Goal: Task Accomplishment & Management: Use online tool/utility

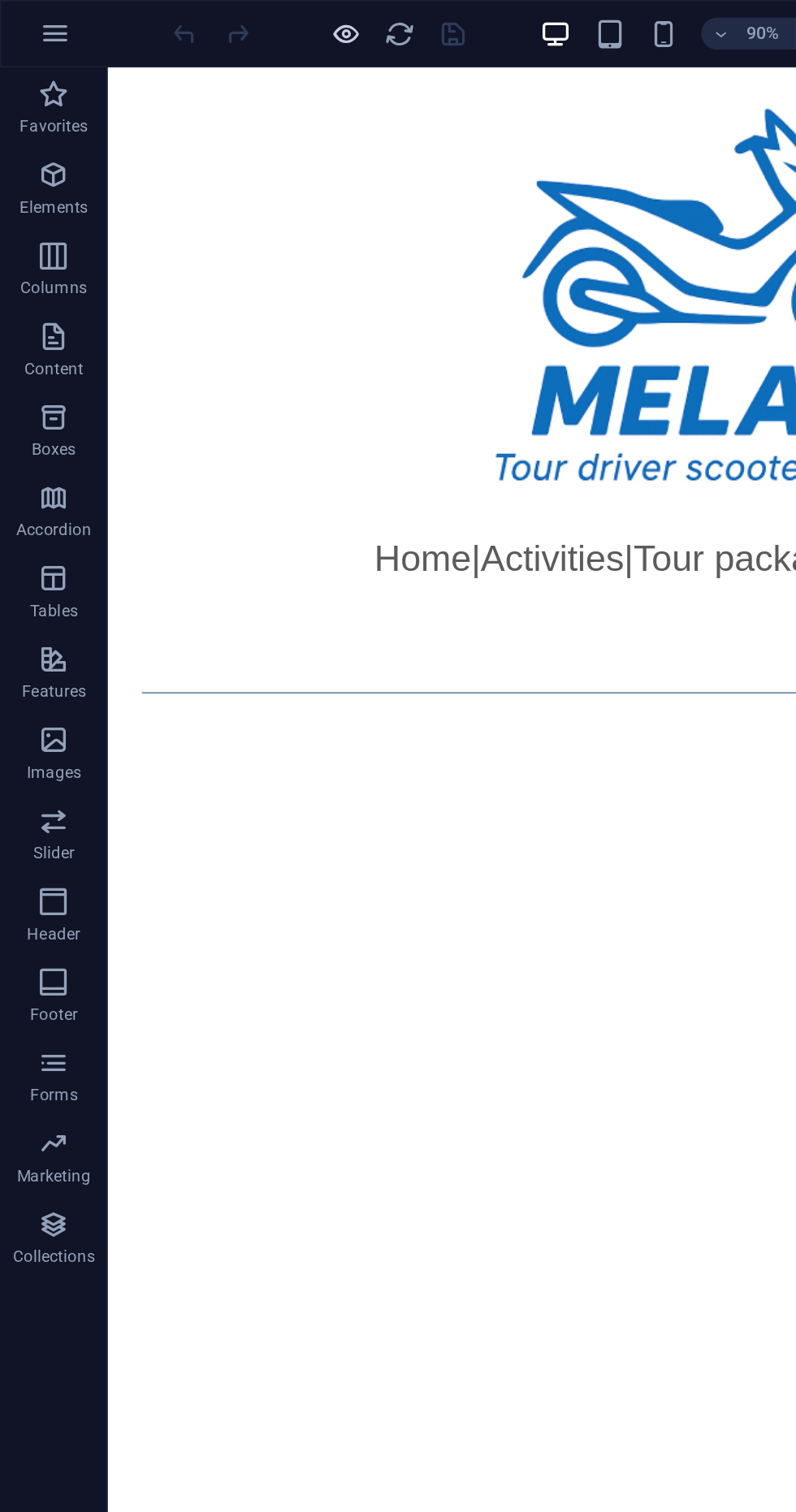
click at [202, 27] on icon "button" at bounding box center [209, 20] width 18 height 18
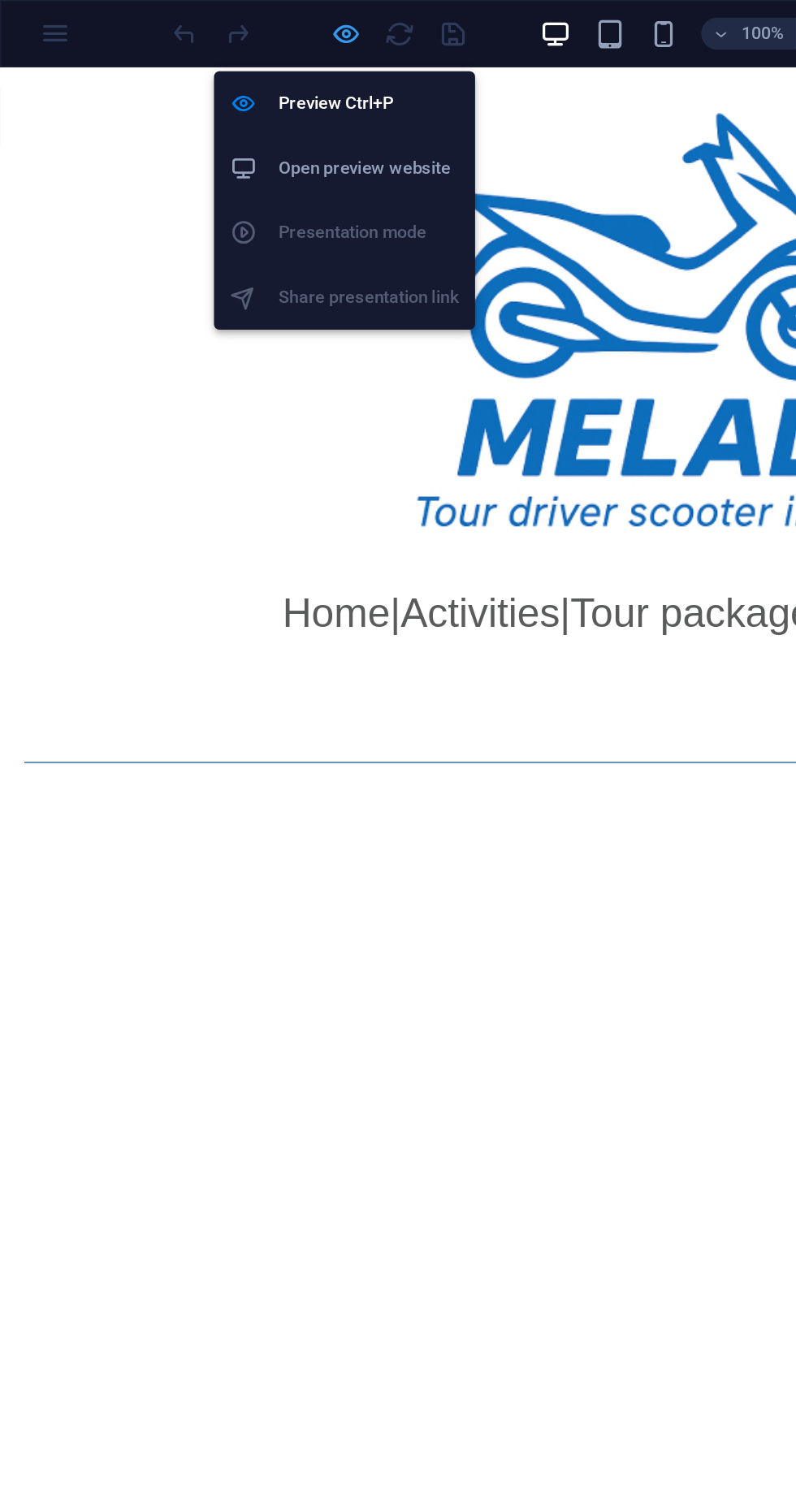
click at [201, 28] on icon "button" at bounding box center [209, 20] width 18 height 18
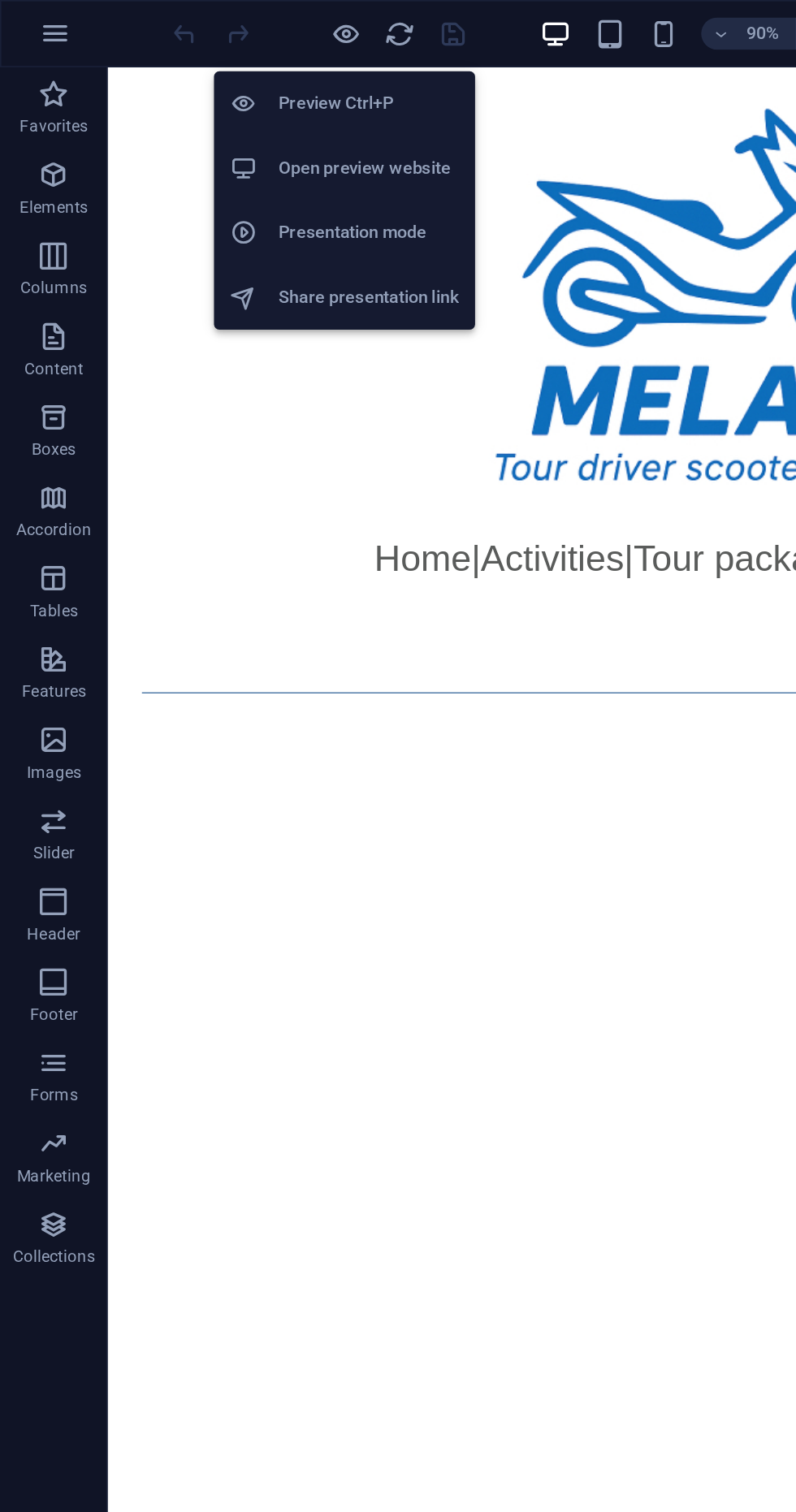
click at [251, 346] on div at bounding box center [514, 222] width 812 height 311
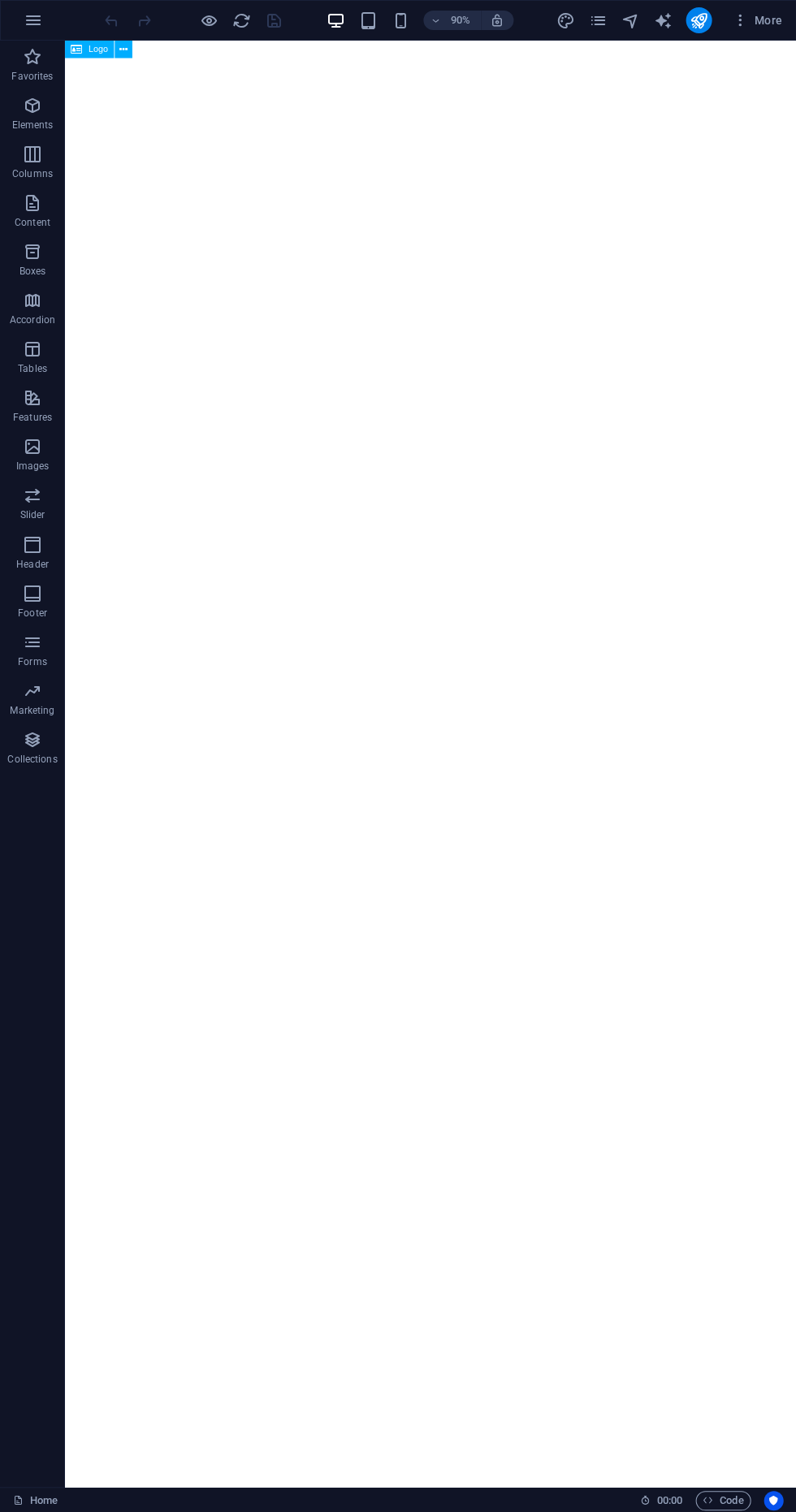
scroll to position [641, 0]
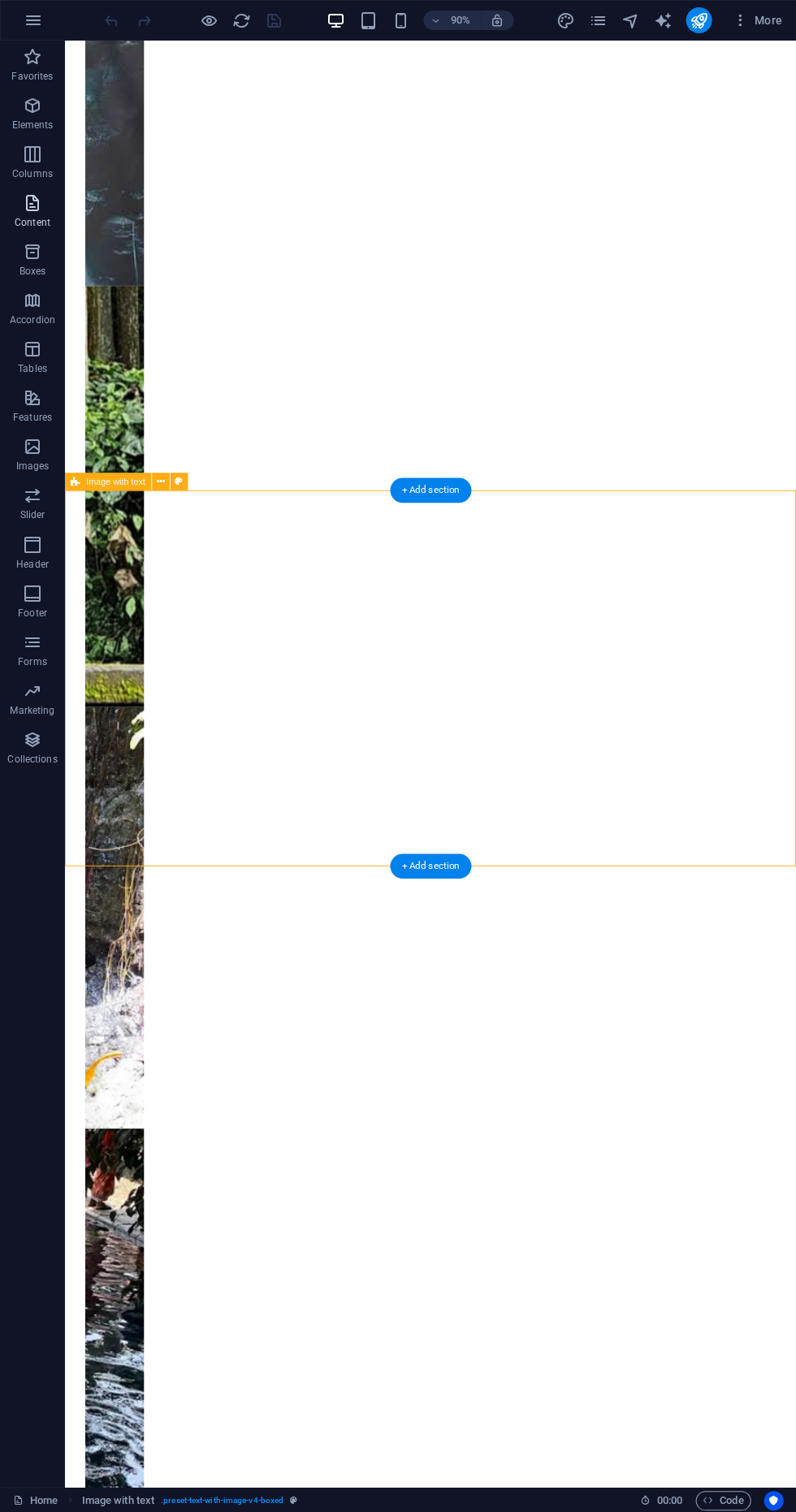
click at [33, 203] on icon "button" at bounding box center [33, 203] width 19 height 19
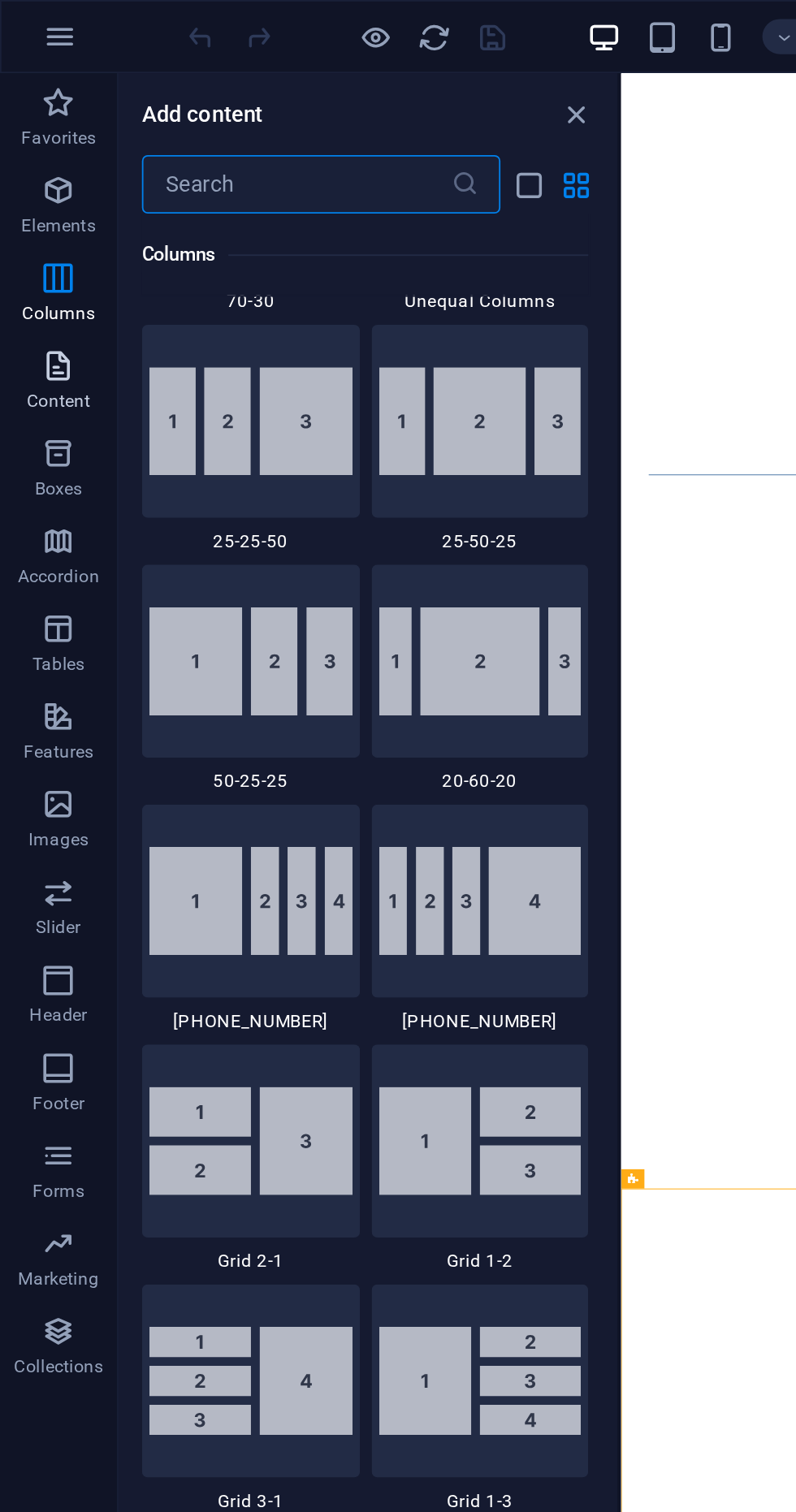
scroll to position [1586, 0]
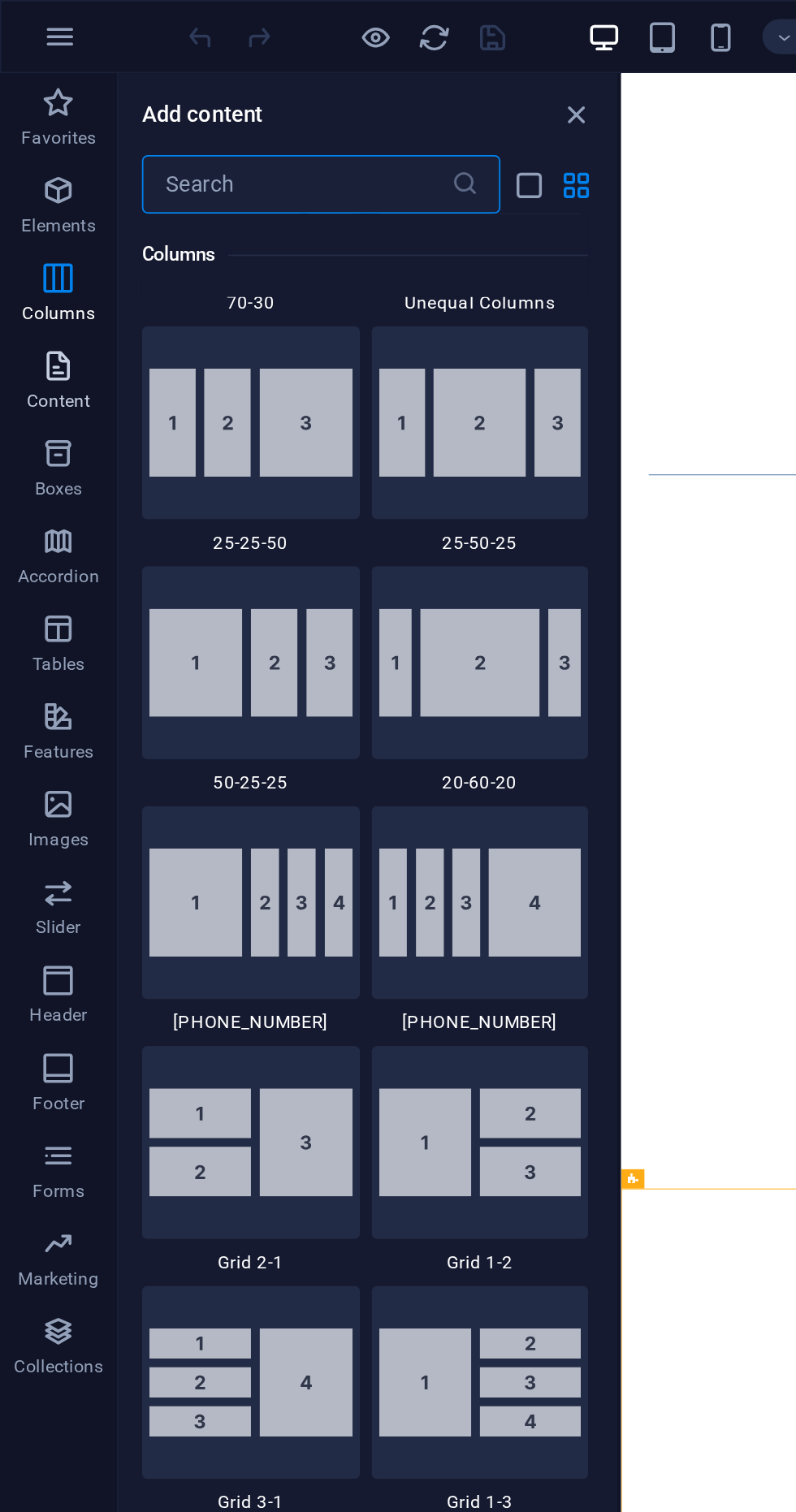
click at [36, 221] on p "Content" at bounding box center [32, 221] width 36 height 13
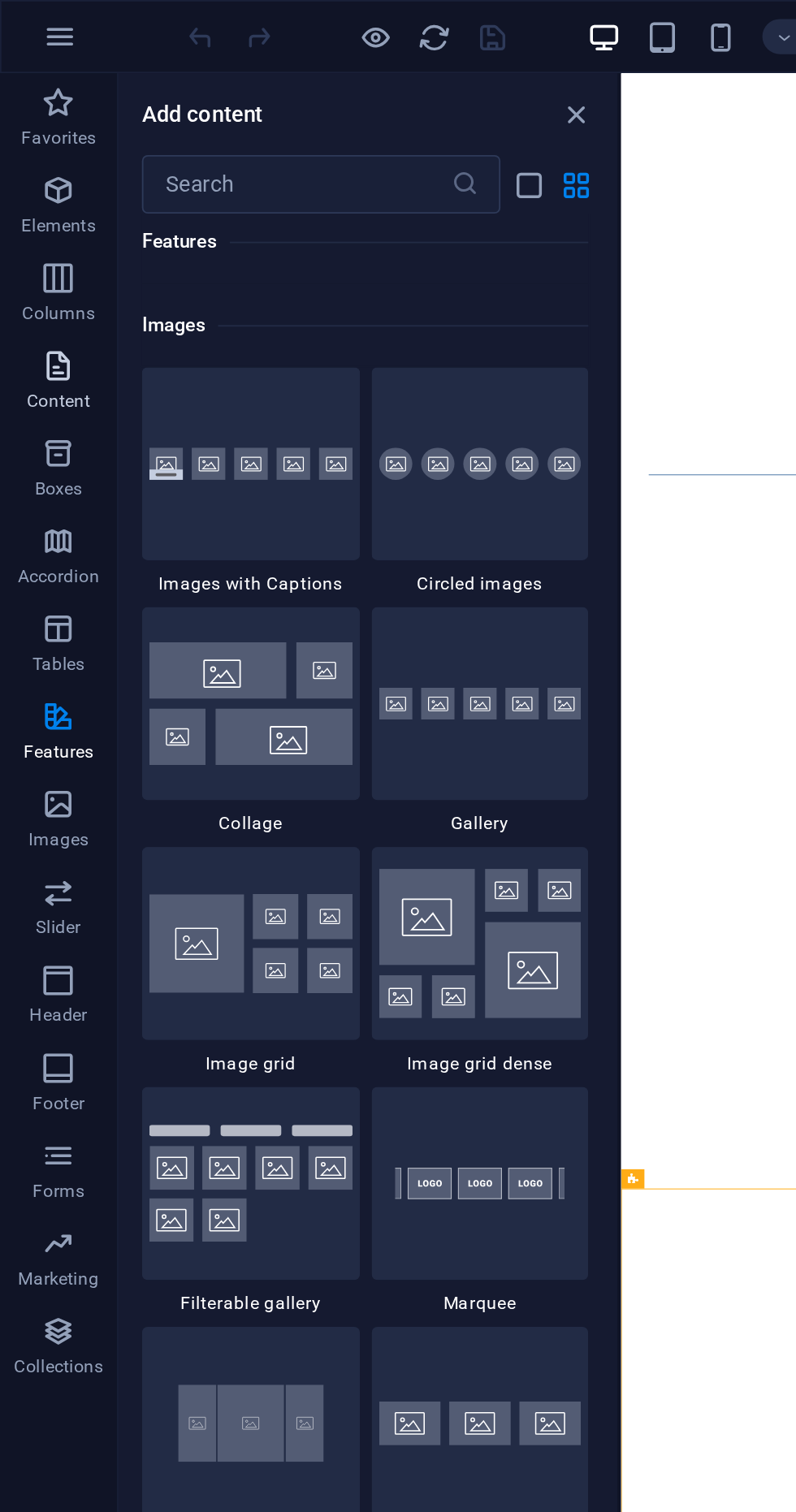
scroll to position [8195, 0]
click at [281, 515] on img at bounding box center [267, 524] width 113 height 83
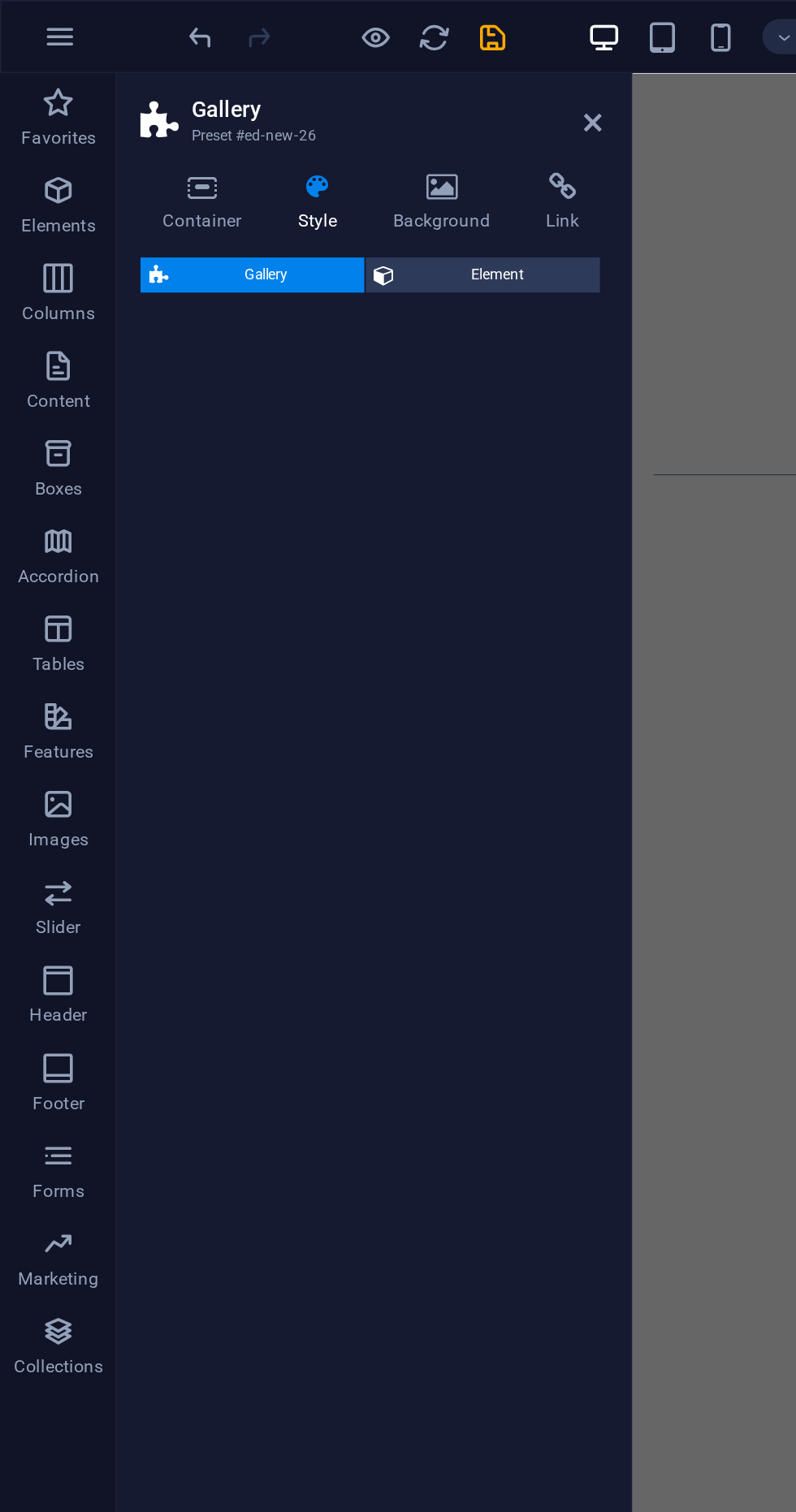
select select "rem"
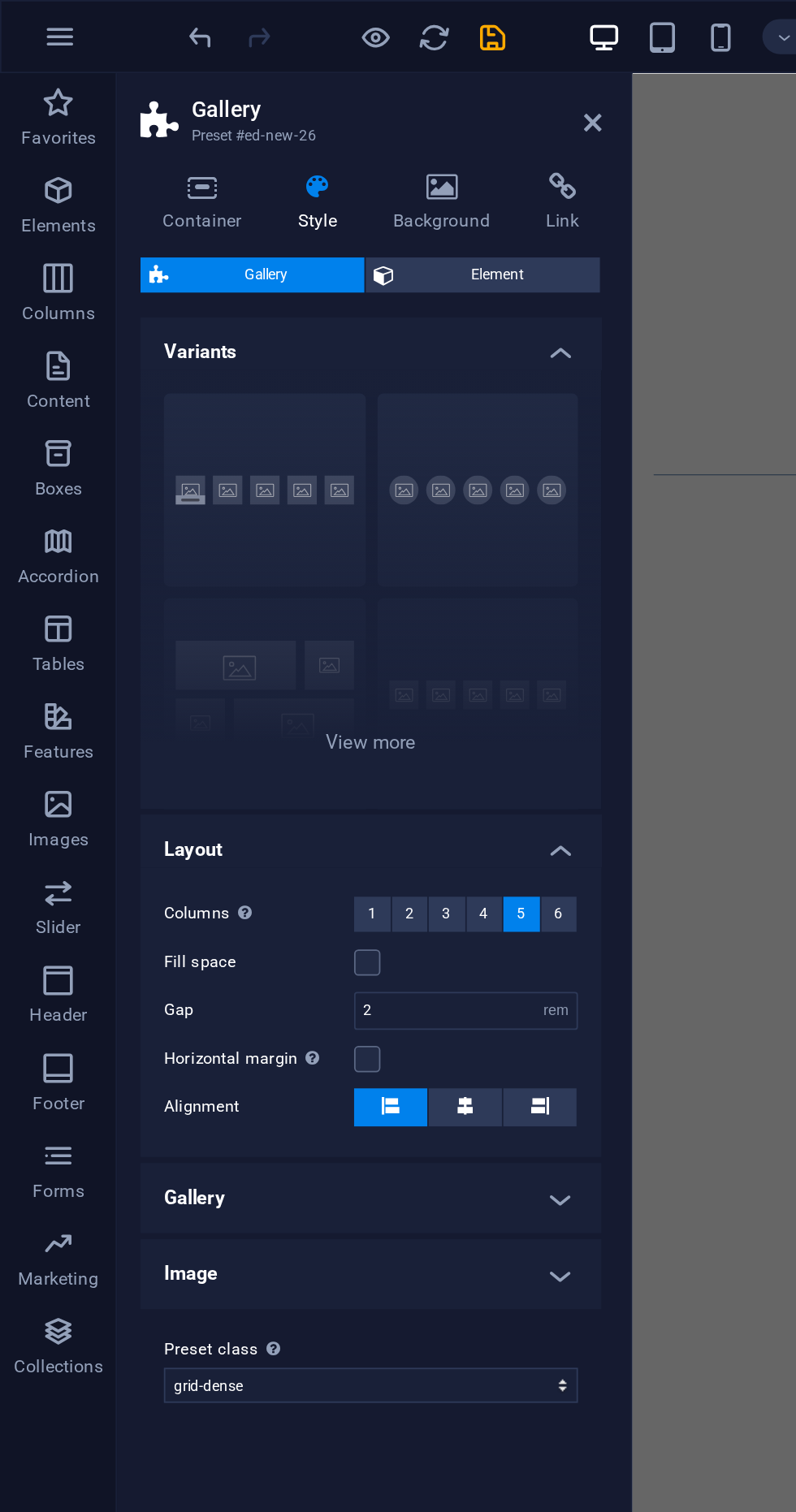
scroll to position [0, 0]
click at [329, 69] on icon at bounding box center [329, 68] width 10 height 13
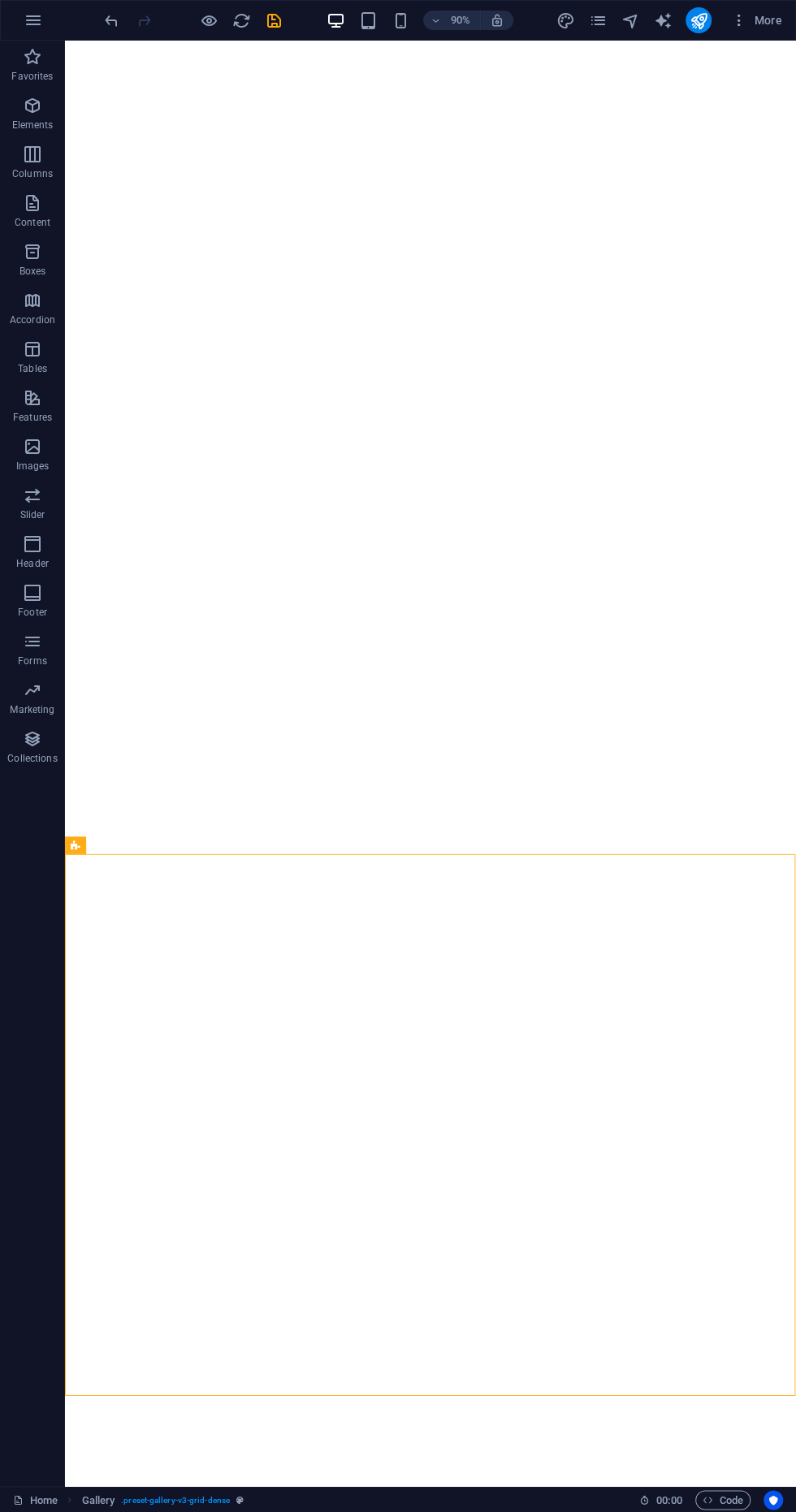
scroll to position [375, 0]
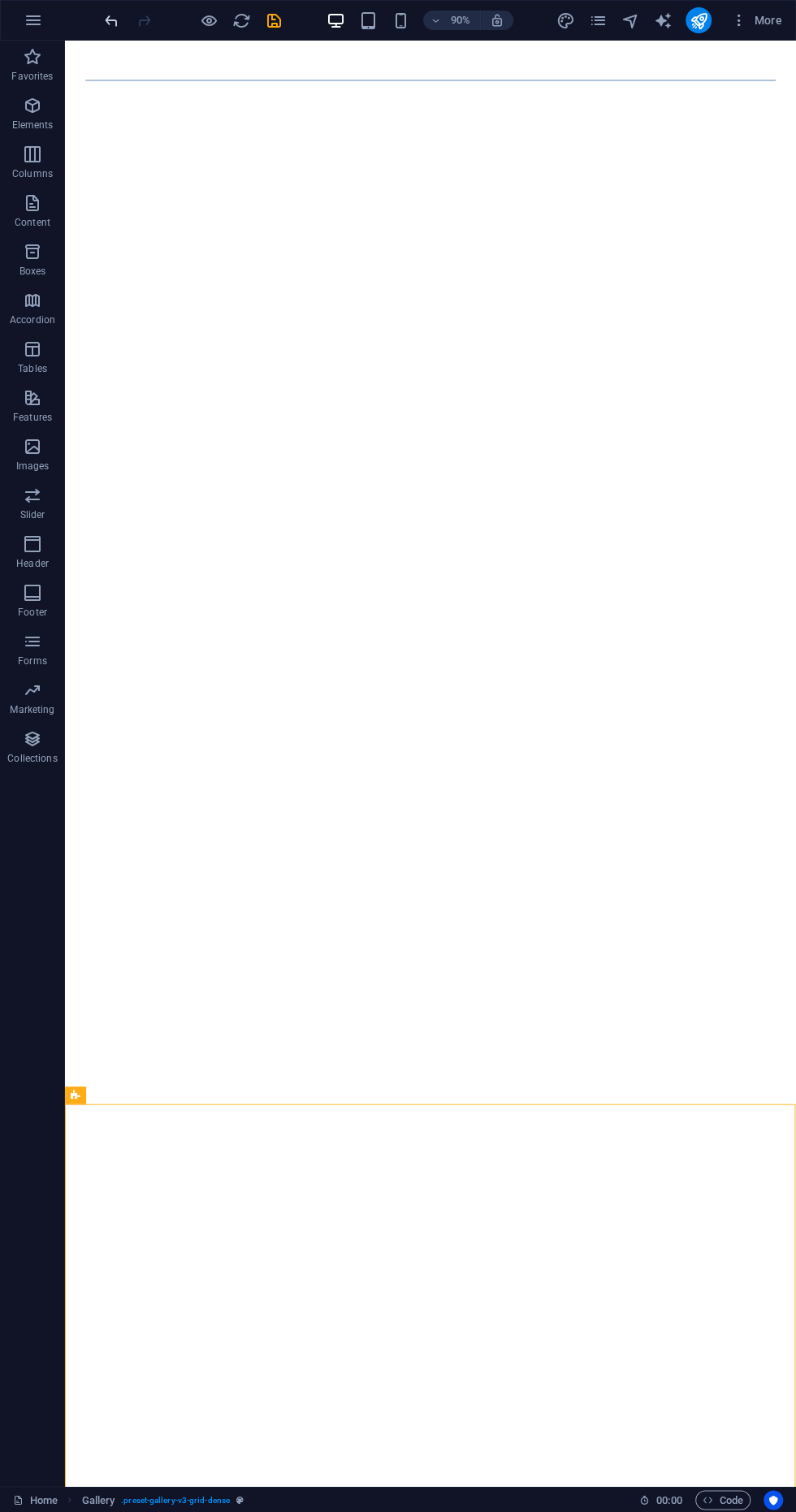
click at [114, 17] on icon "undo" at bounding box center [111, 20] width 18 height 18
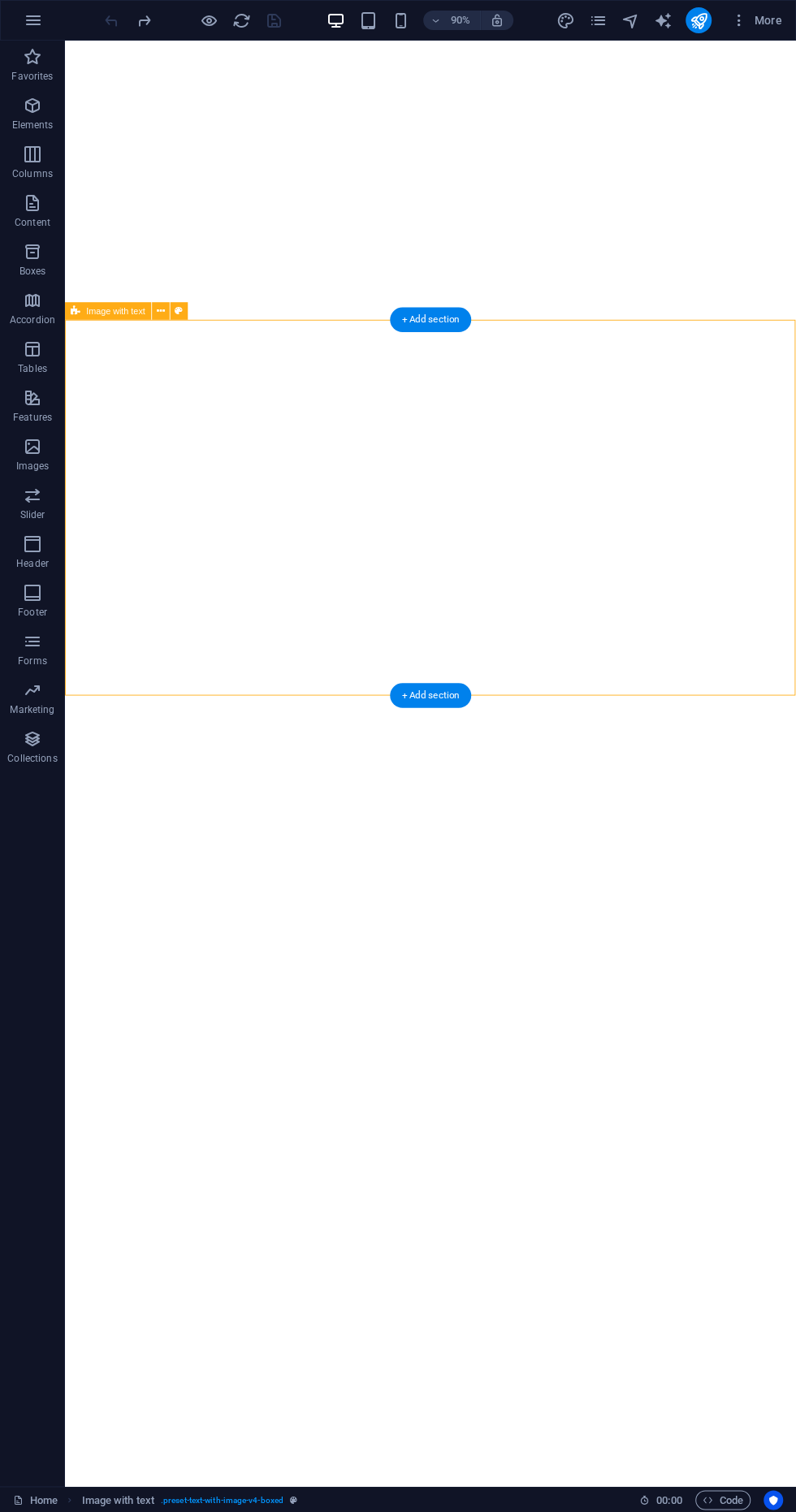
scroll to position [872, 0]
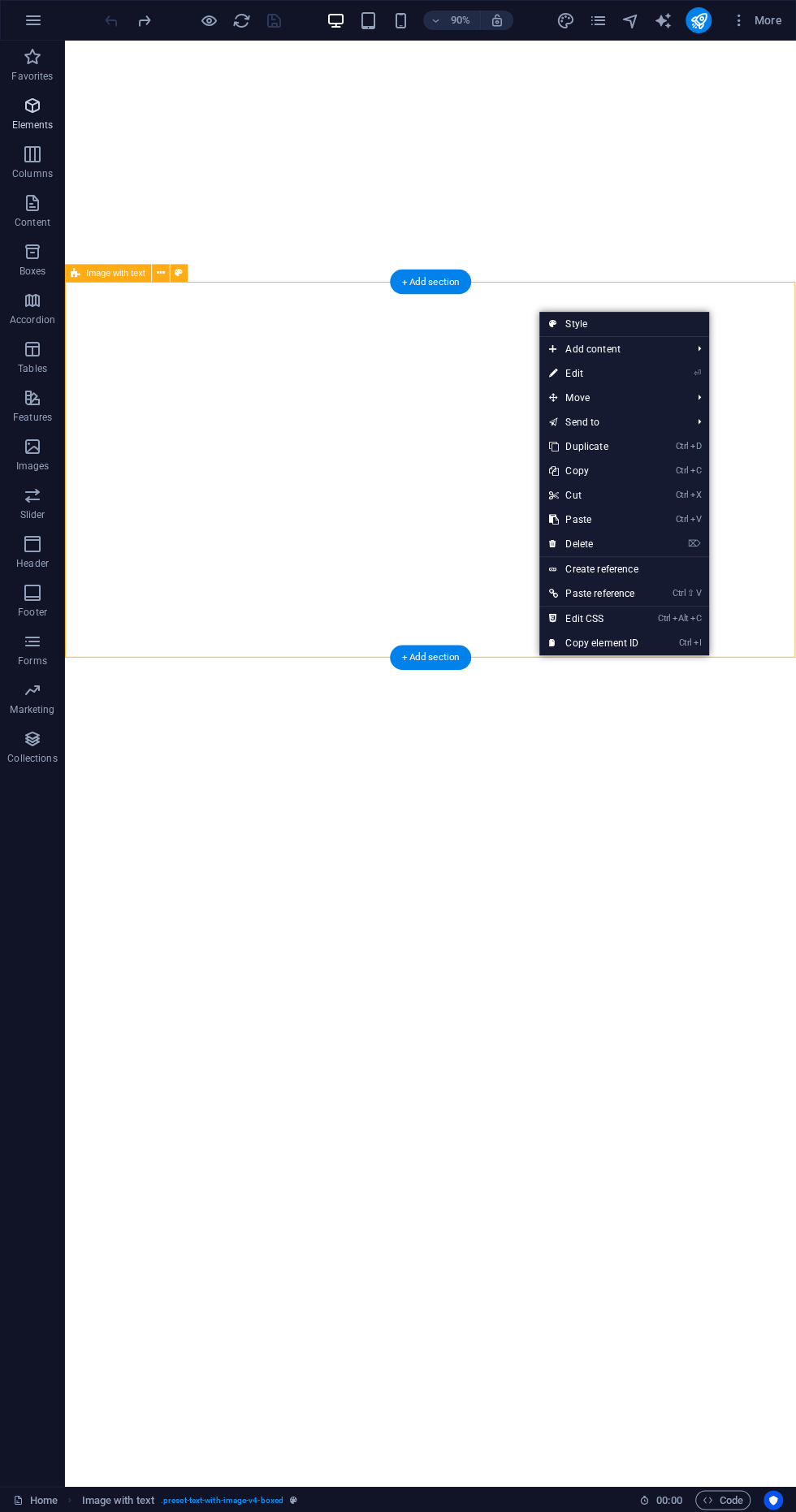
click at [25, 99] on icon "button" at bounding box center [33, 105] width 19 height 19
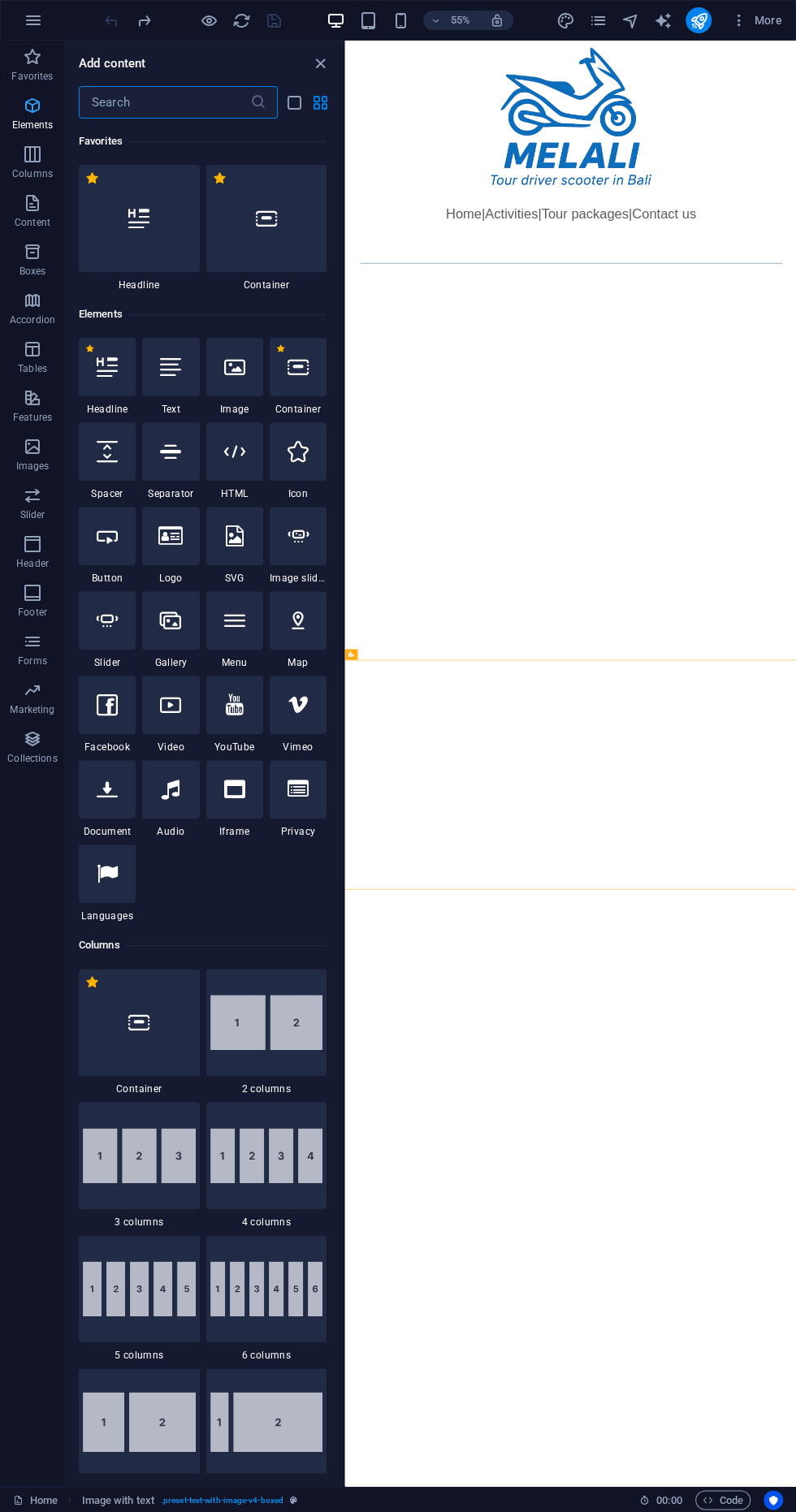
scroll to position [172, 0]
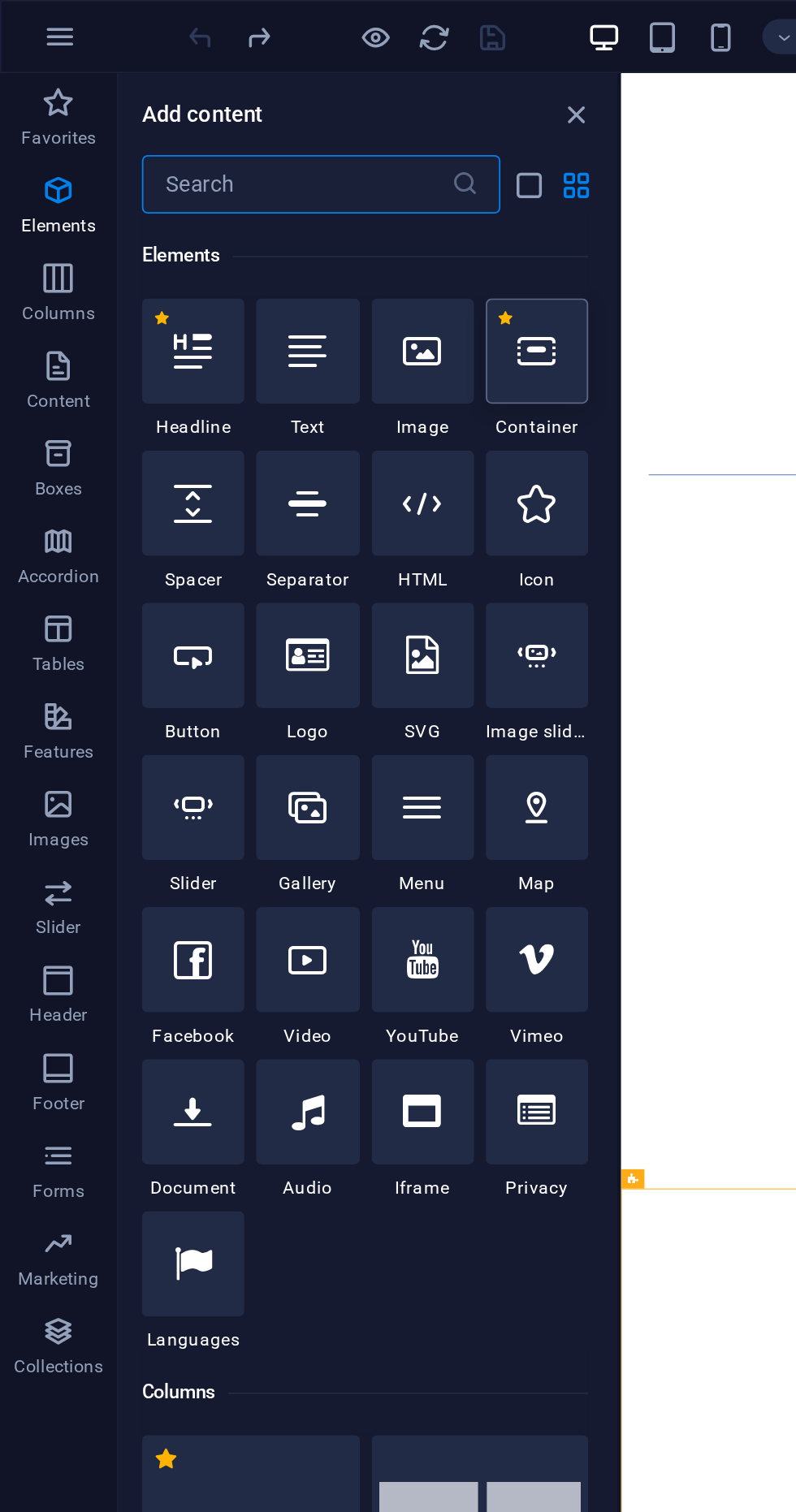
click at [295, 195] on icon at bounding box center [298, 195] width 21 height 21
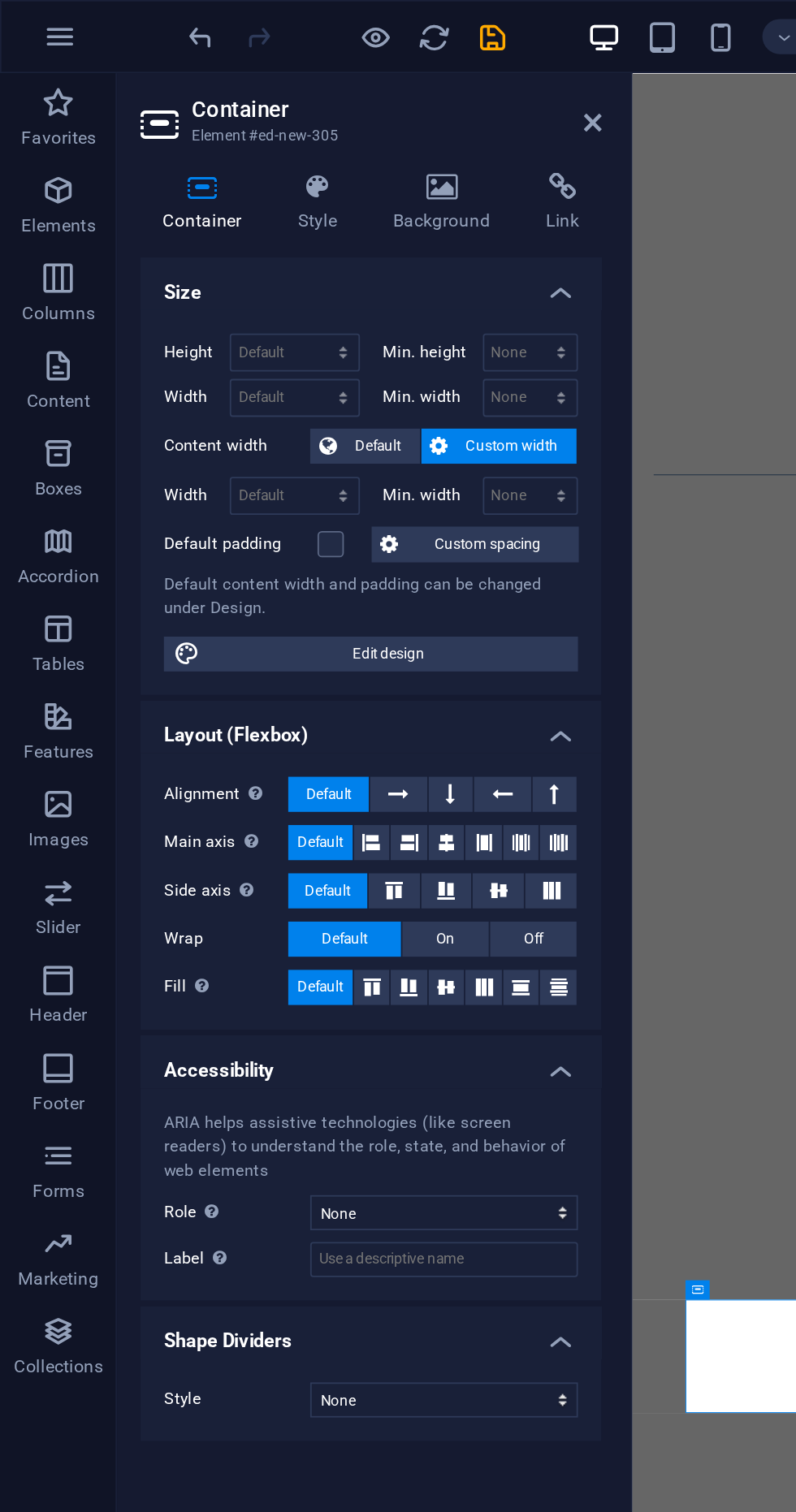
scroll to position [0, 0]
click at [329, 71] on icon at bounding box center [329, 68] width 10 height 13
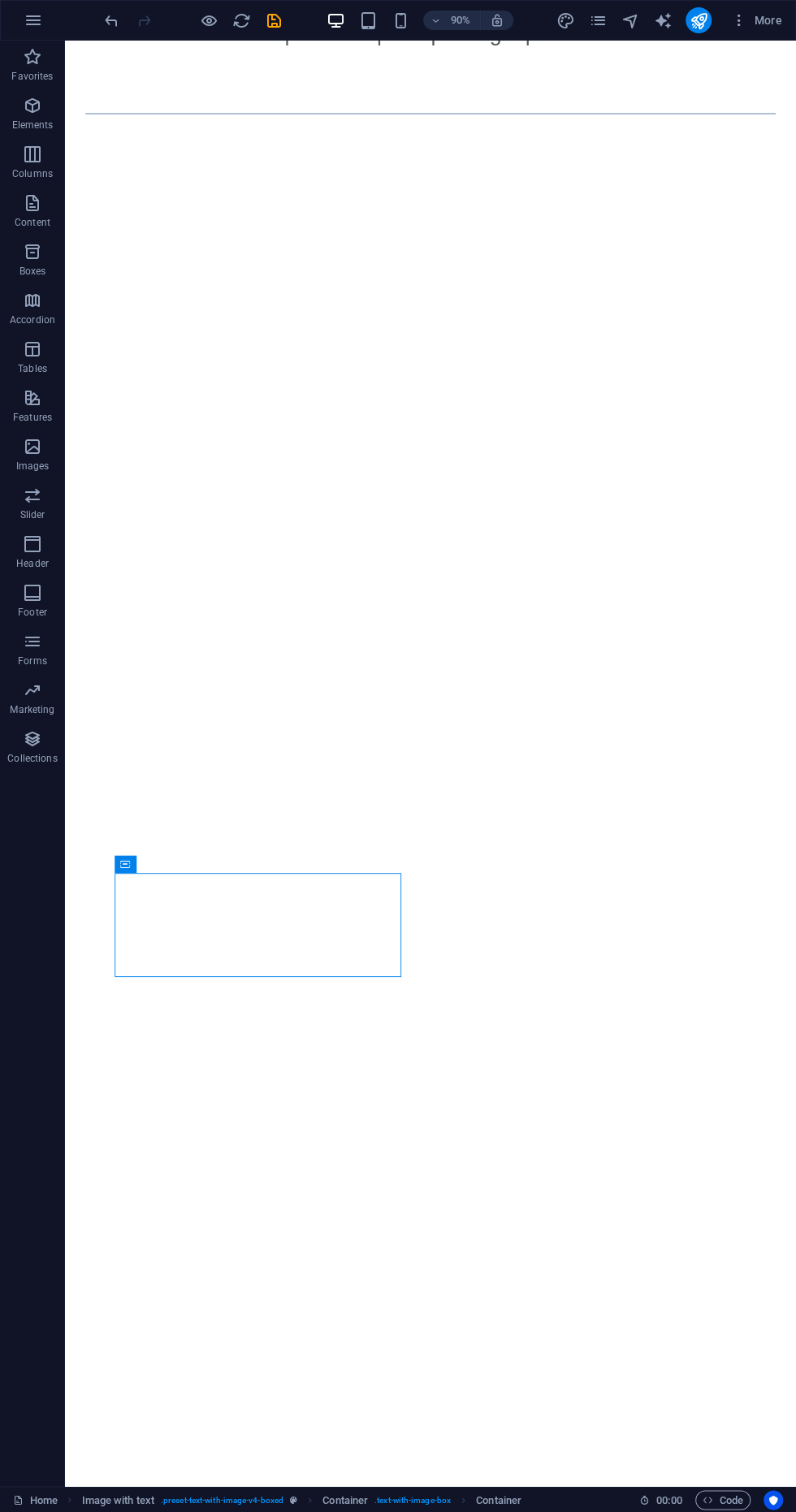
scroll to position [409, 0]
click at [114, 17] on icon "undo" at bounding box center [111, 20] width 18 height 18
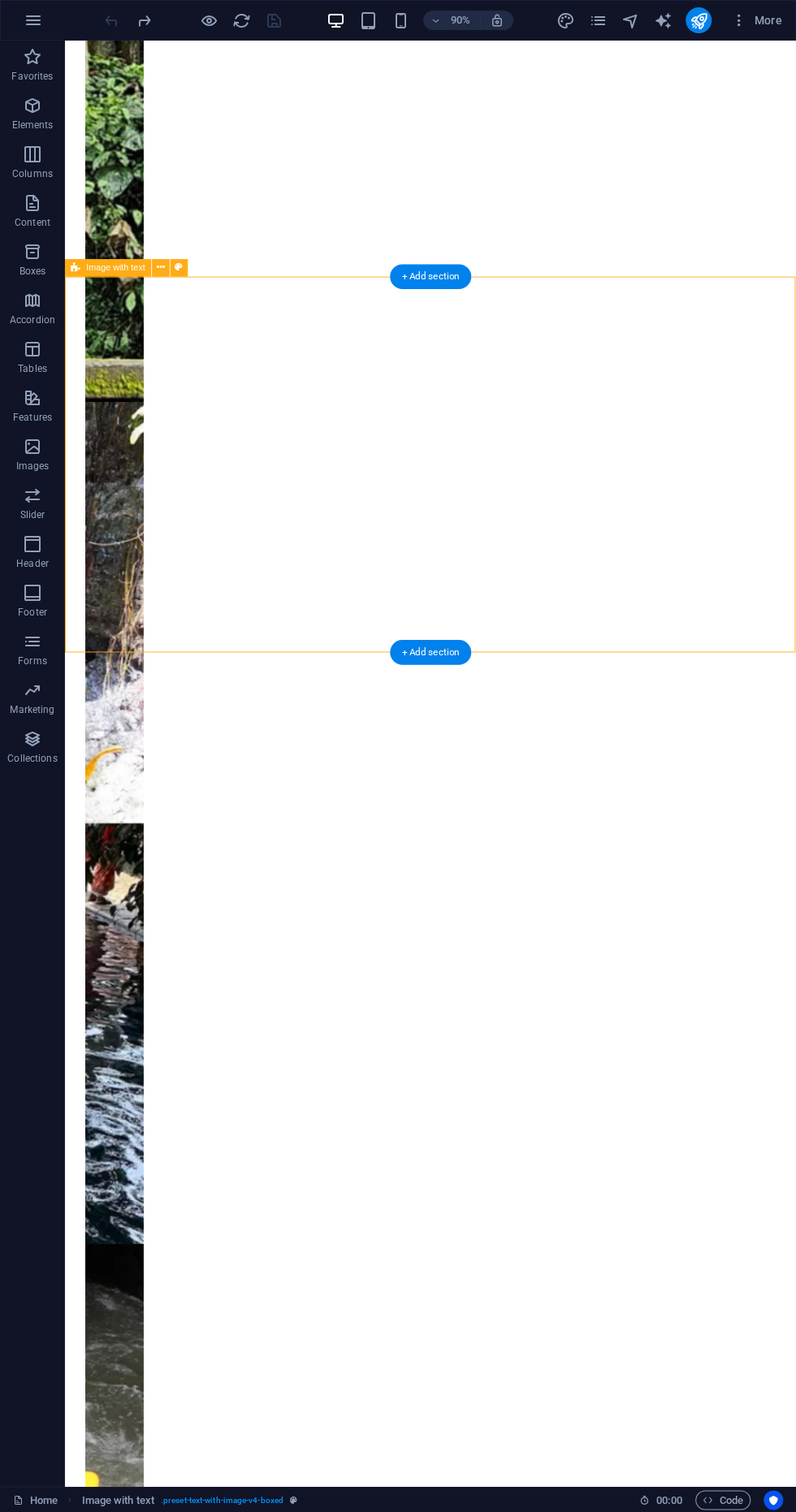
scroll to position [1007, 0]
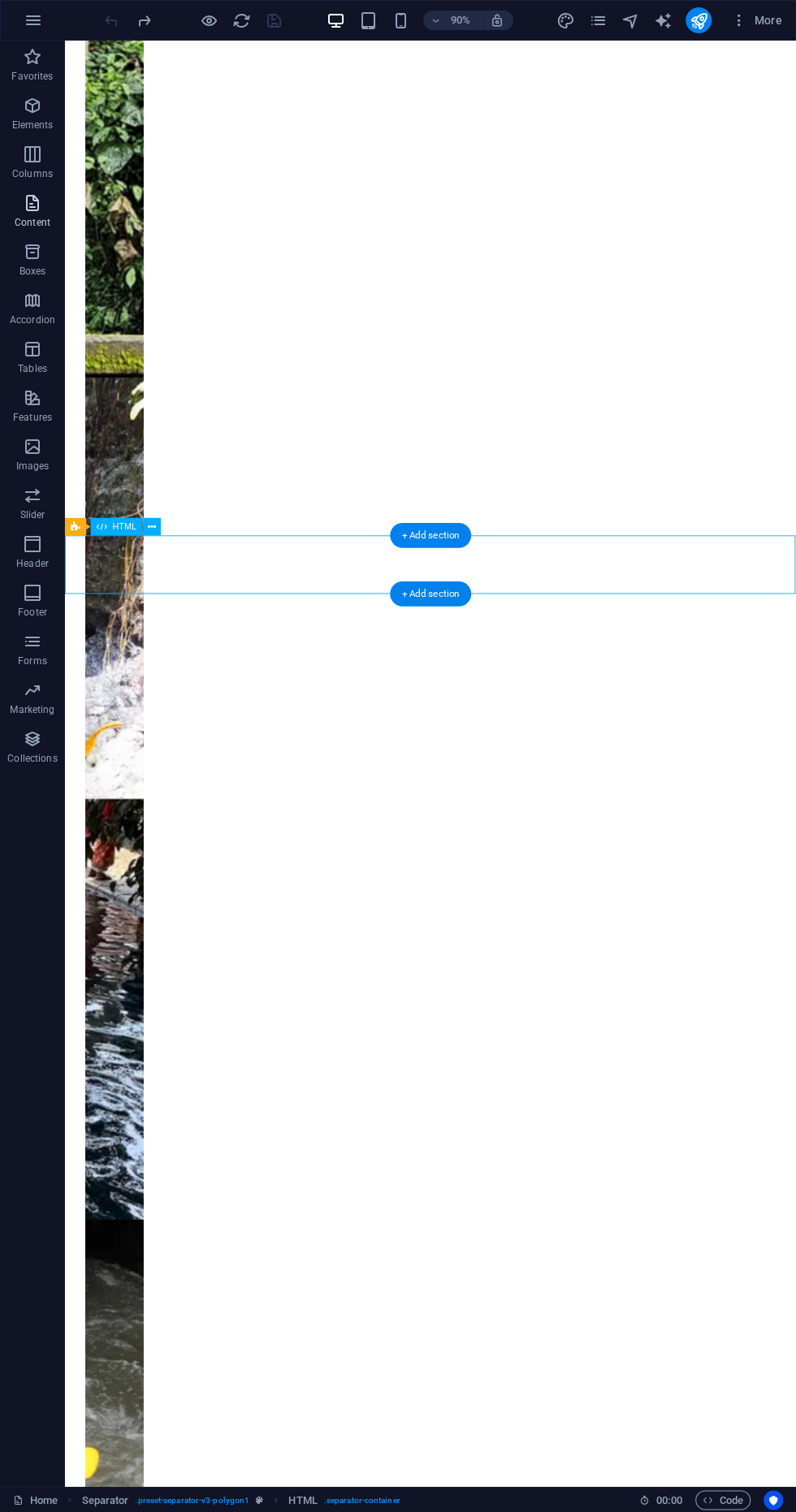
click at [35, 206] on icon "button" at bounding box center [33, 203] width 19 height 19
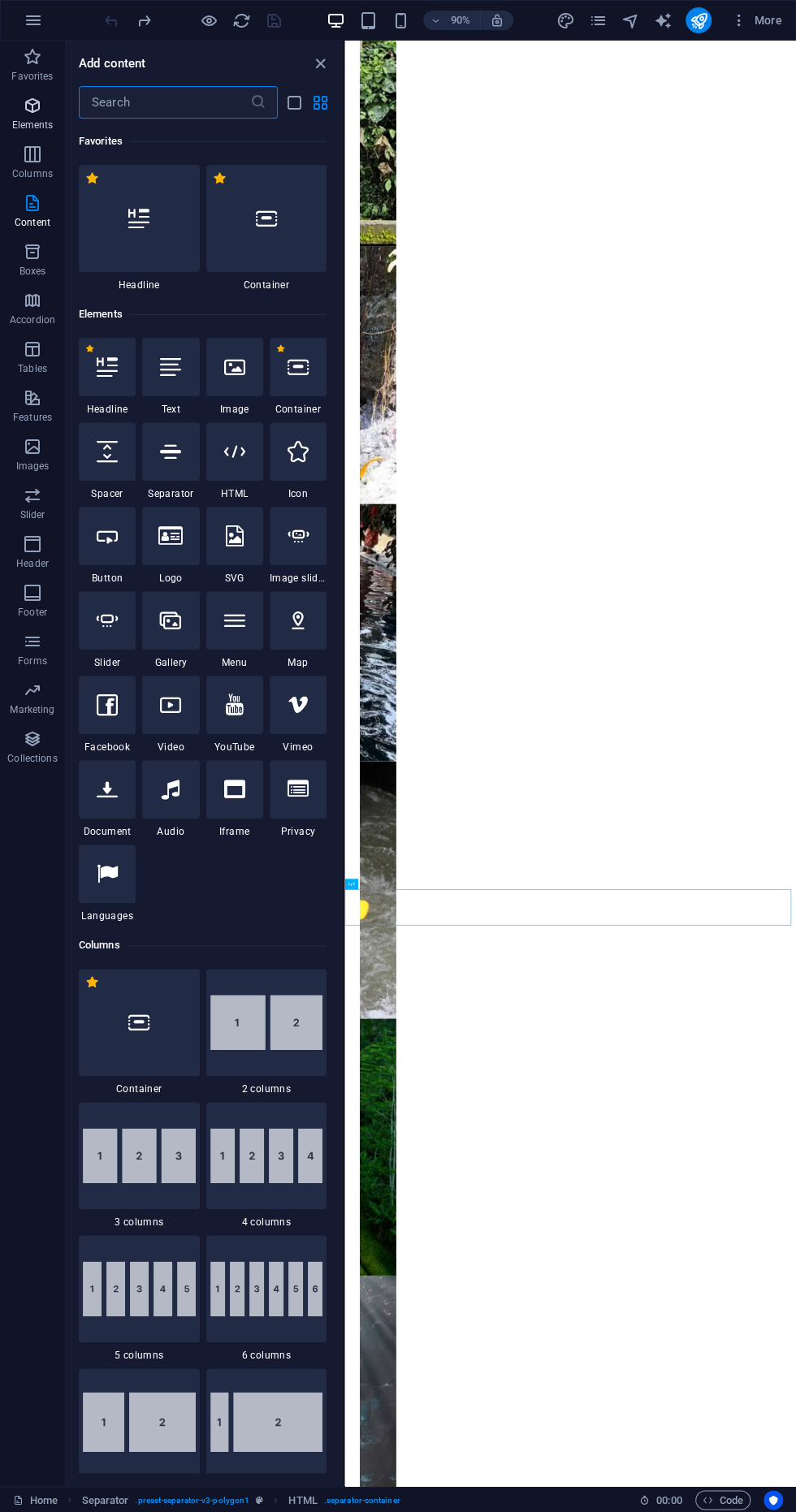
click at [33, 104] on icon "button" at bounding box center [33, 105] width 19 height 19
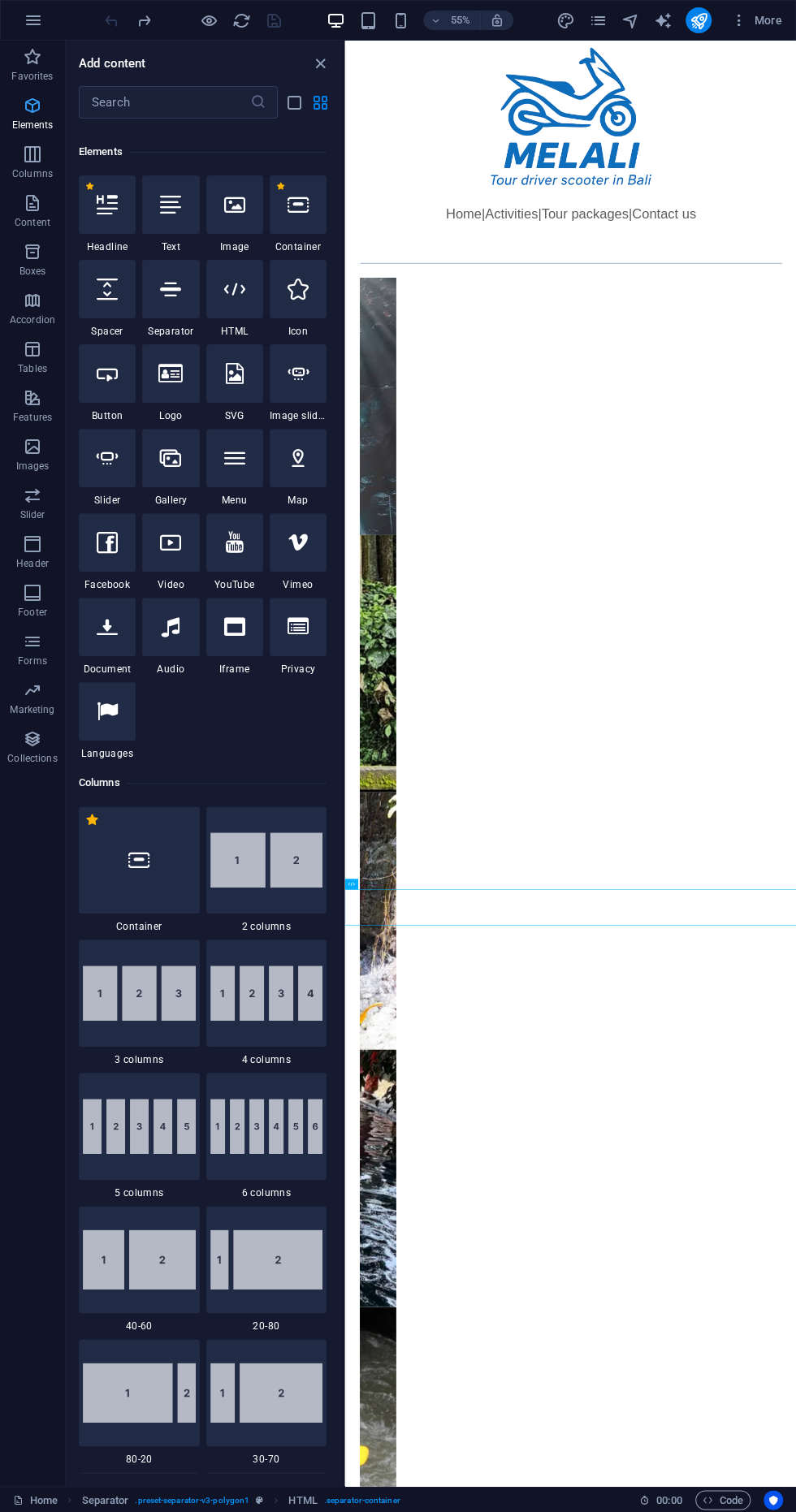
scroll to position [173, 0]
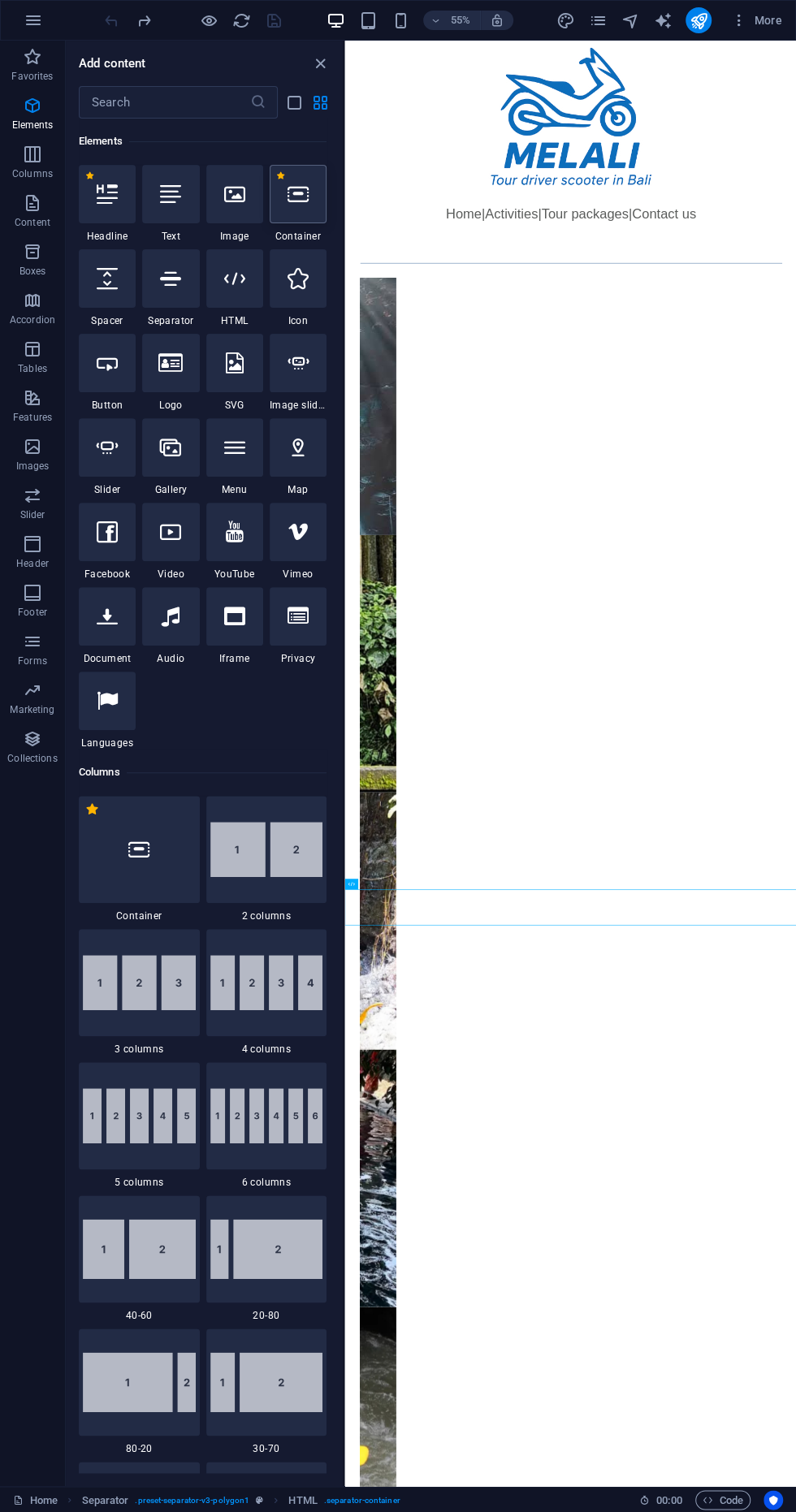
click at [297, 193] on icon at bounding box center [298, 194] width 21 height 21
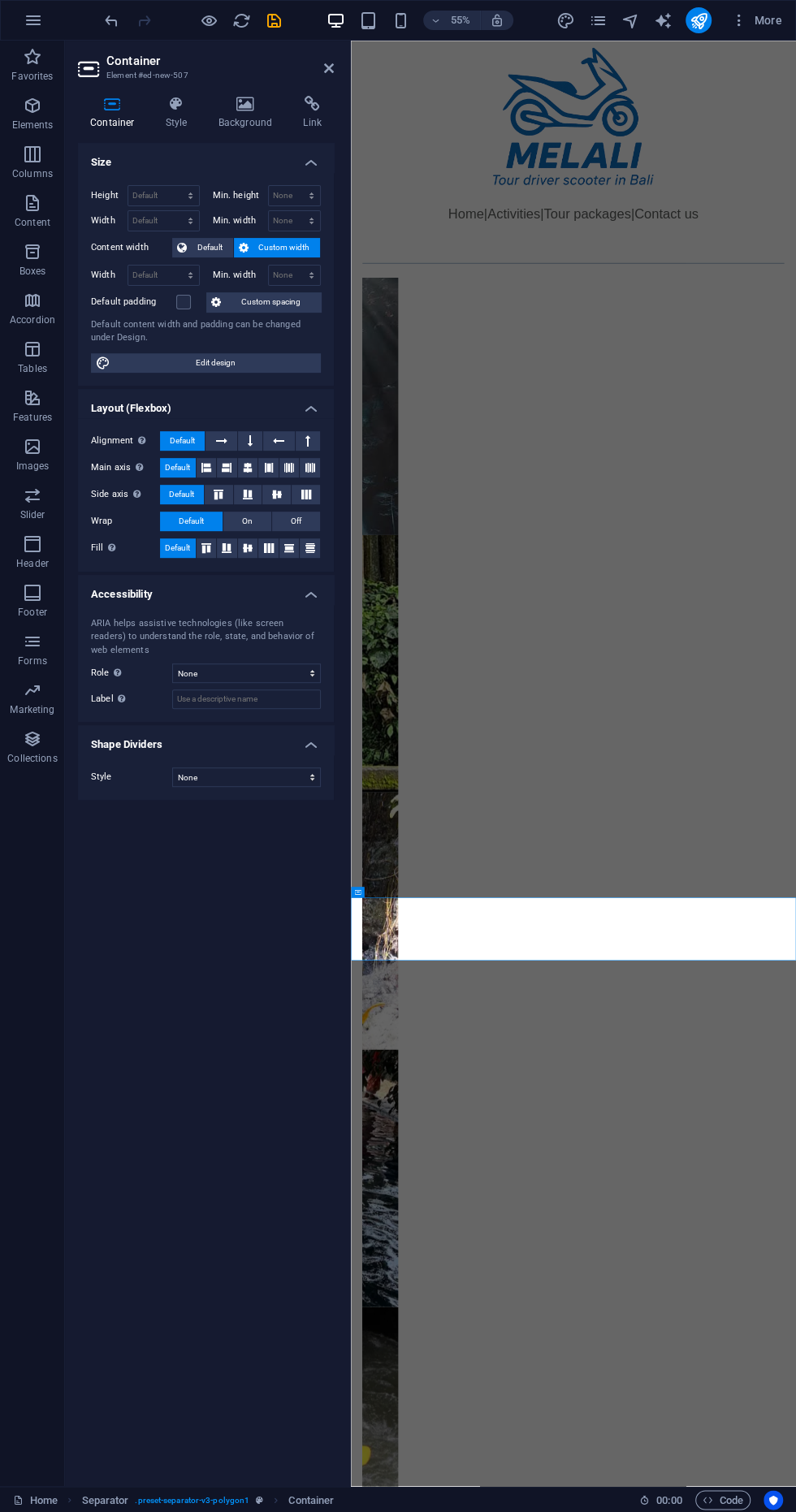
scroll to position [0, 0]
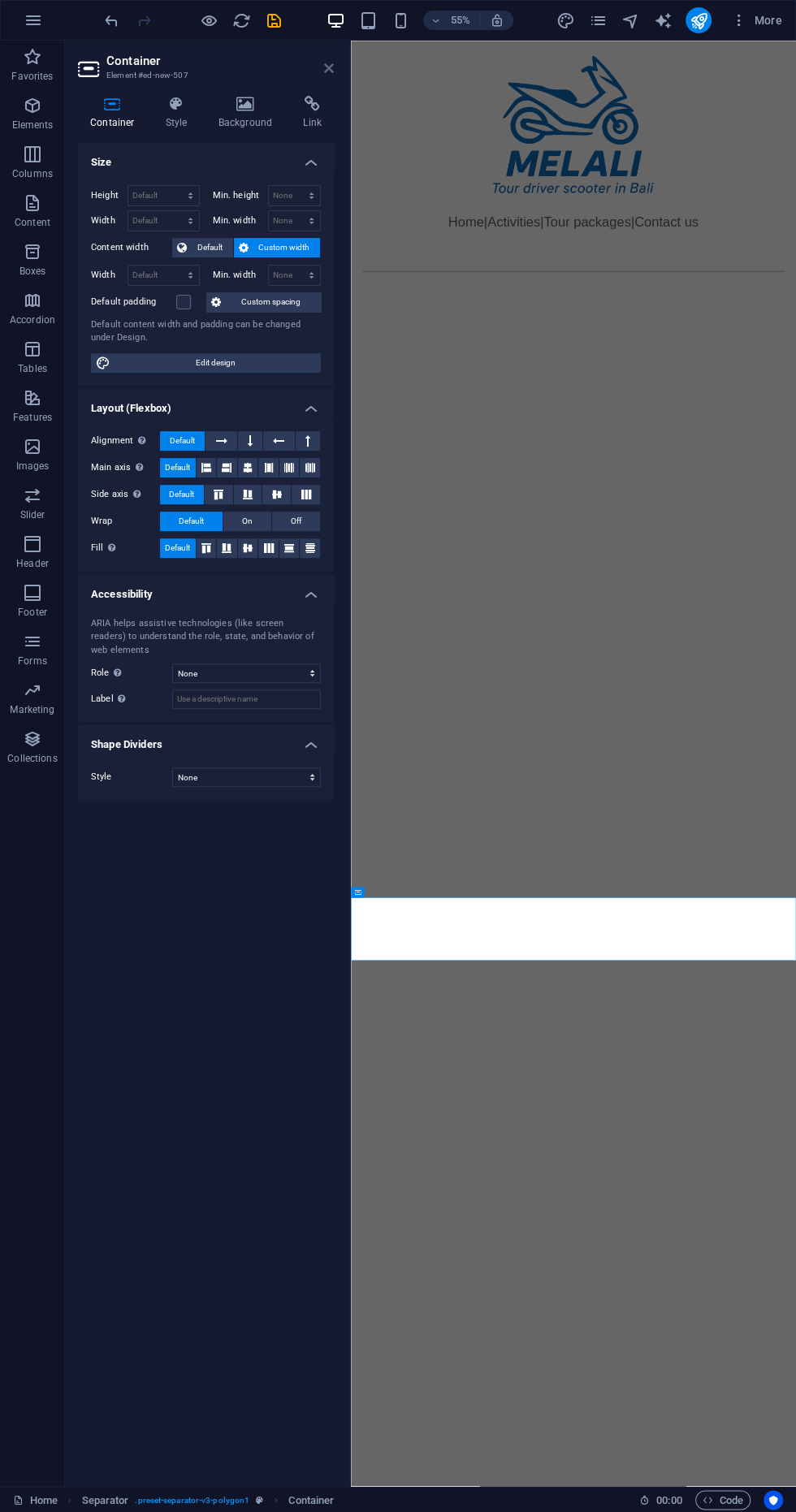
click at [328, 73] on icon at bounding box center [329, 68] width 10 height 13
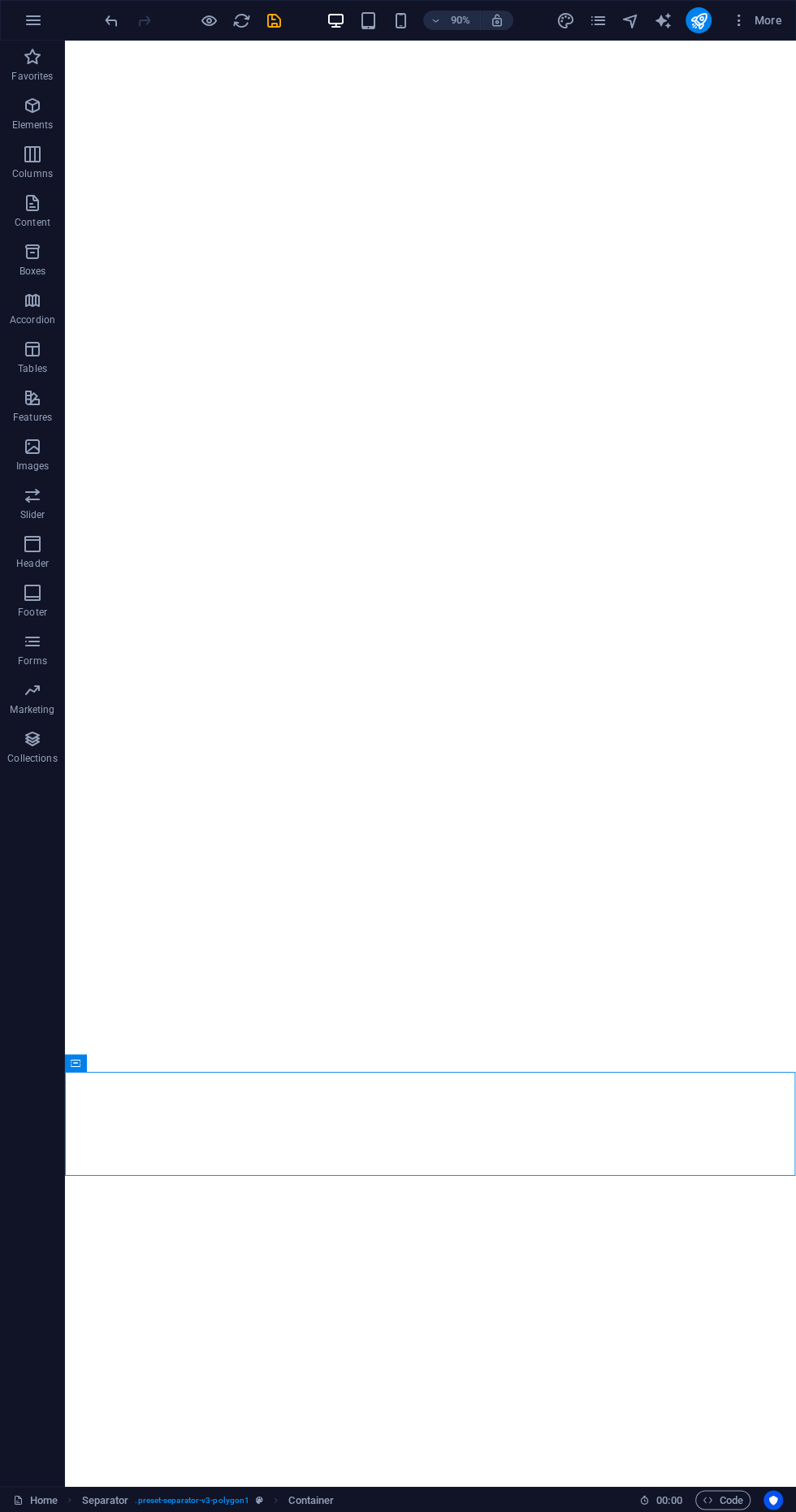
scroll to position [484, 0]
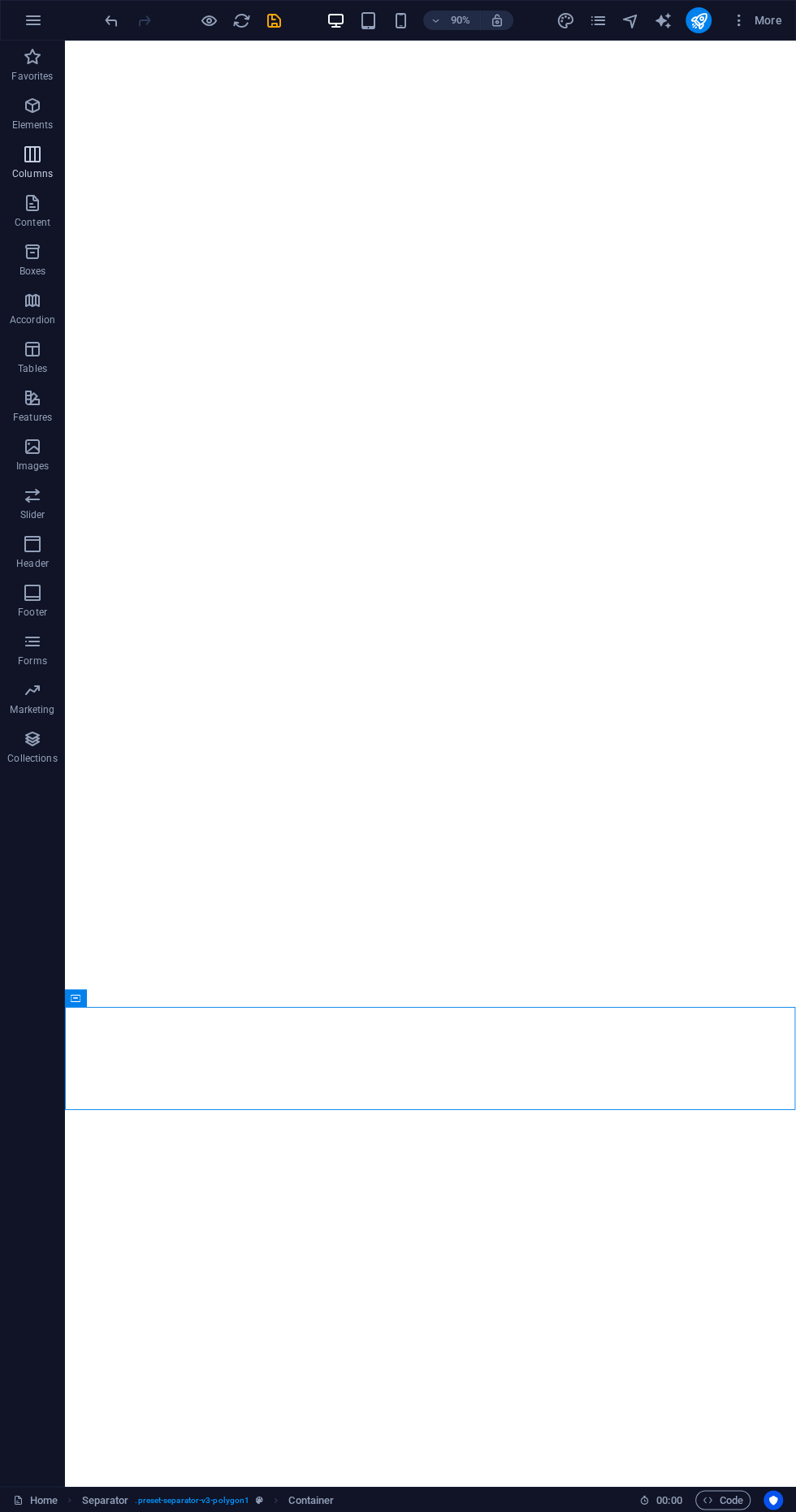
click at [33, 154] on icon "button" at bounding box center [33, 155] width 19 height 19
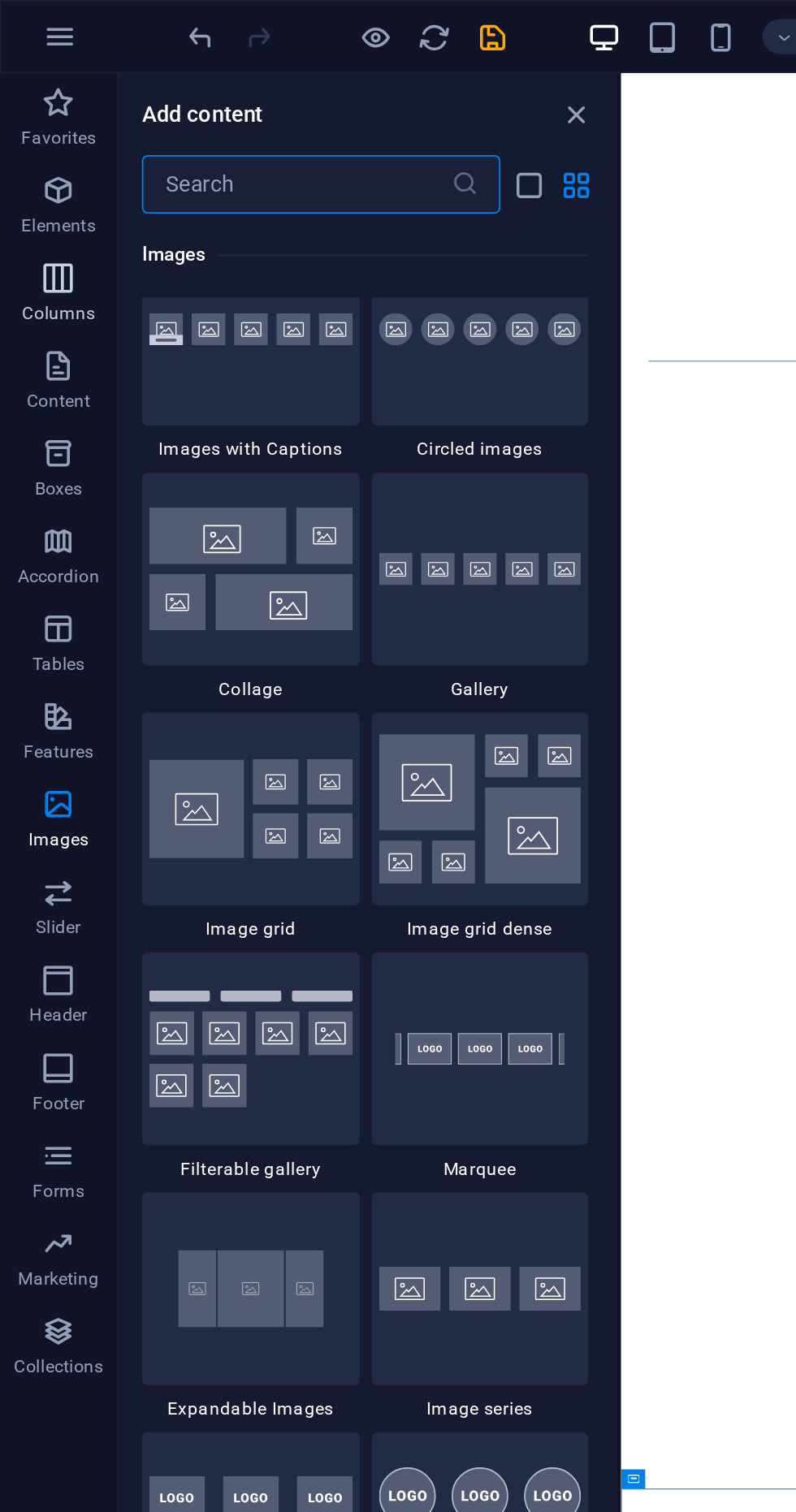
scroll to position [8271, 0]
click at [281, 437] on img at bounding box center [267, 449] width 113 height 83
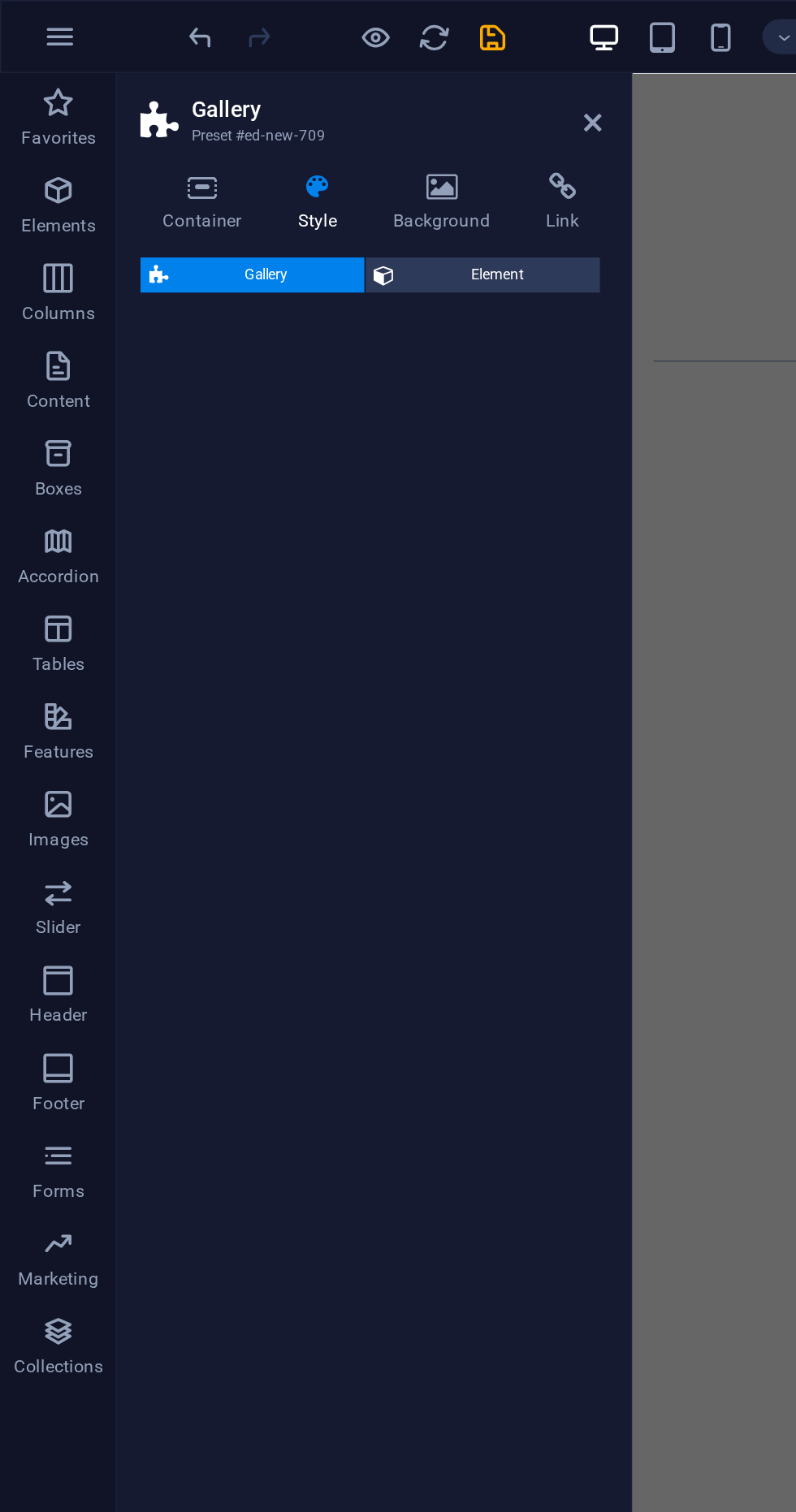
scroll to position [0, 0]
select select "rem"
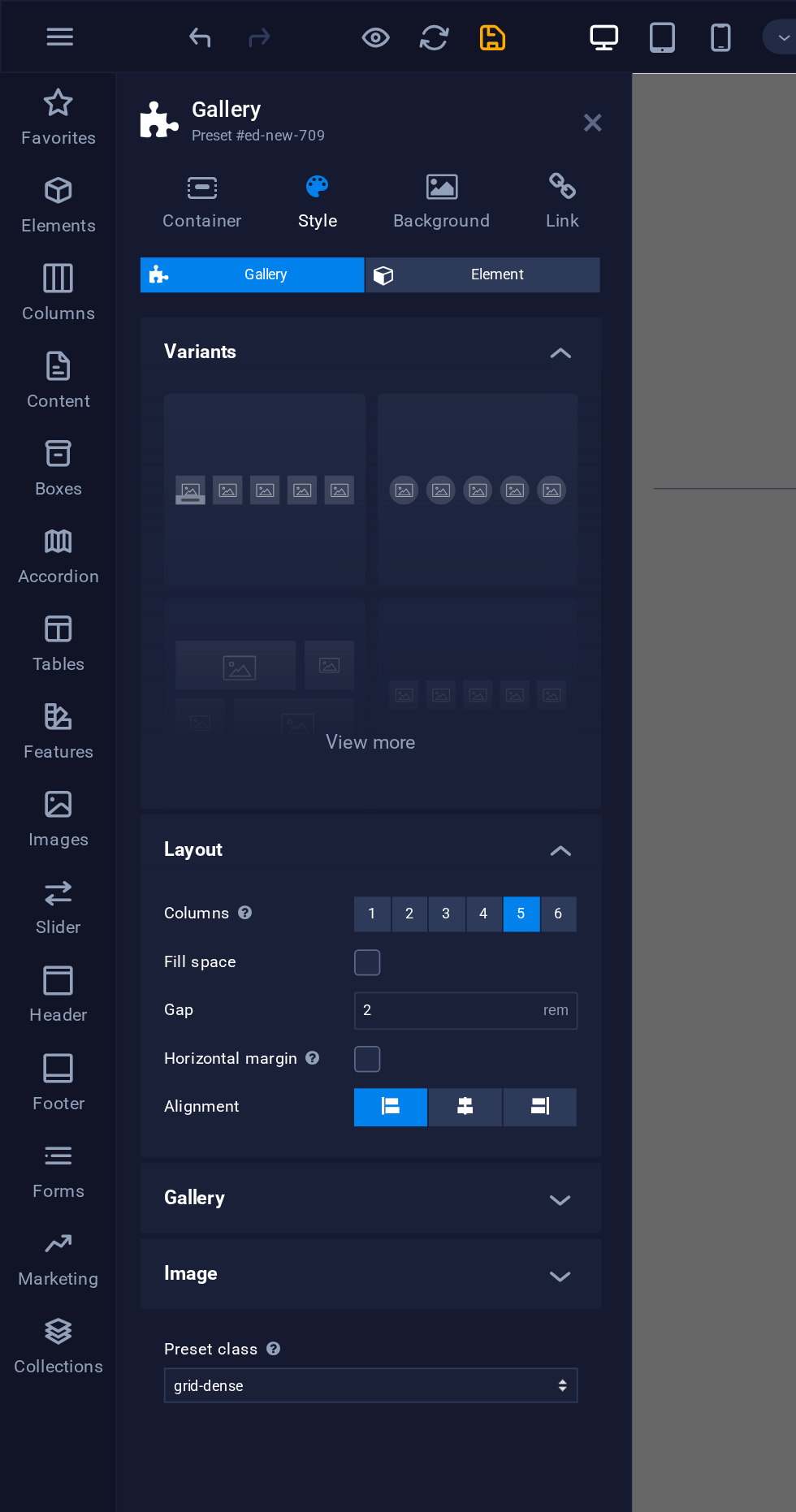
click at [329, 73] on icon at bounding box center [329, 68] width 10 height 13
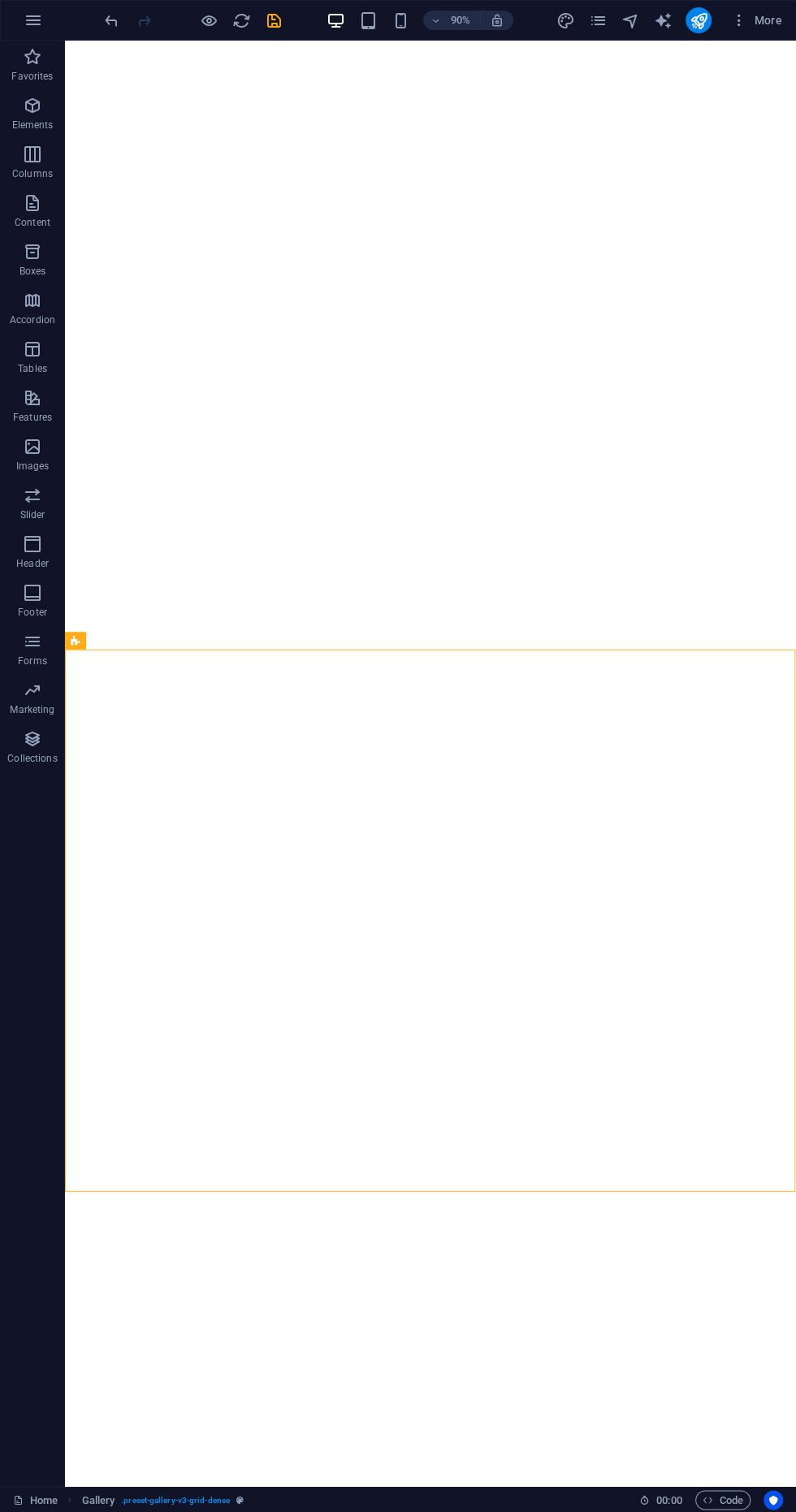
scroll to position [1007, 0]
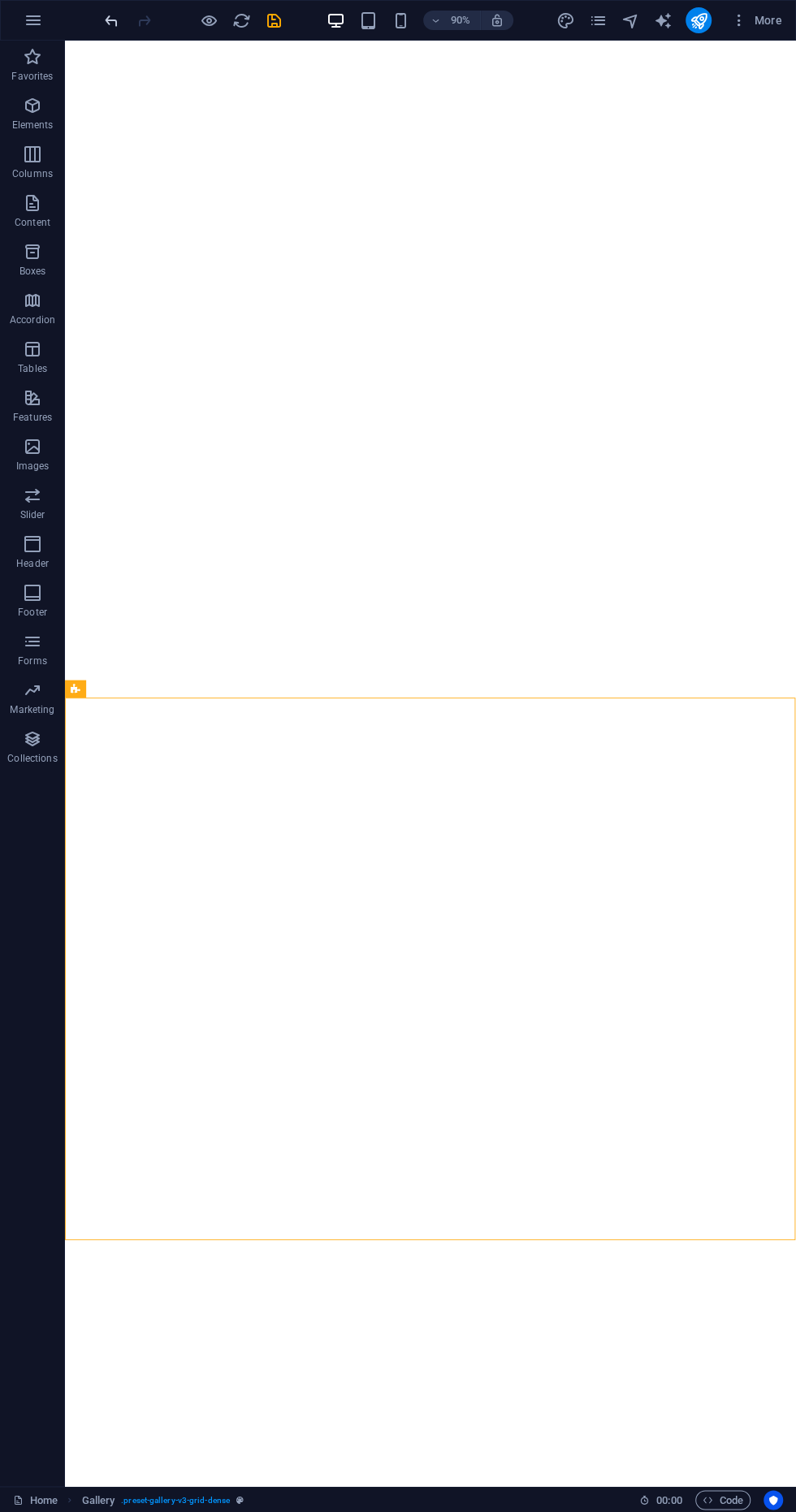
click at [109, 17] on icon "undo" at bounding box center [111, 20] width 18 height 18
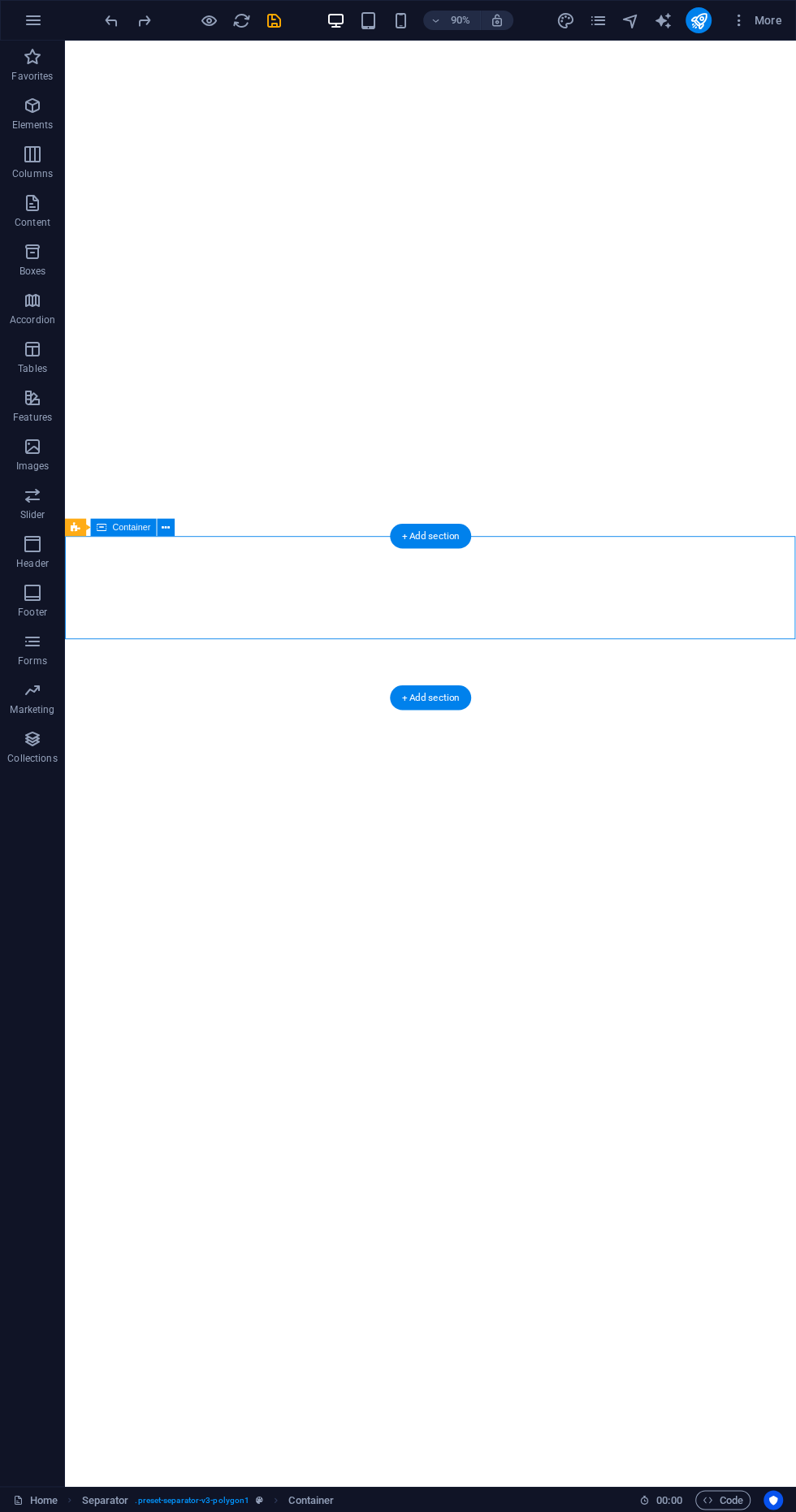
scroll to position [1012, 0]
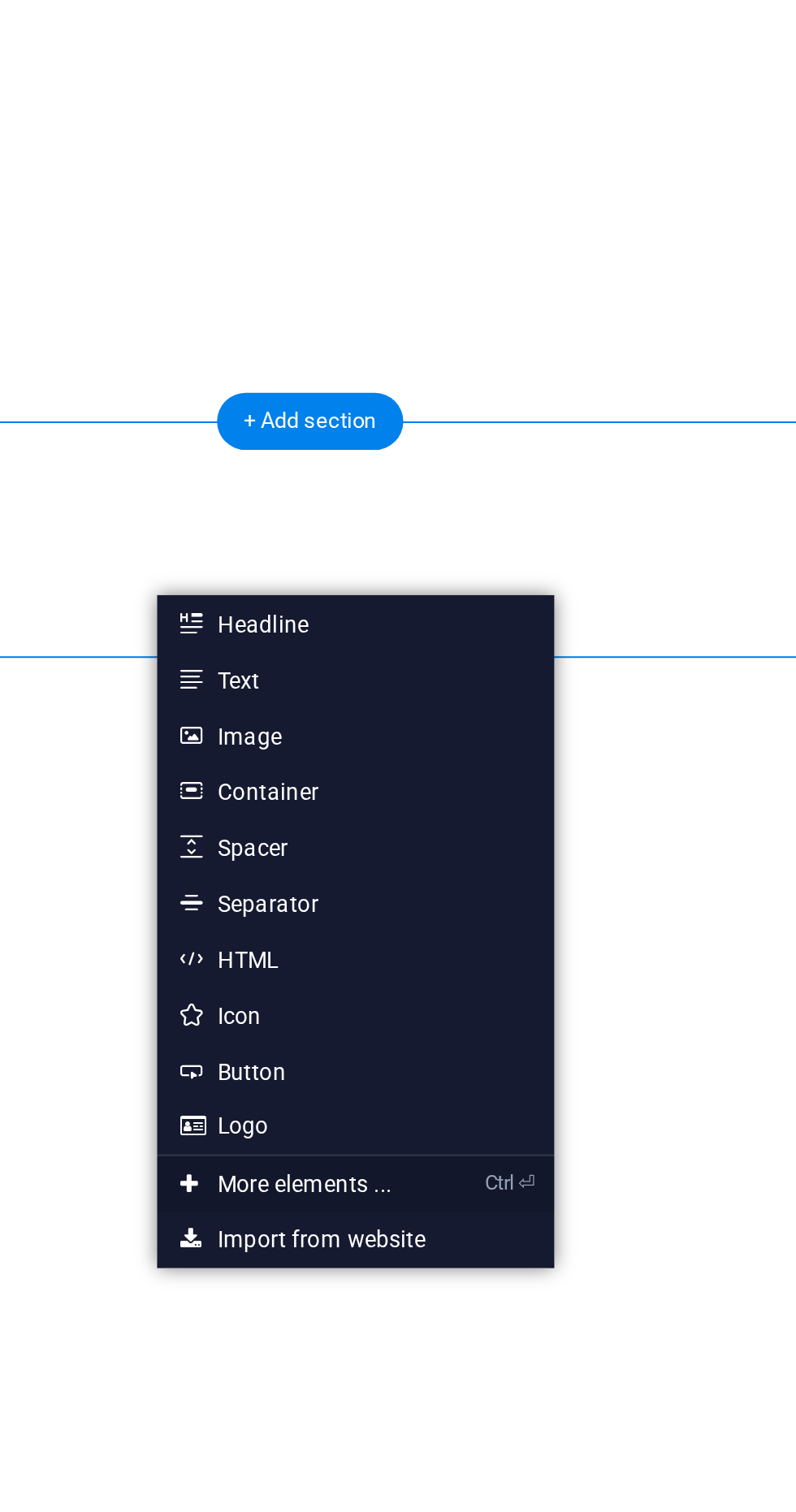
click at [442, 866] on link "Ctrl ⏎ More elements ..." at bounding box center [419, 862] width 111 height 24
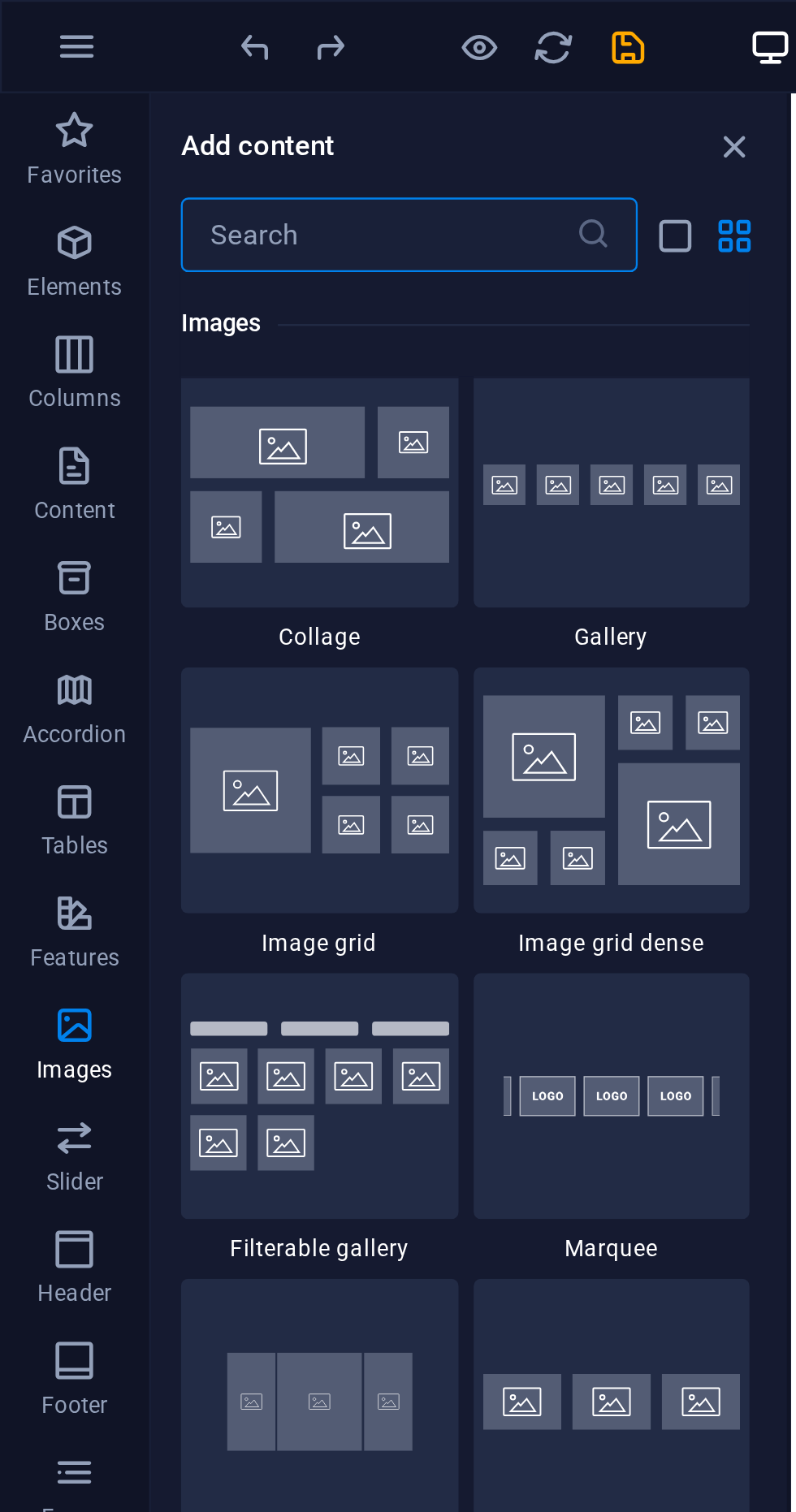
scroll to position [8389, 0]
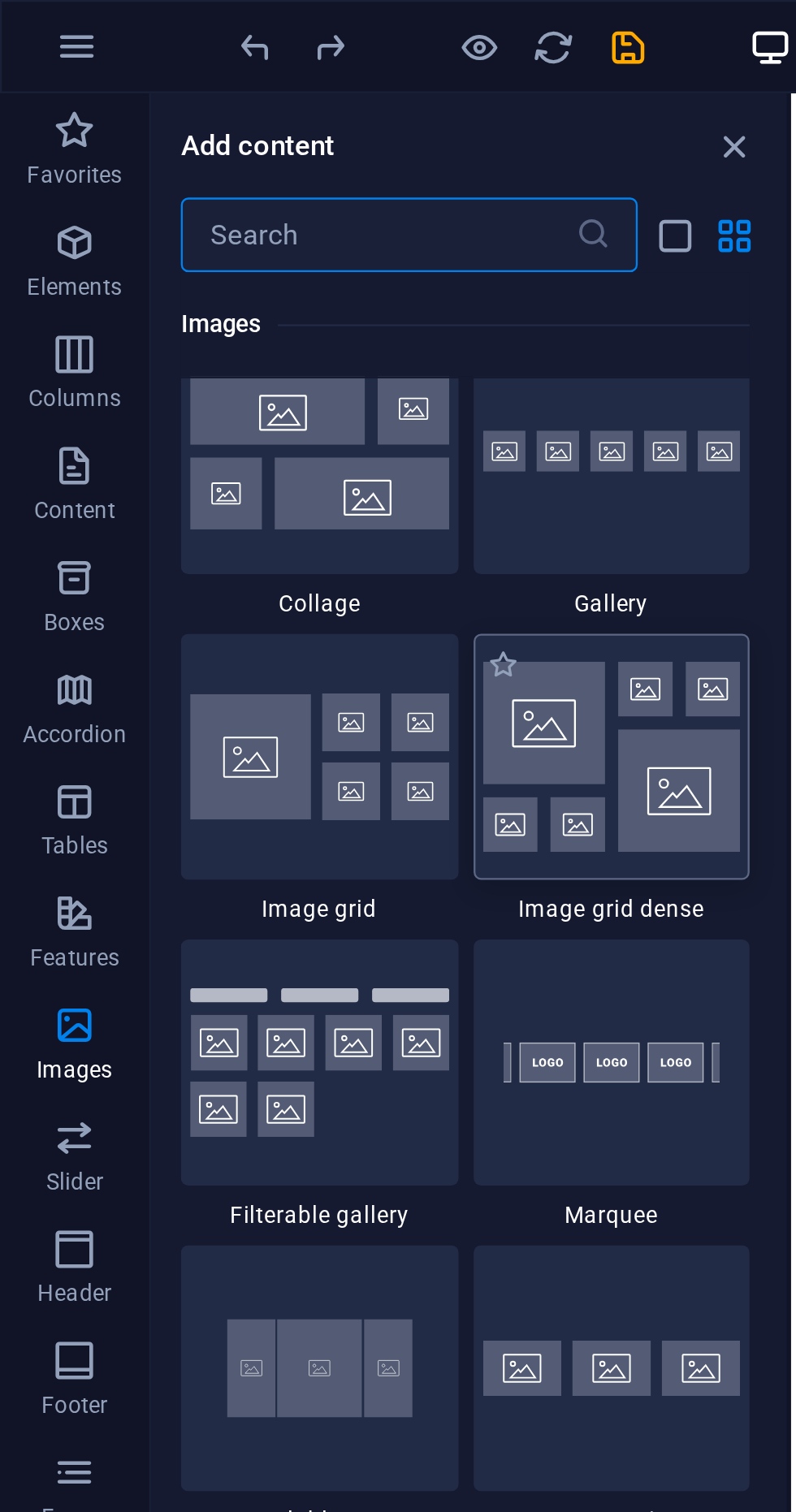
click at [267, 327] on img at bounding box center [267, 330] width 113 height 83
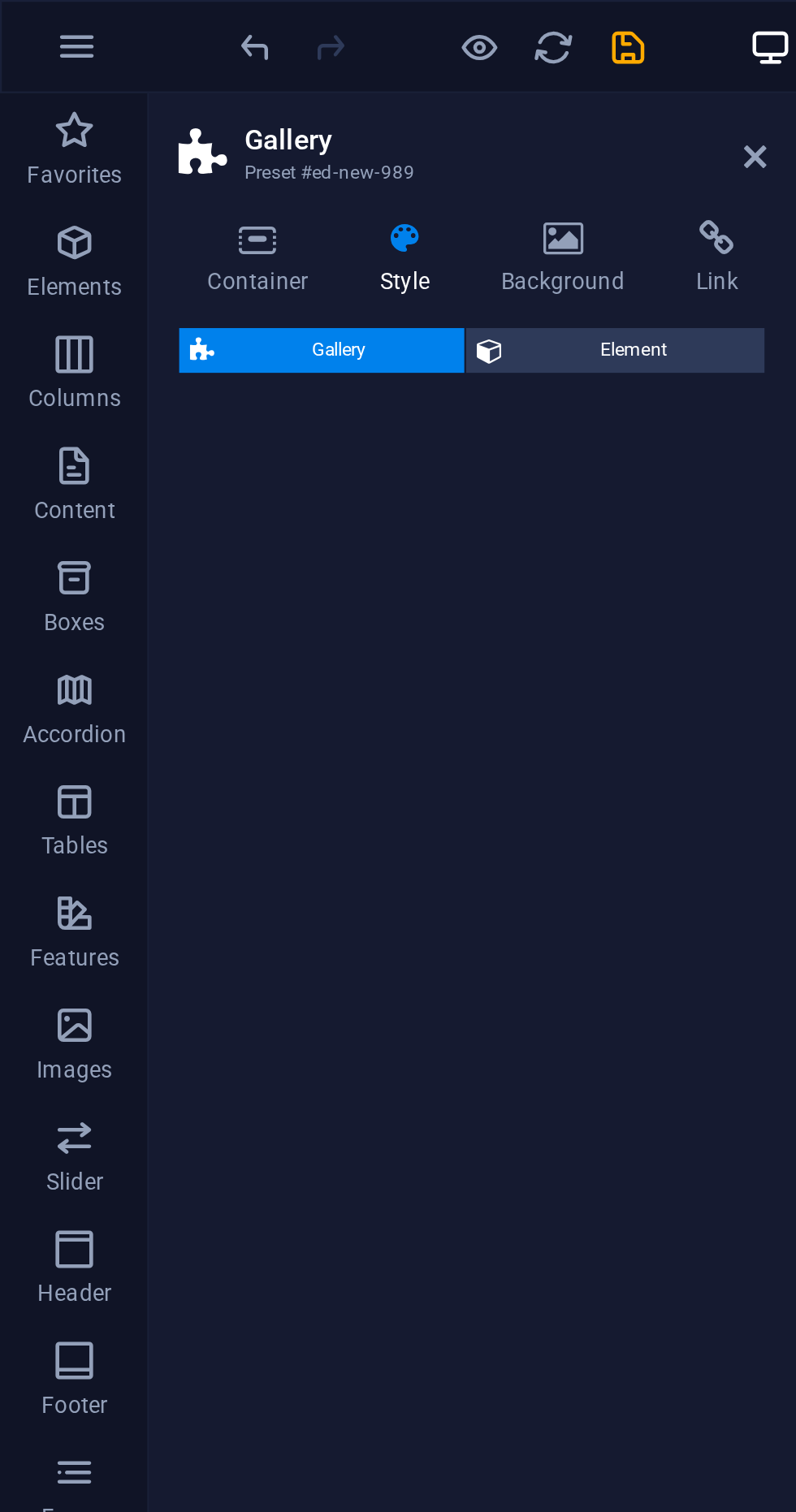
scroll to position [0, 0]
select select "rem"
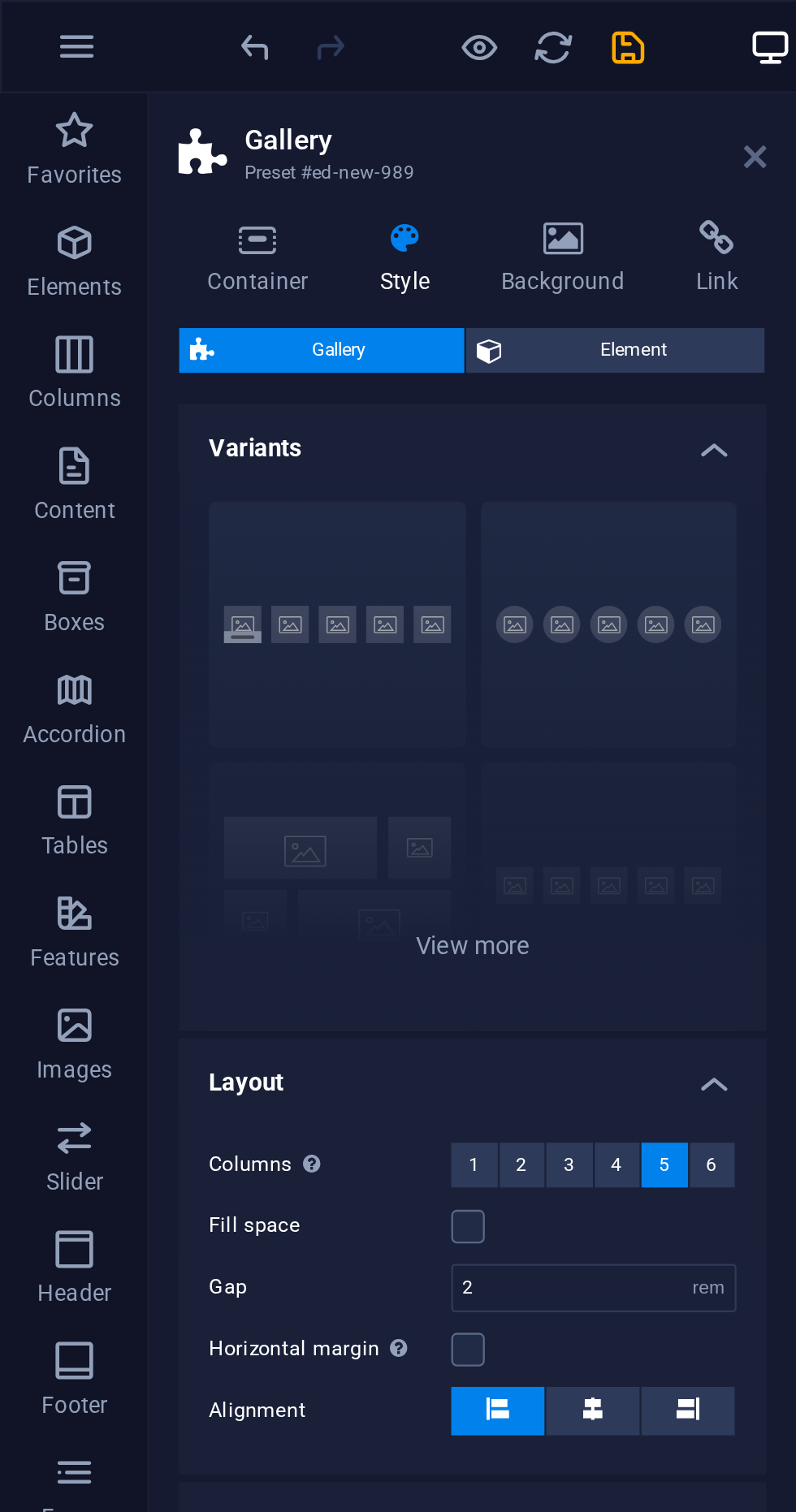
click at [329, 74] on link at bounding box center [329, 69] width 10 height 14
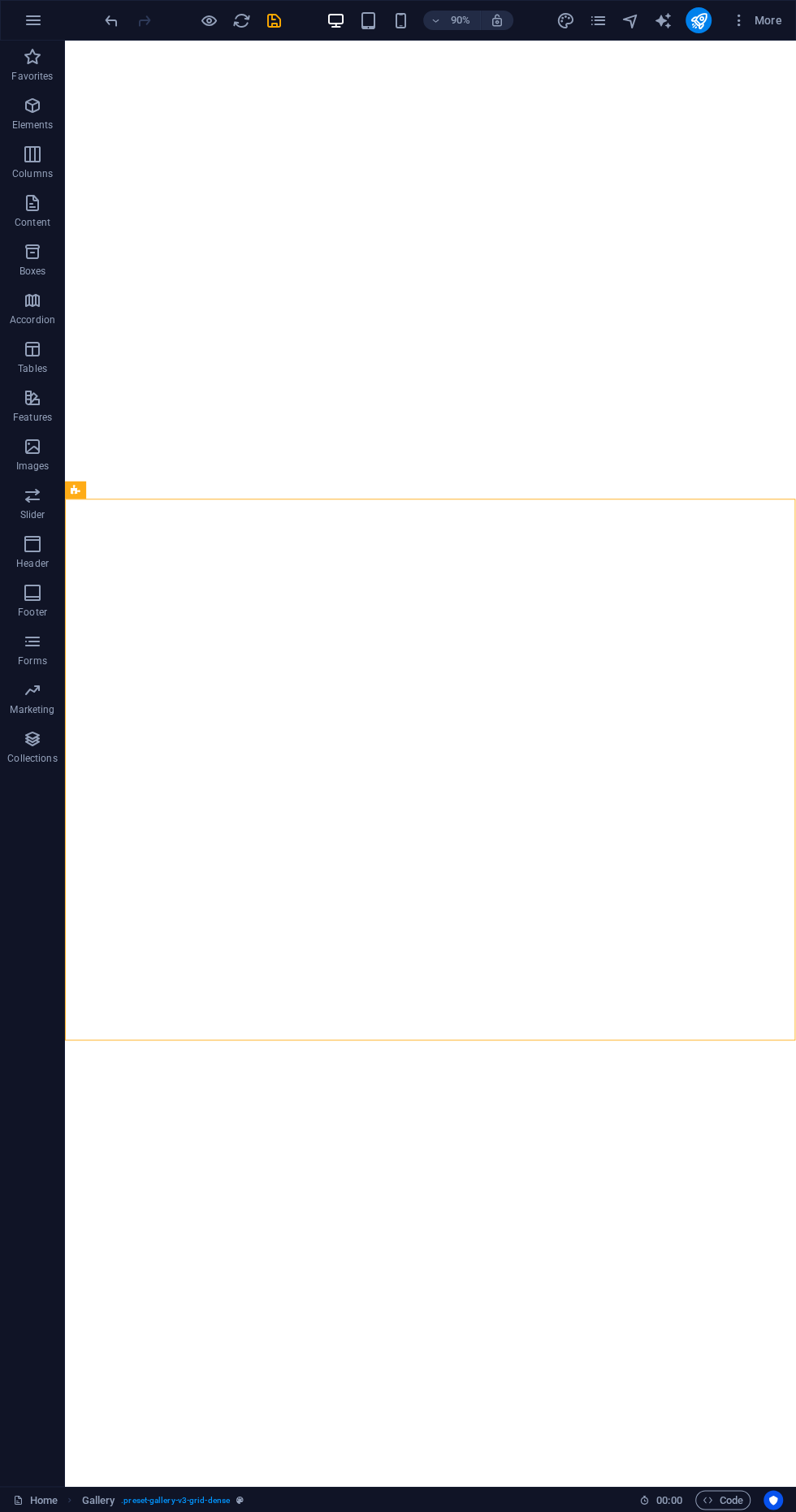
scroll to position [1215, 0]
click at [124, 20] on div at bounding box center [192, 20] width 182 height 26
click at [122, 20] on div at bounding box center [192, 20] width 182 height 26
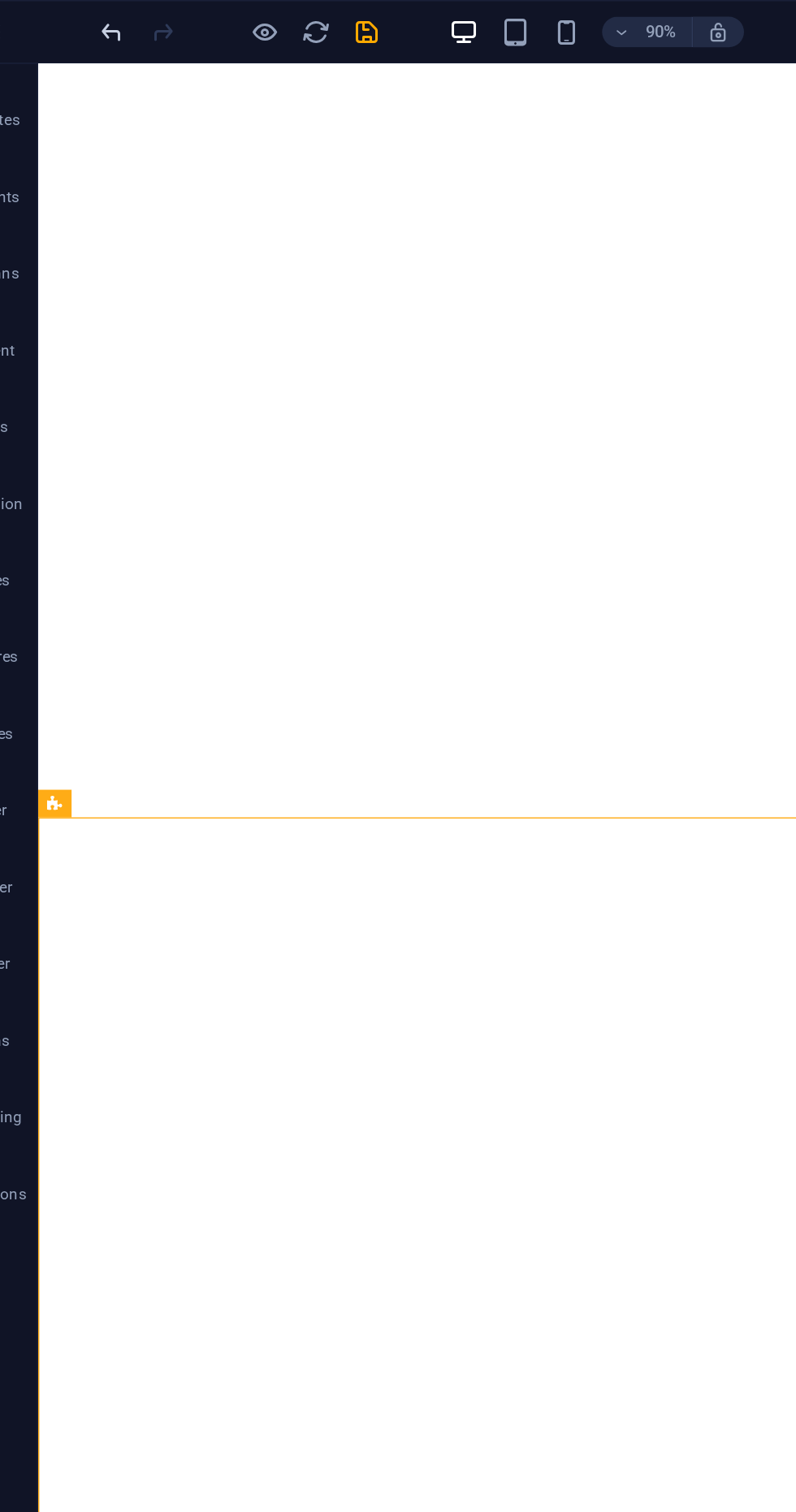
click at [112, 16] on icon "undo" at bounding box center [111, 20] width 18 height 18
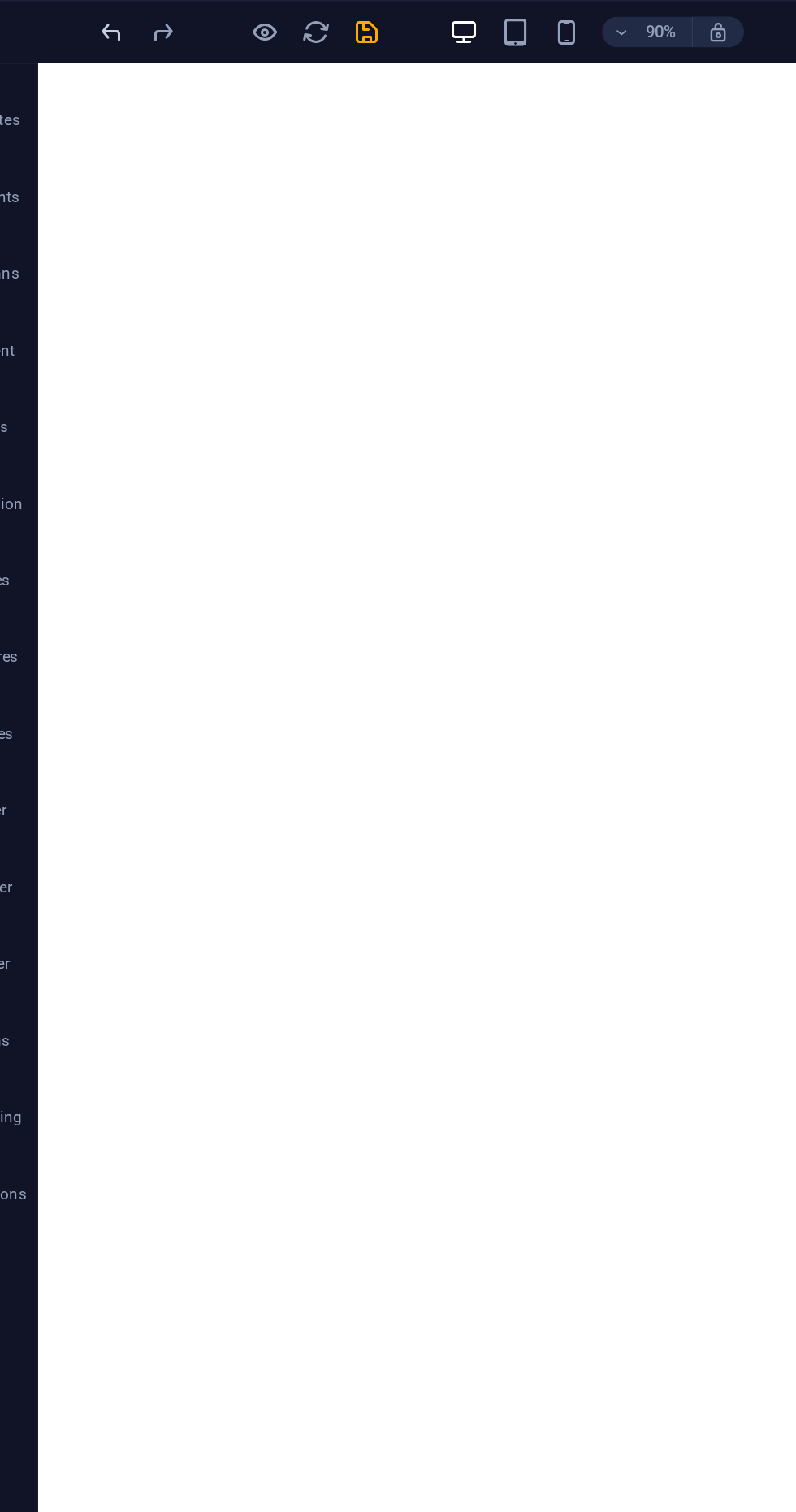
click at [112, 16] on icon "undo" at bounding box center [111, 20] width 18 height 18
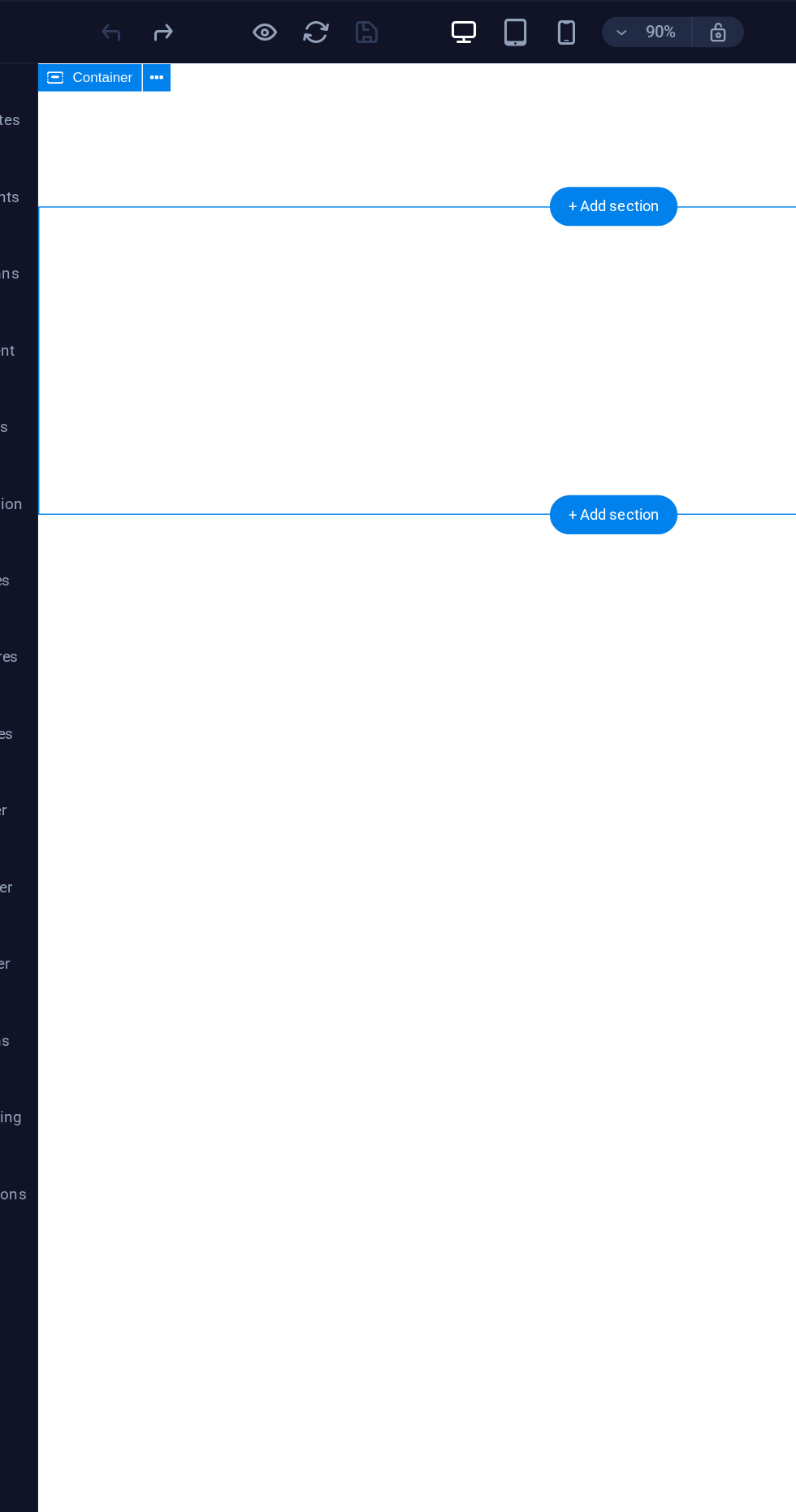
scroll to position [710, 0]
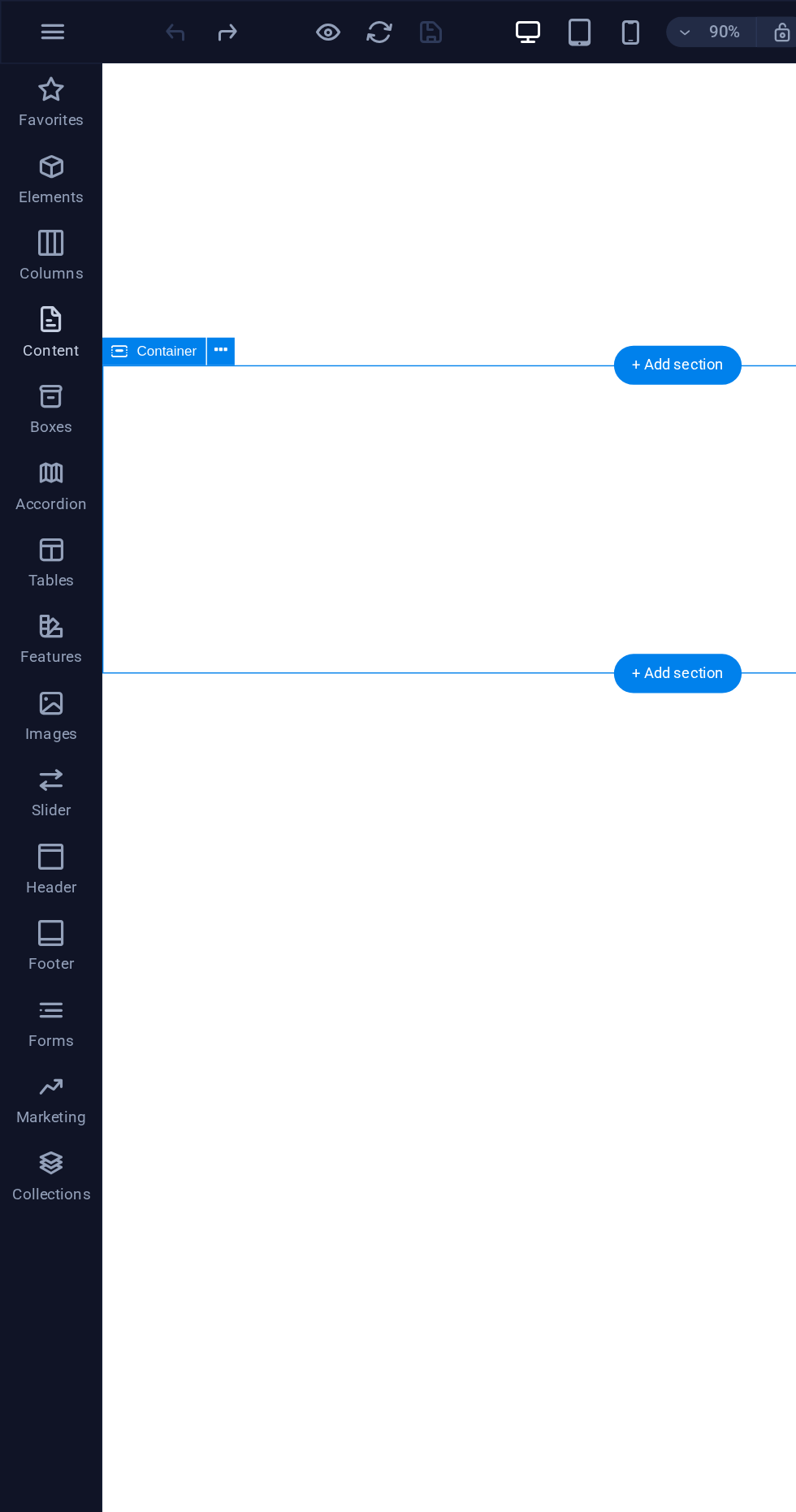
click at [31, 208] on icon "button" at bounding box center [33, 203] width 19 height 19
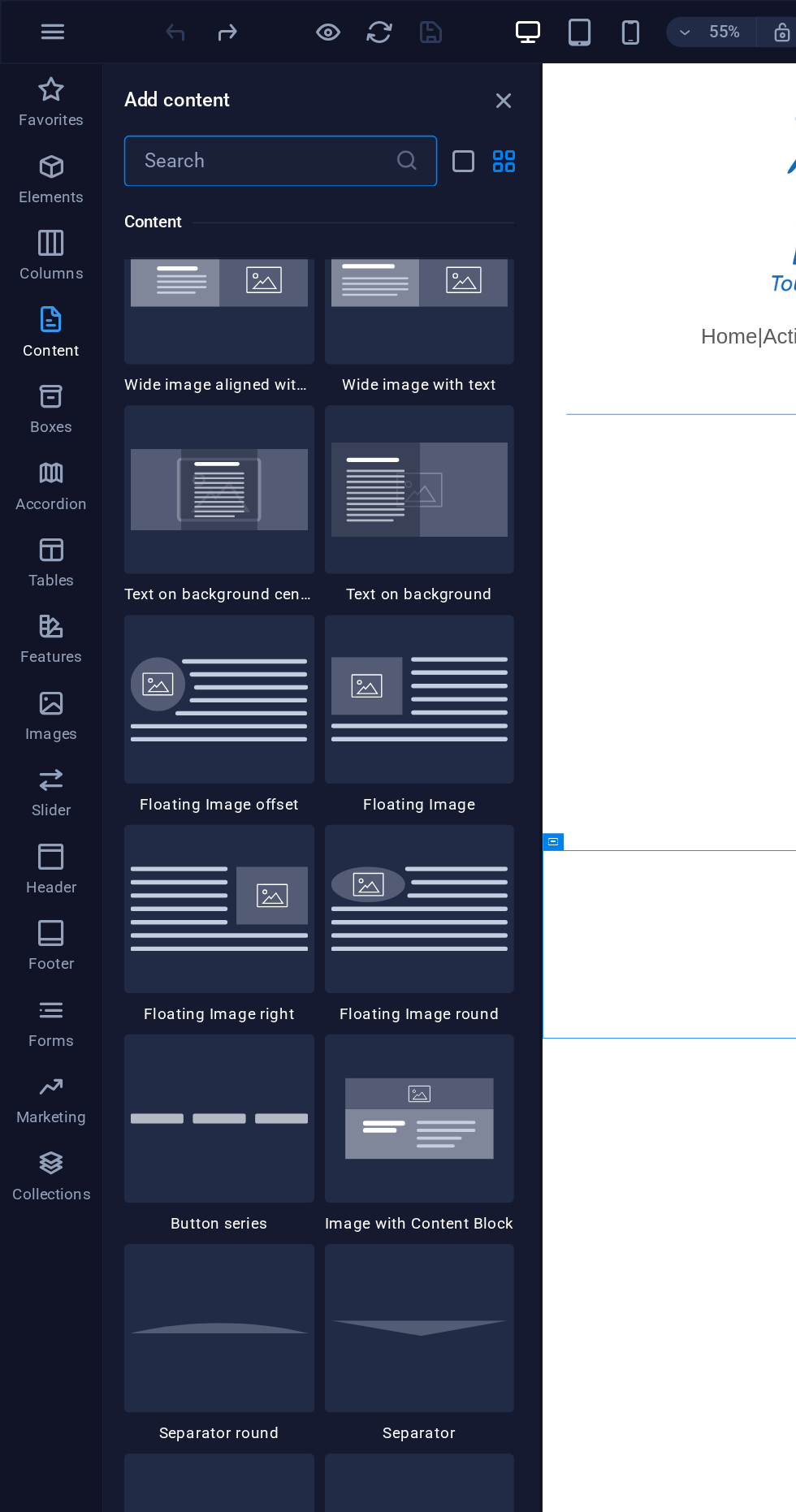
scroll to position [3277, 0]
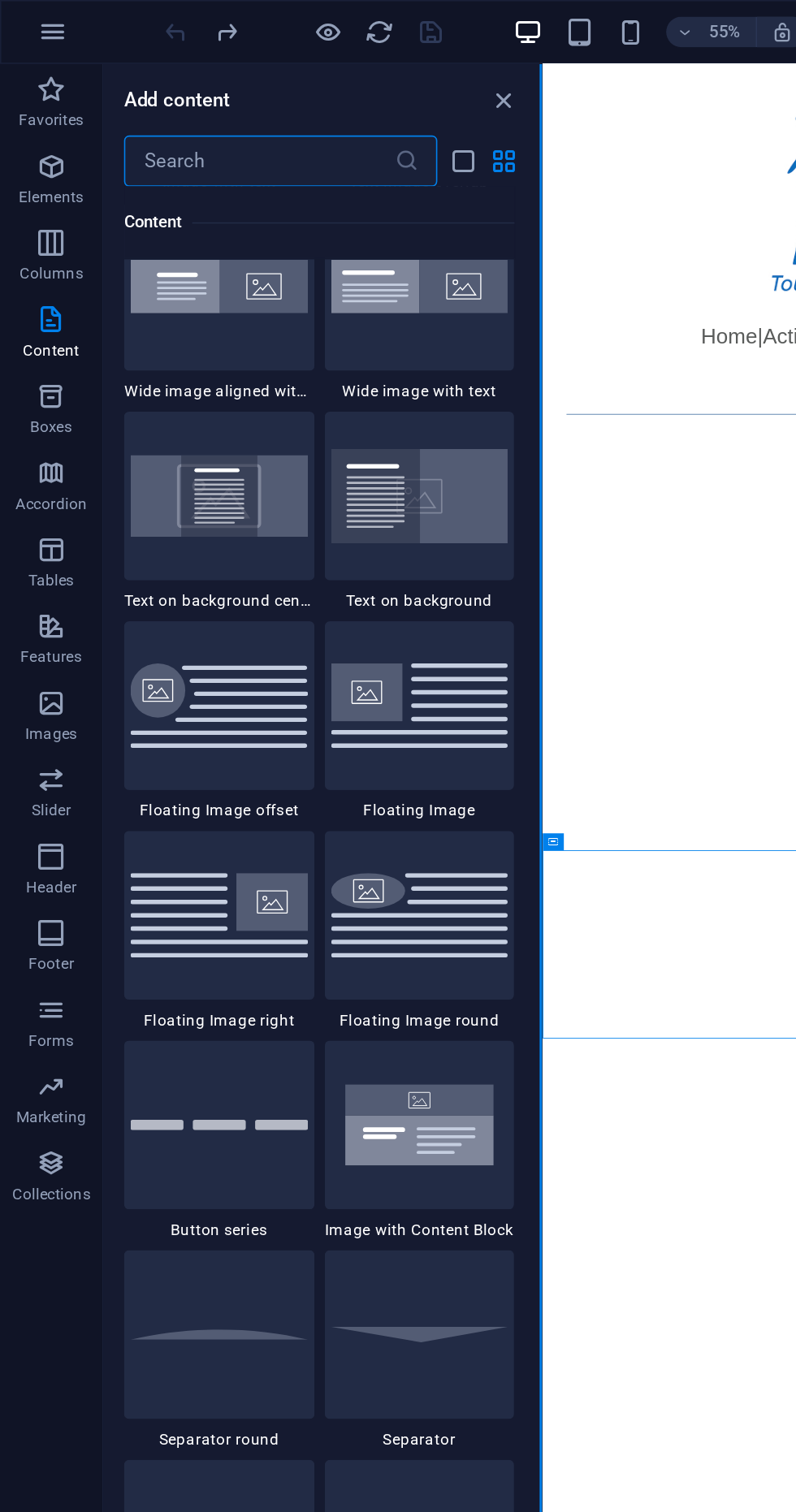
click at [342, 64] on button at bounding box center [343, 763] width 2 height 1445
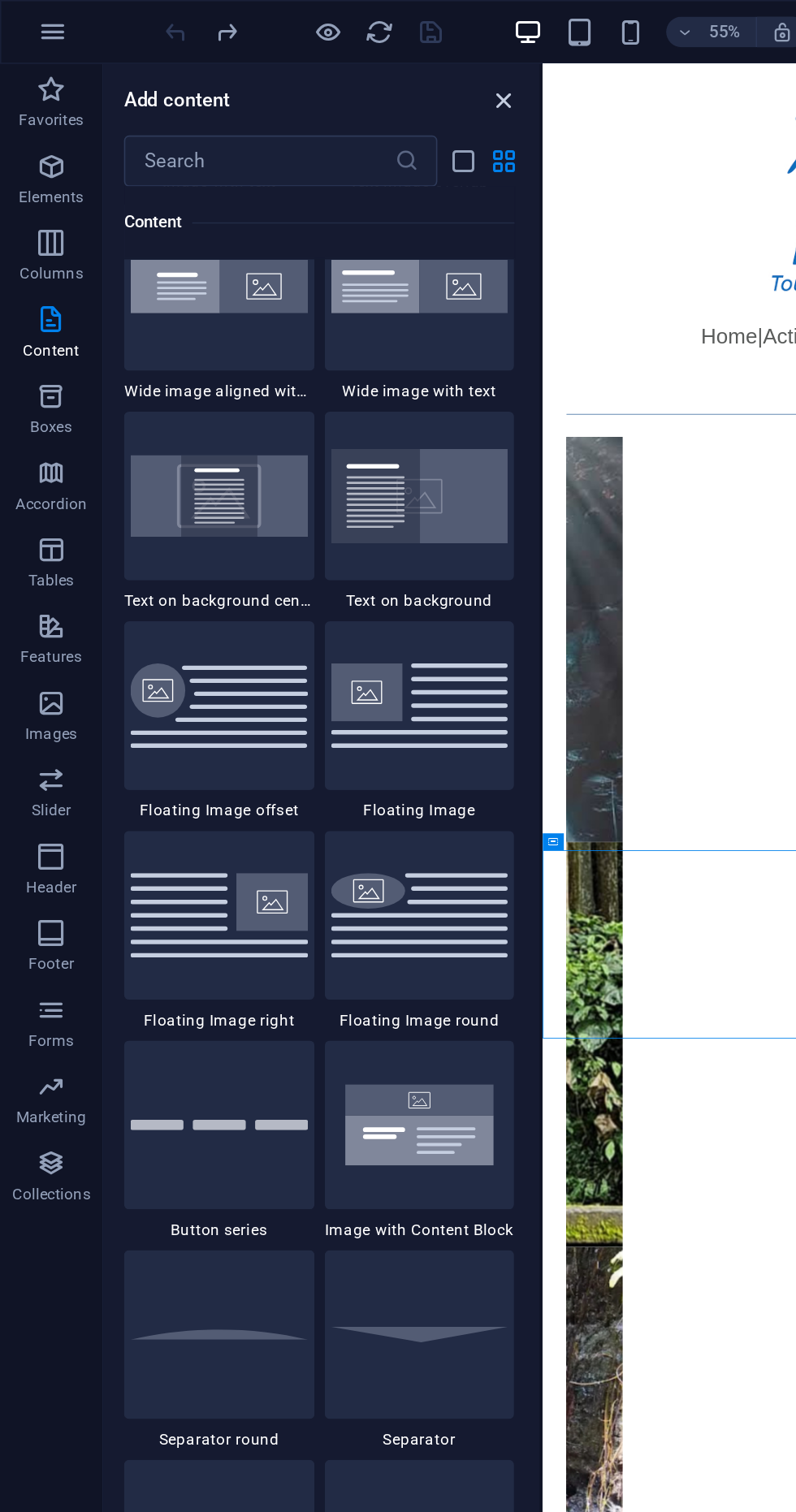
click at [326, 58] on icon "close panel" at bounding box center [320, 63] width 18 height 18
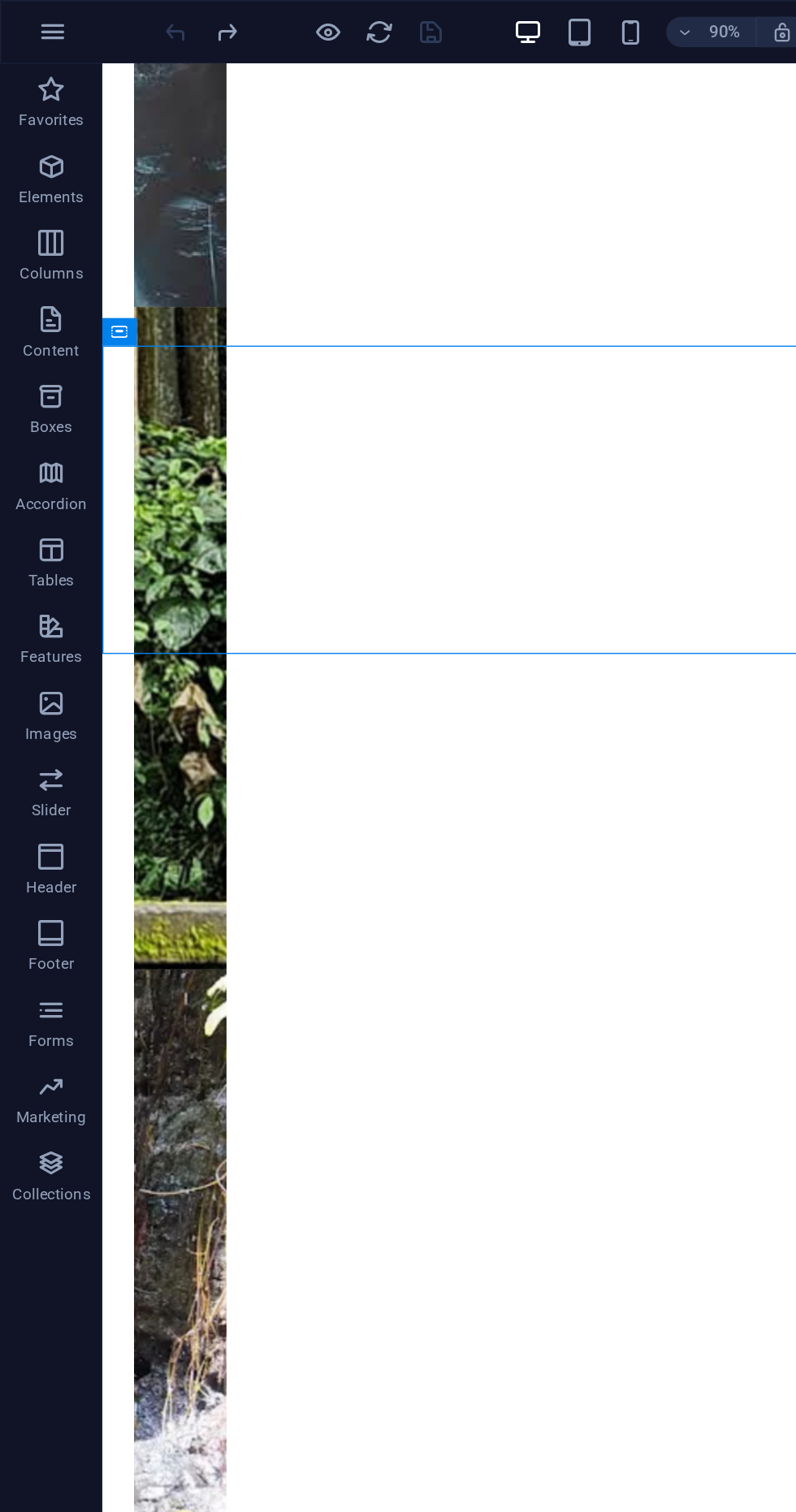
scroll to position [719, 0]
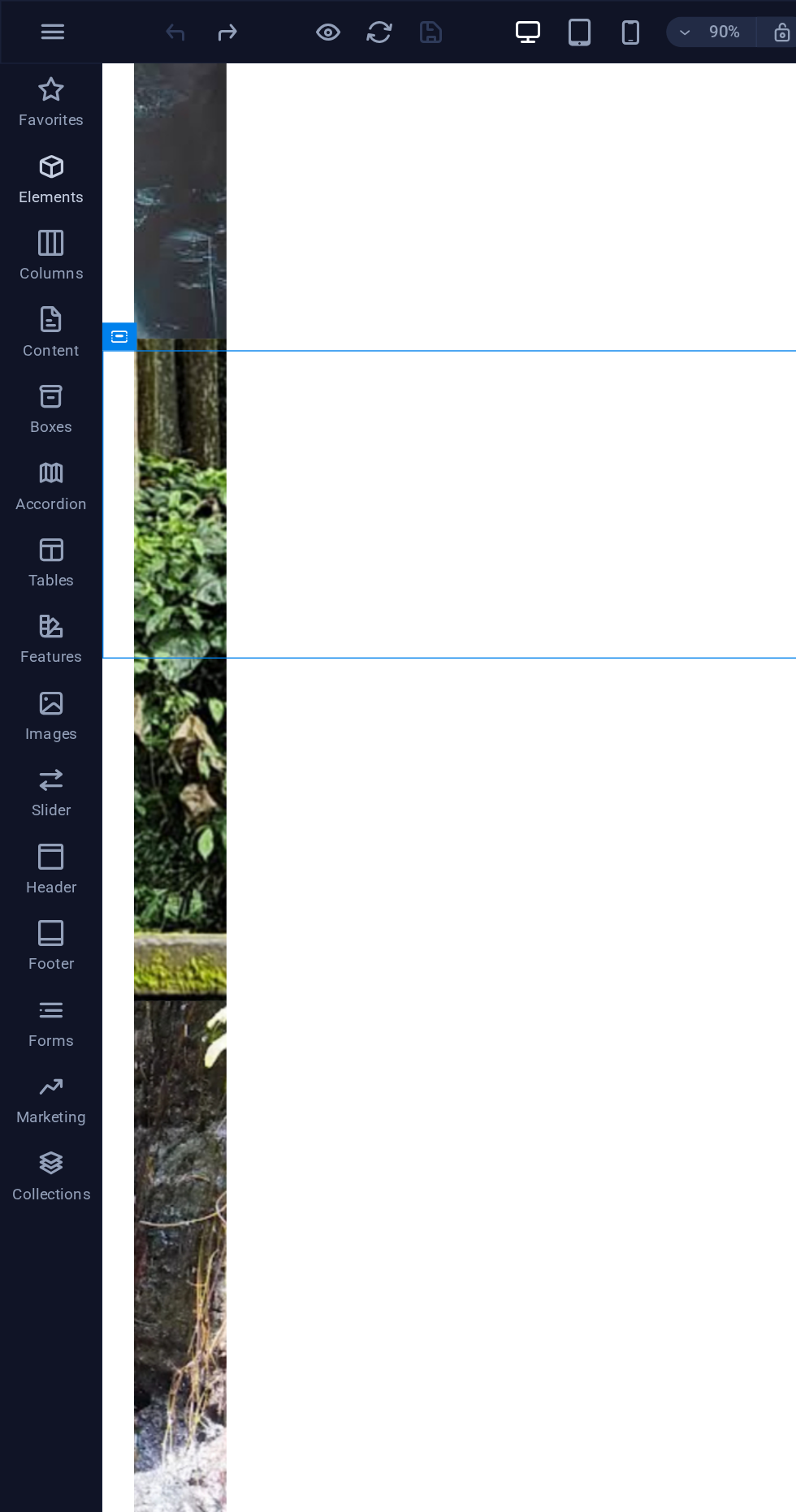
click at [28, 107] on icon "button" at bounding box center [33, 105] width 19 height 19
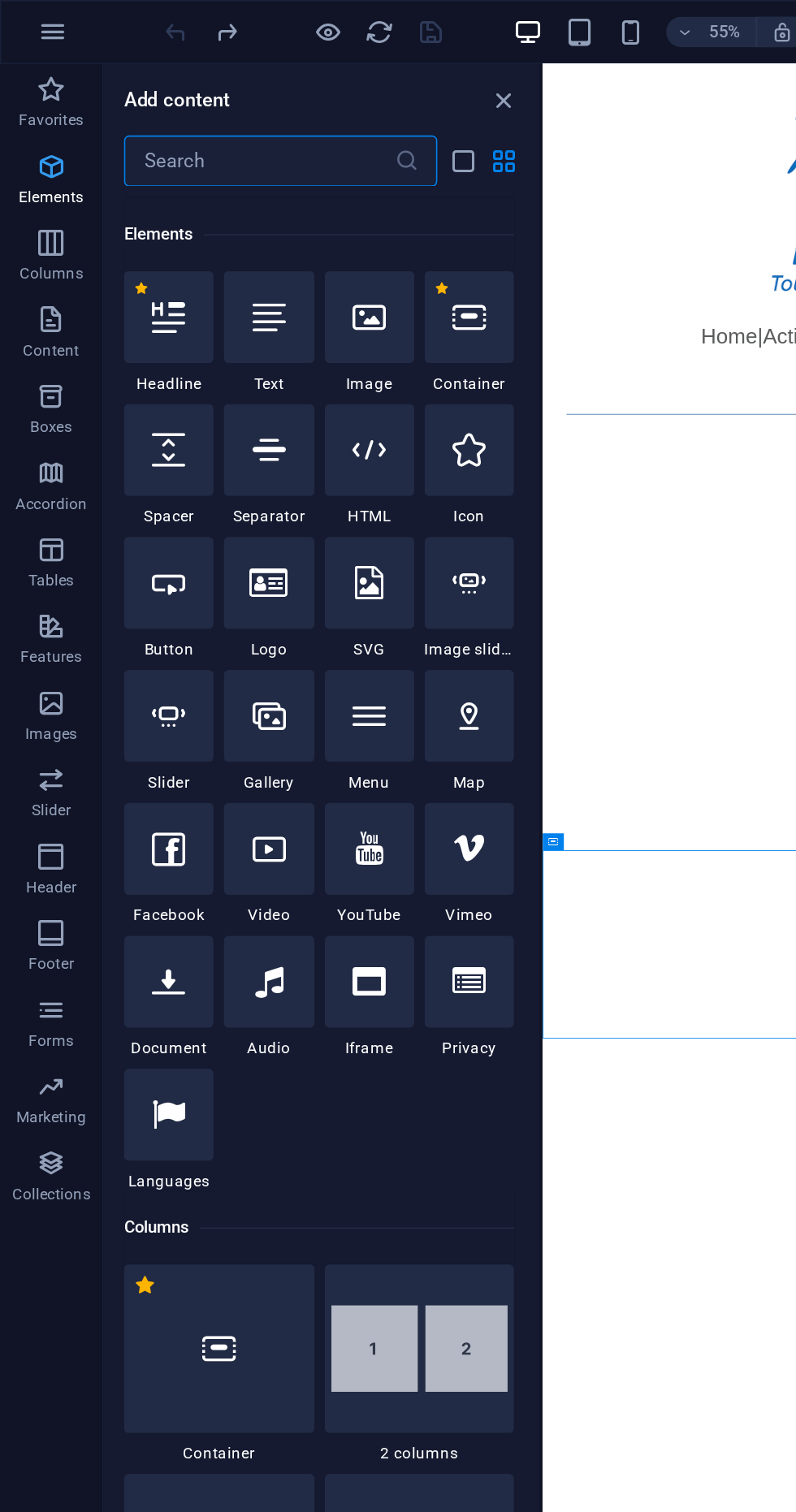
scroll to position [172, 0]
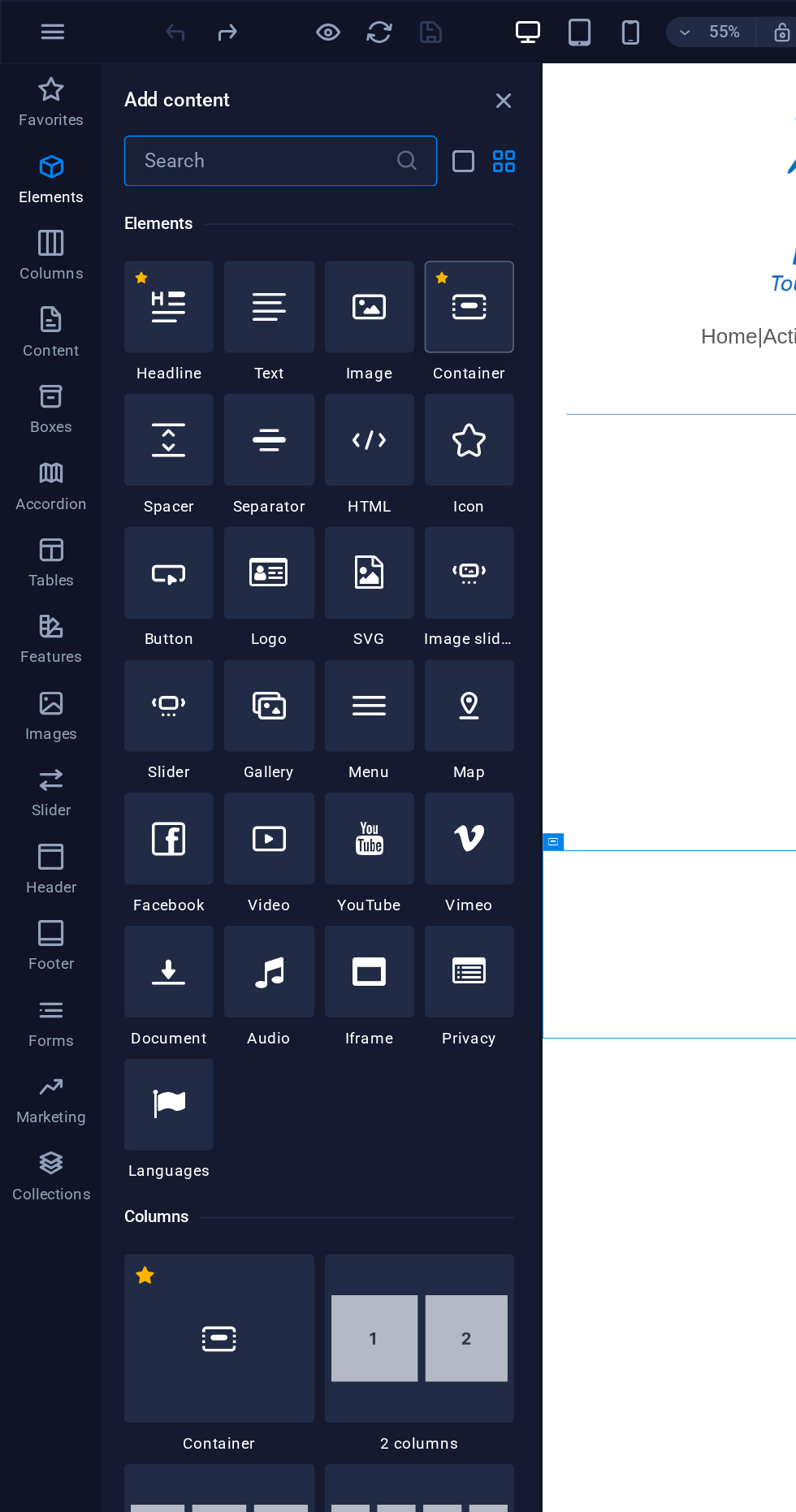
click at [312, 204] on div at bounding box center [298, 194] width 57 height 58
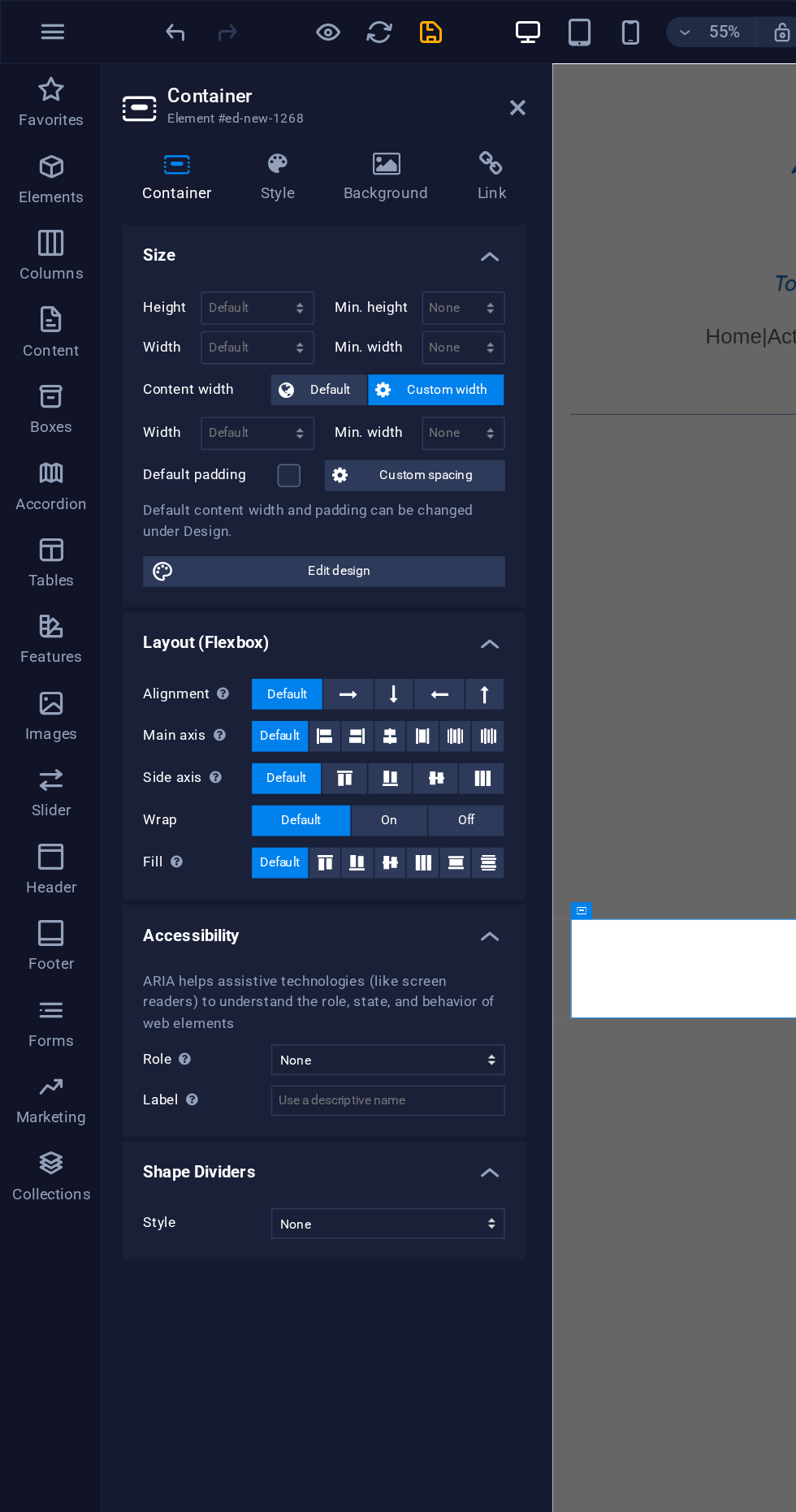
scroll to position [0, 0]
click at [348, 73] on div at bounding box center [348, 763] width 3 height 1445
click at [329, 68] on icon at bounding box center [329, 68] width 10 height 13
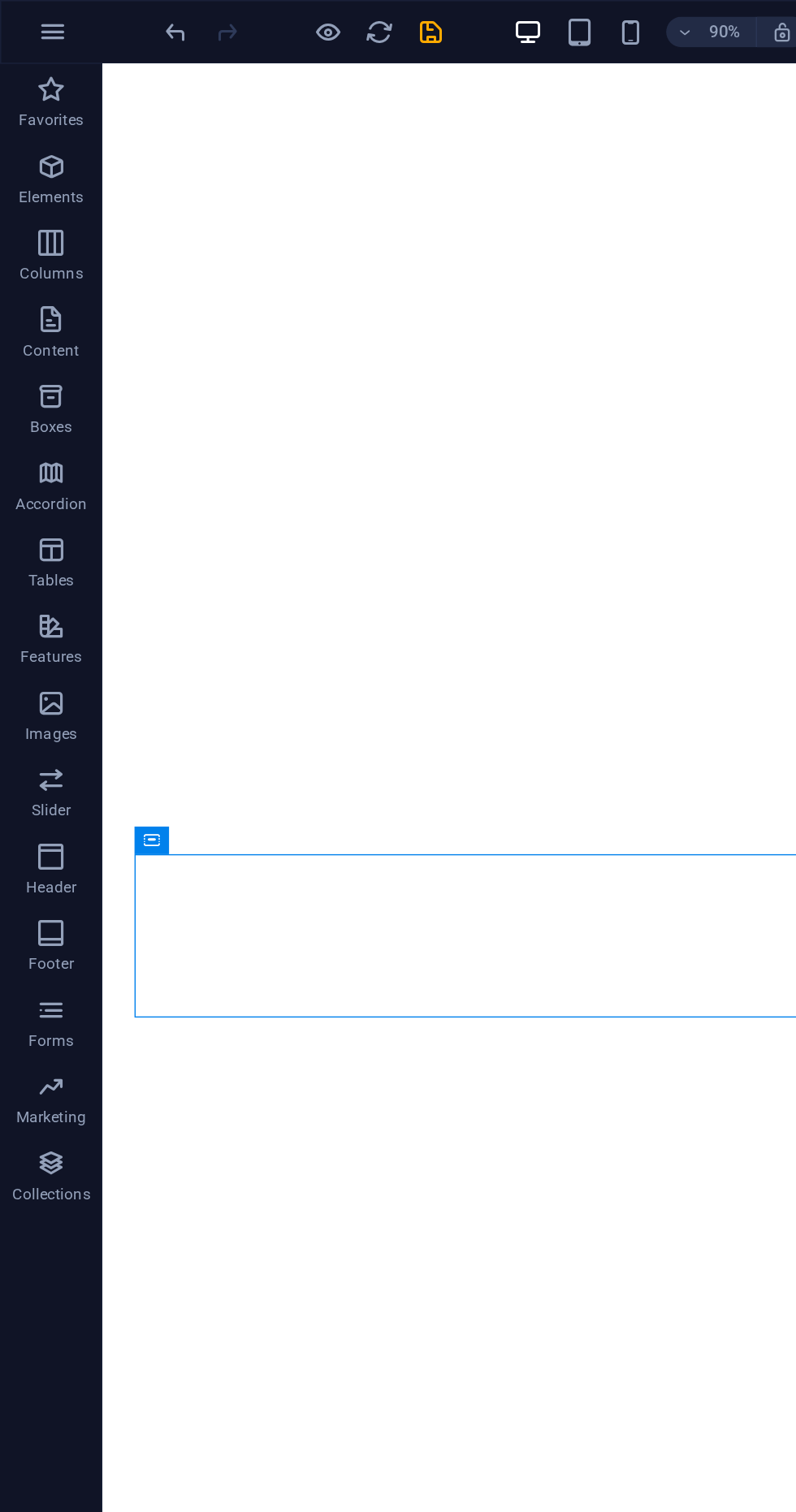
scroll to position [432, 0]
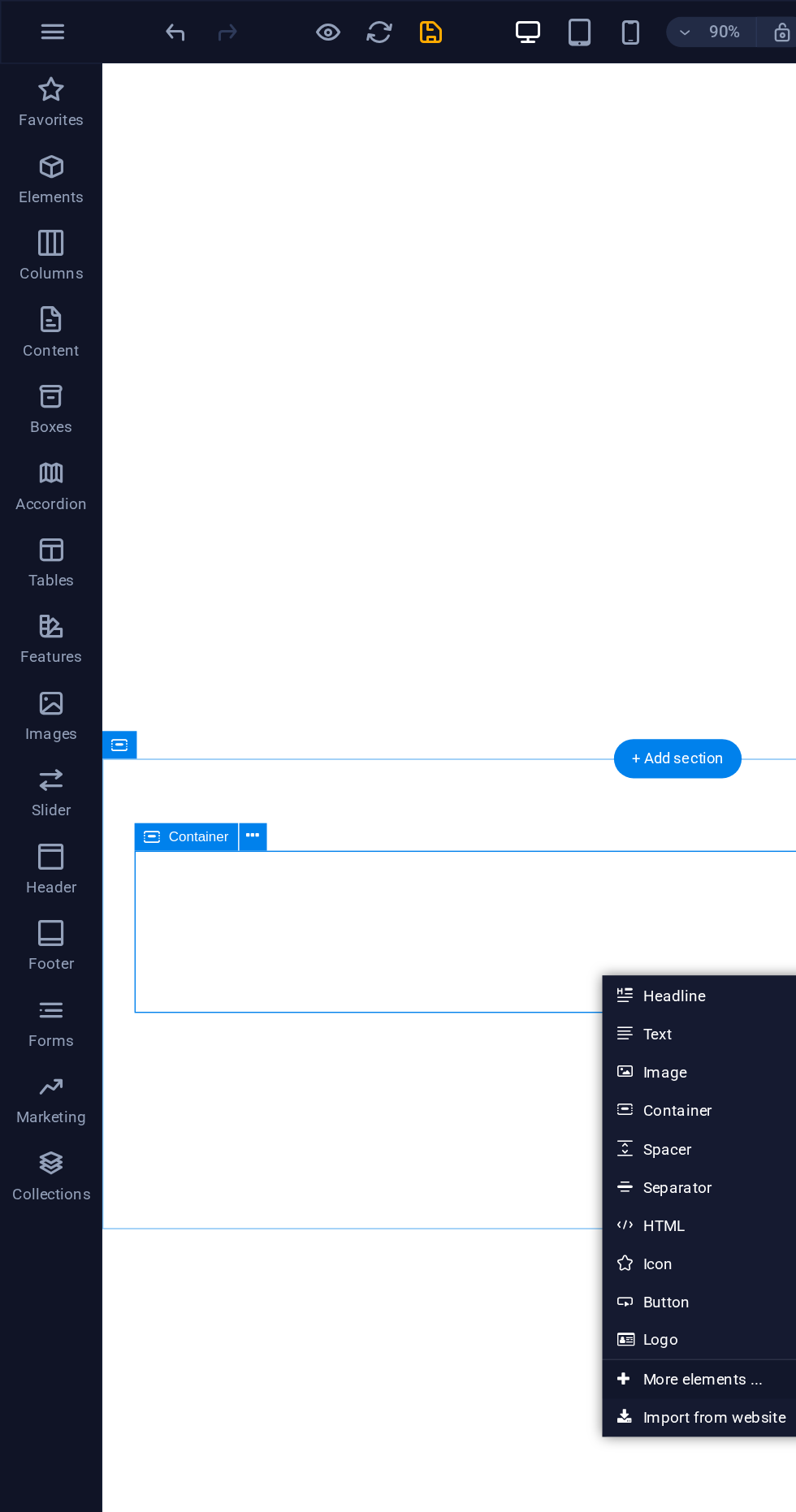
click at [459, 875] on link "Ctrl ⏎ More elements ..." at bounding box center [438, 876] width 111 height 24
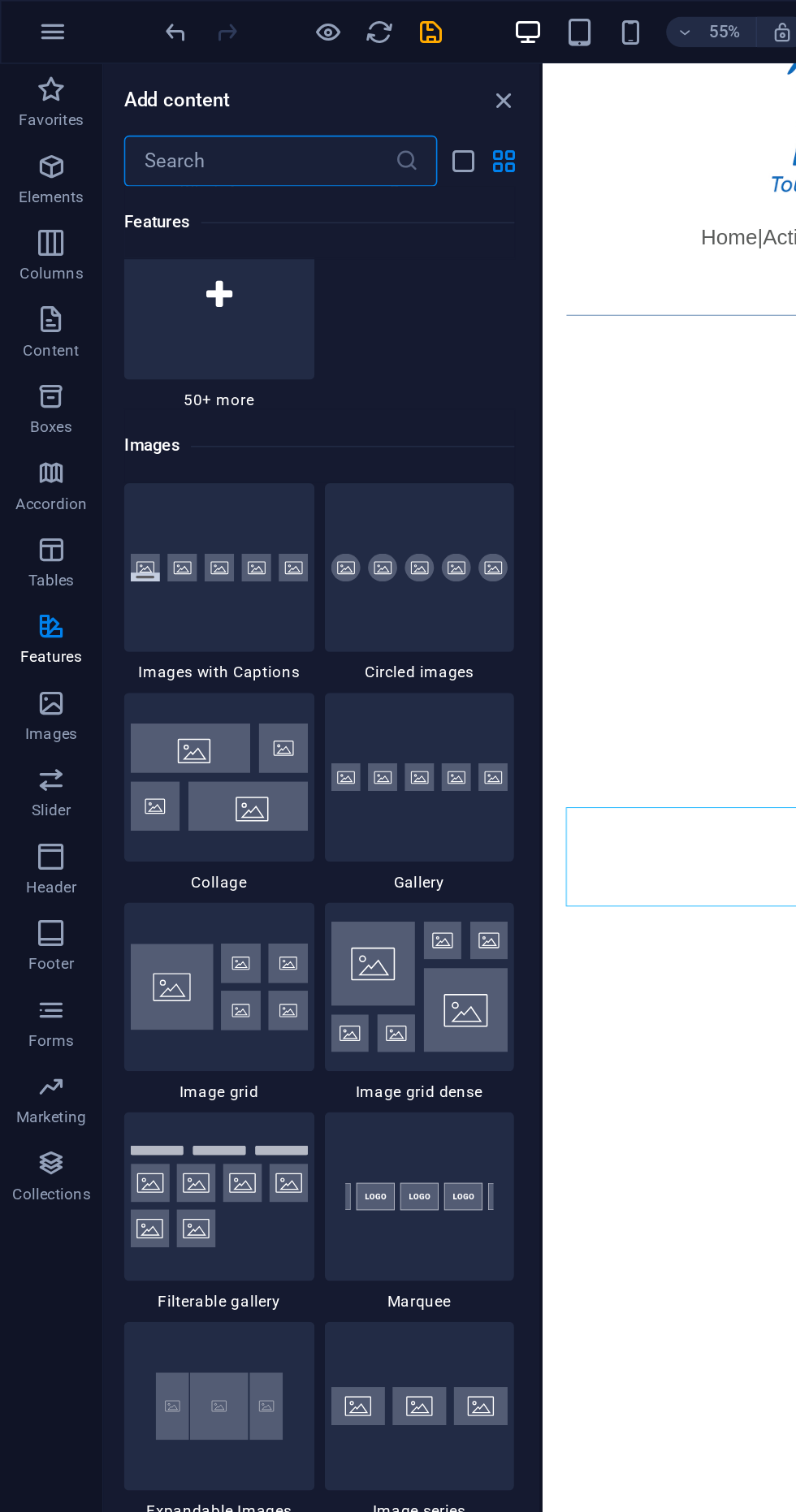
scroll to position [8094, 0]
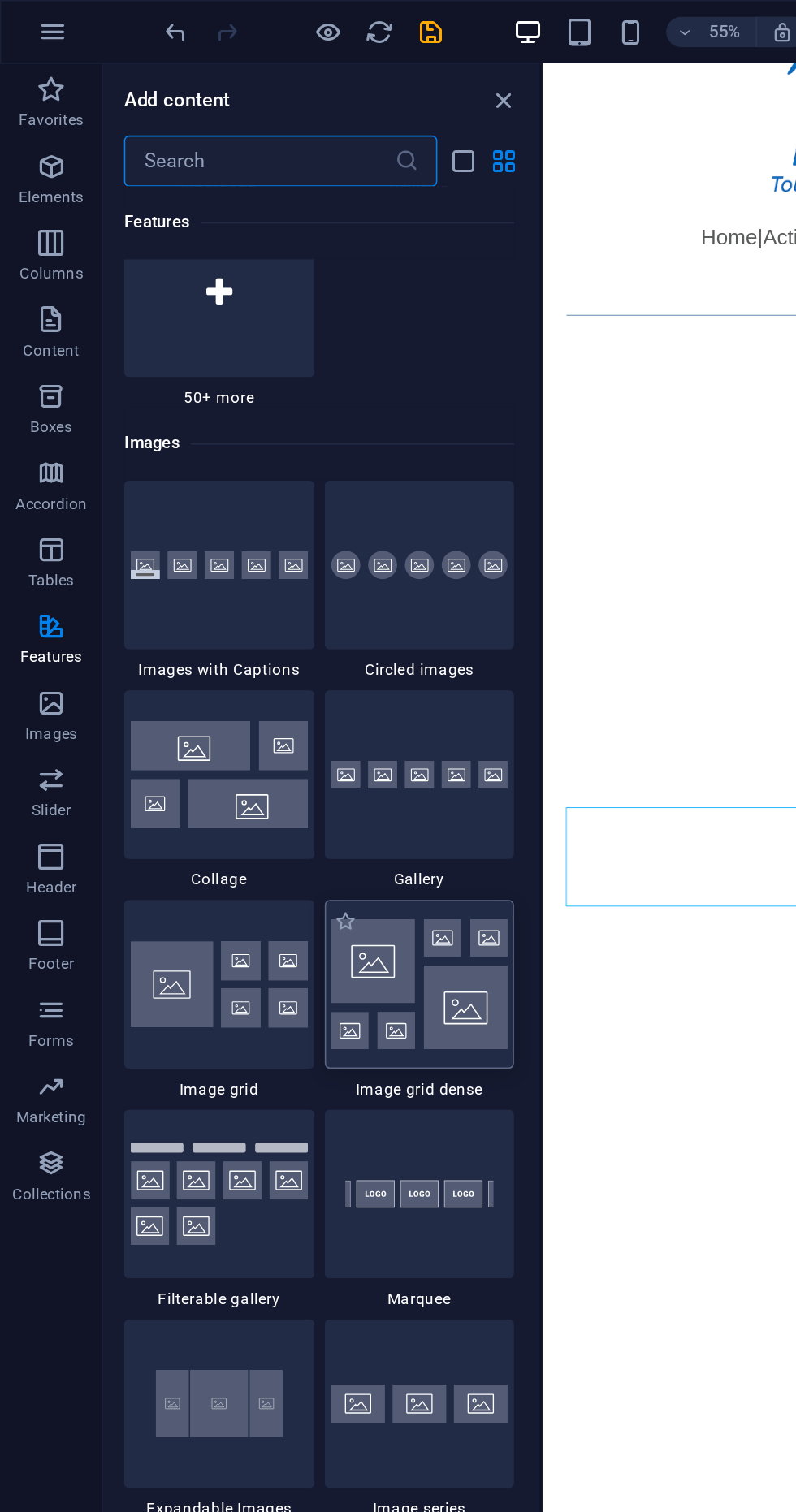
click at [280, 615] on img at bounding box center [267, 625] width 113 height 83
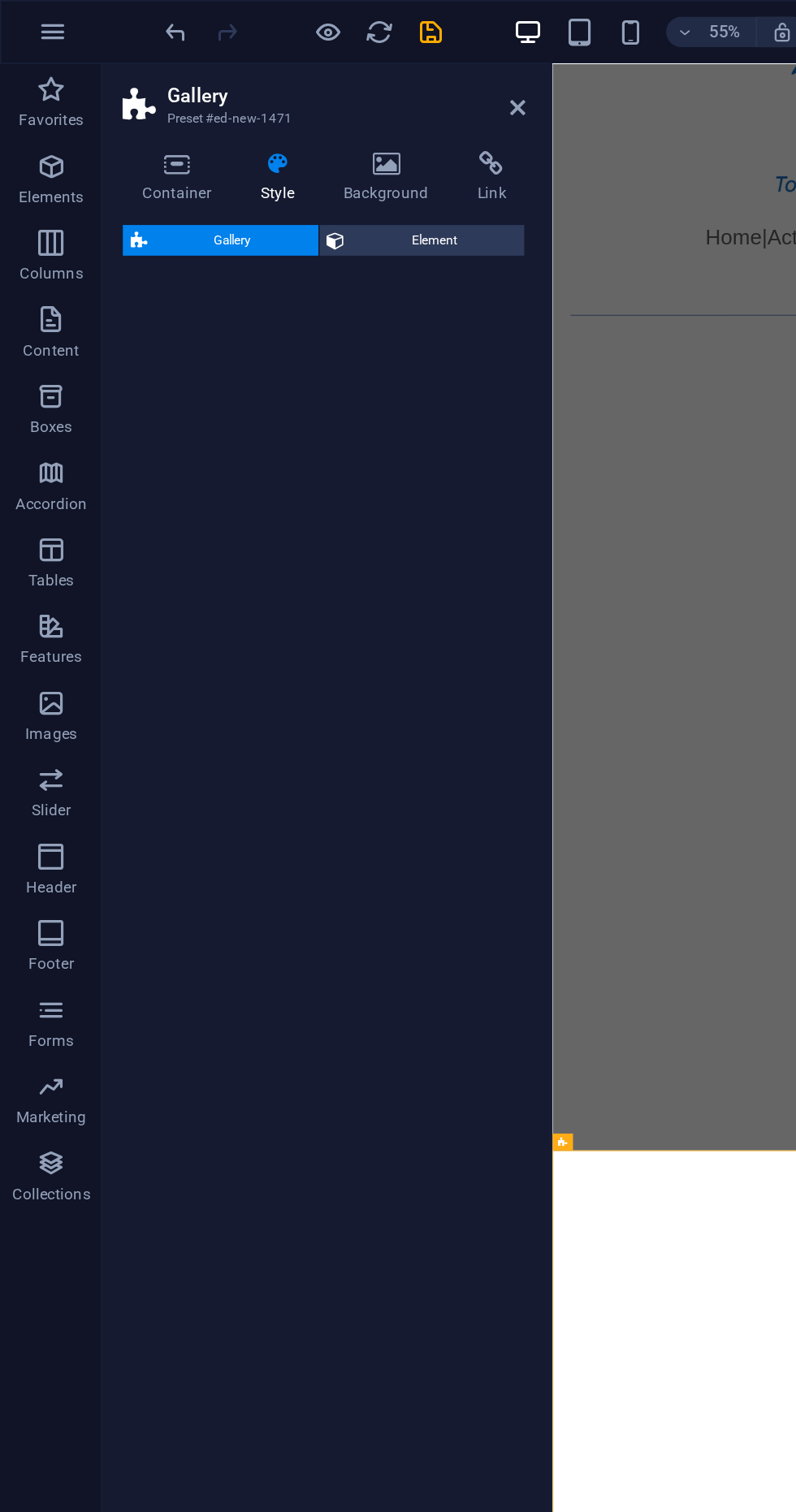
select select "rem"
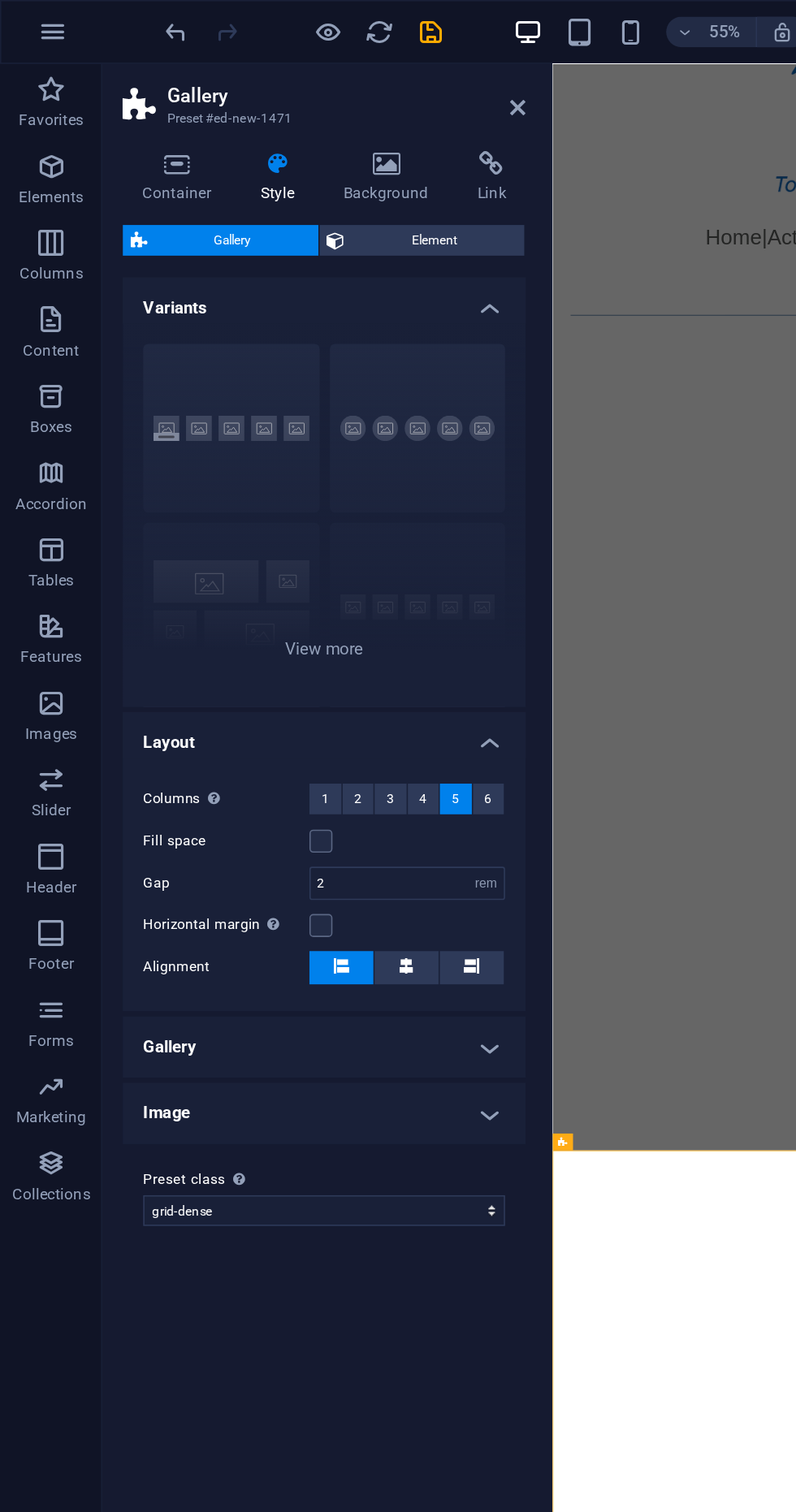
scroll to position [0, 0]
click at [329, 69] on icon at bounding box center [329, 68] width 10 height 13
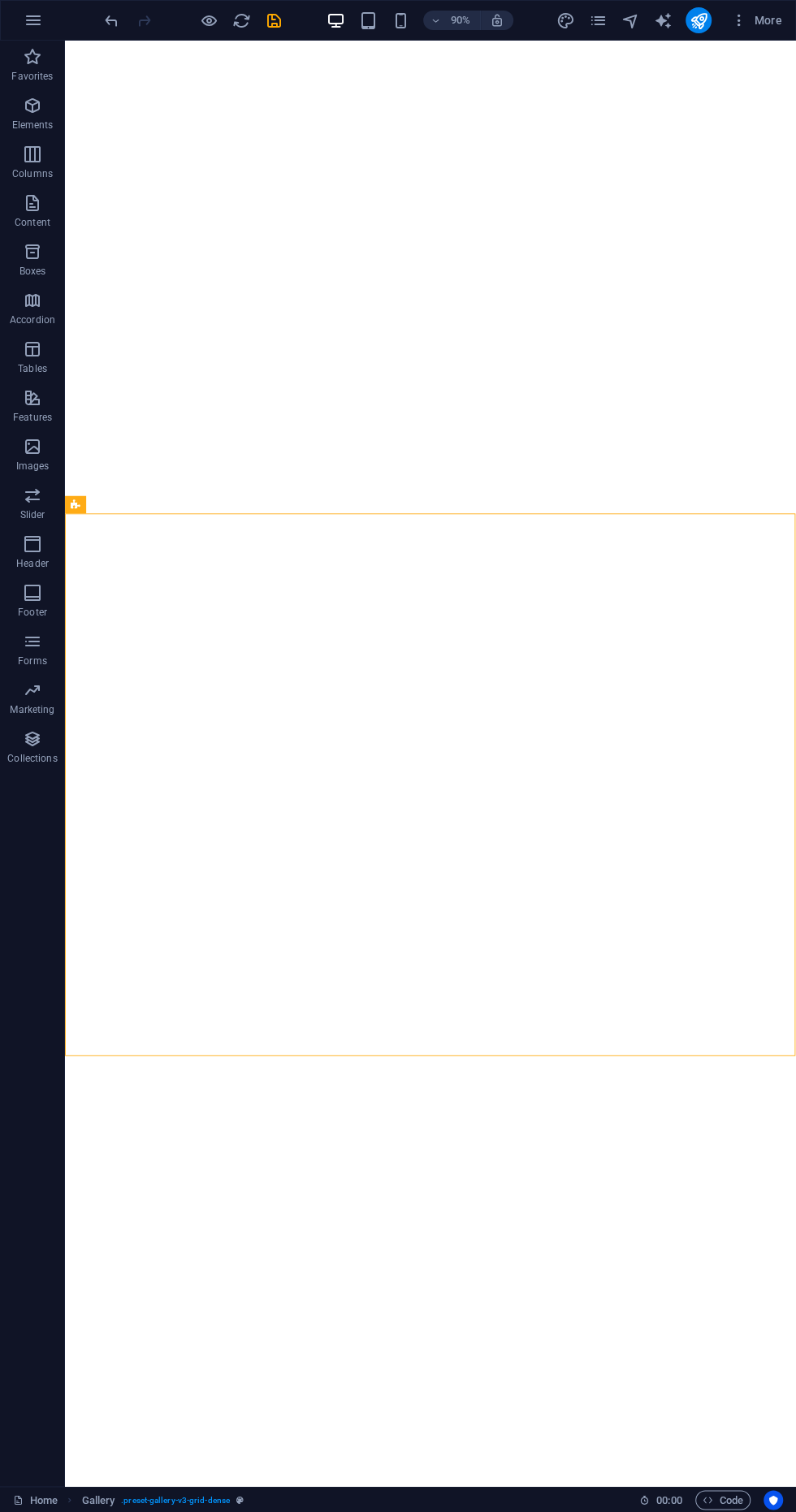
scroll to position [723, 0]
click at [117, 14] on icon "undo" at bounding box center [111, 20] width 18 height 18
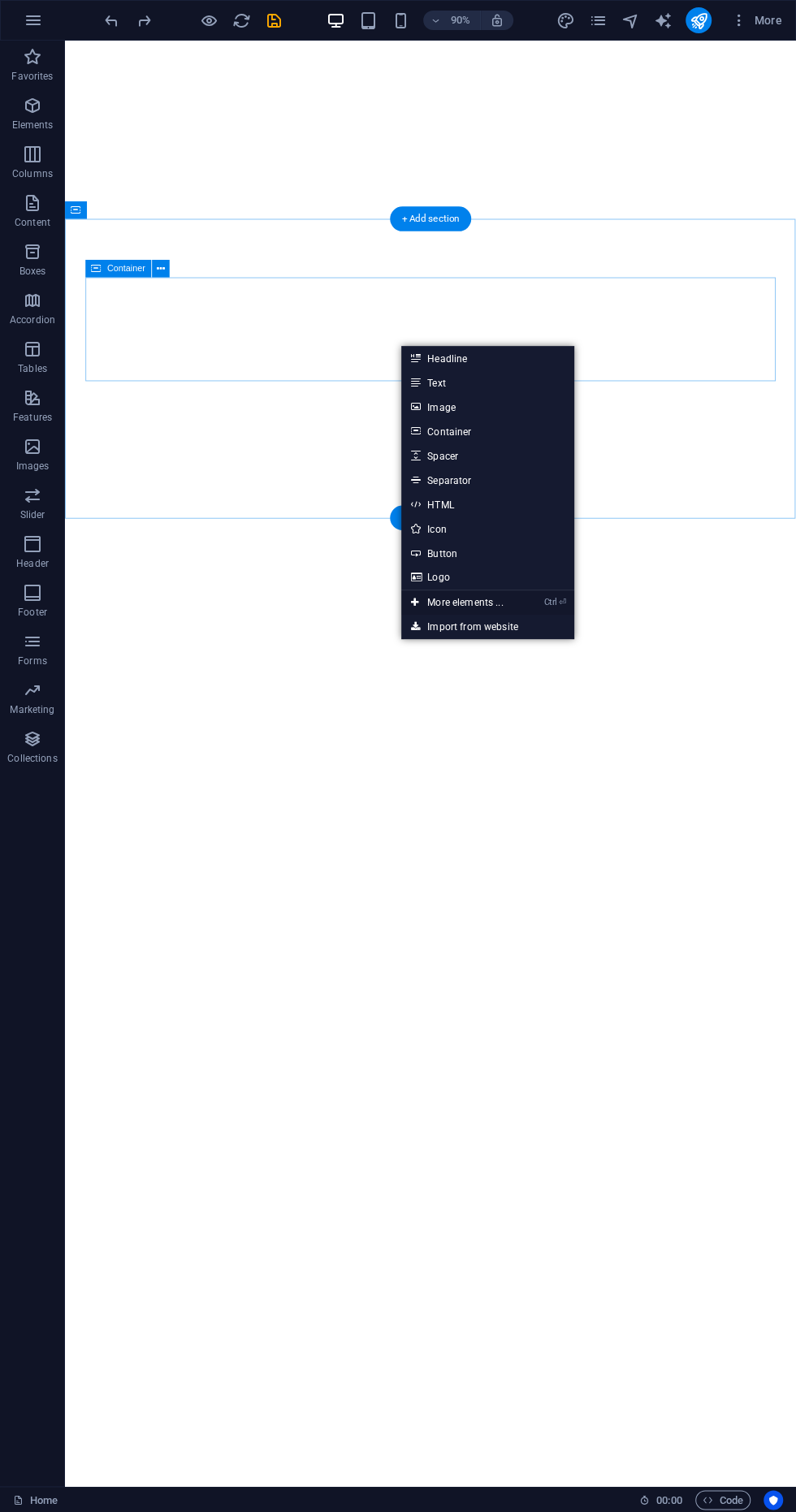
click at [552, 601] on icon "Ctrl" at bounding box center [550, 601] width 13 height 11
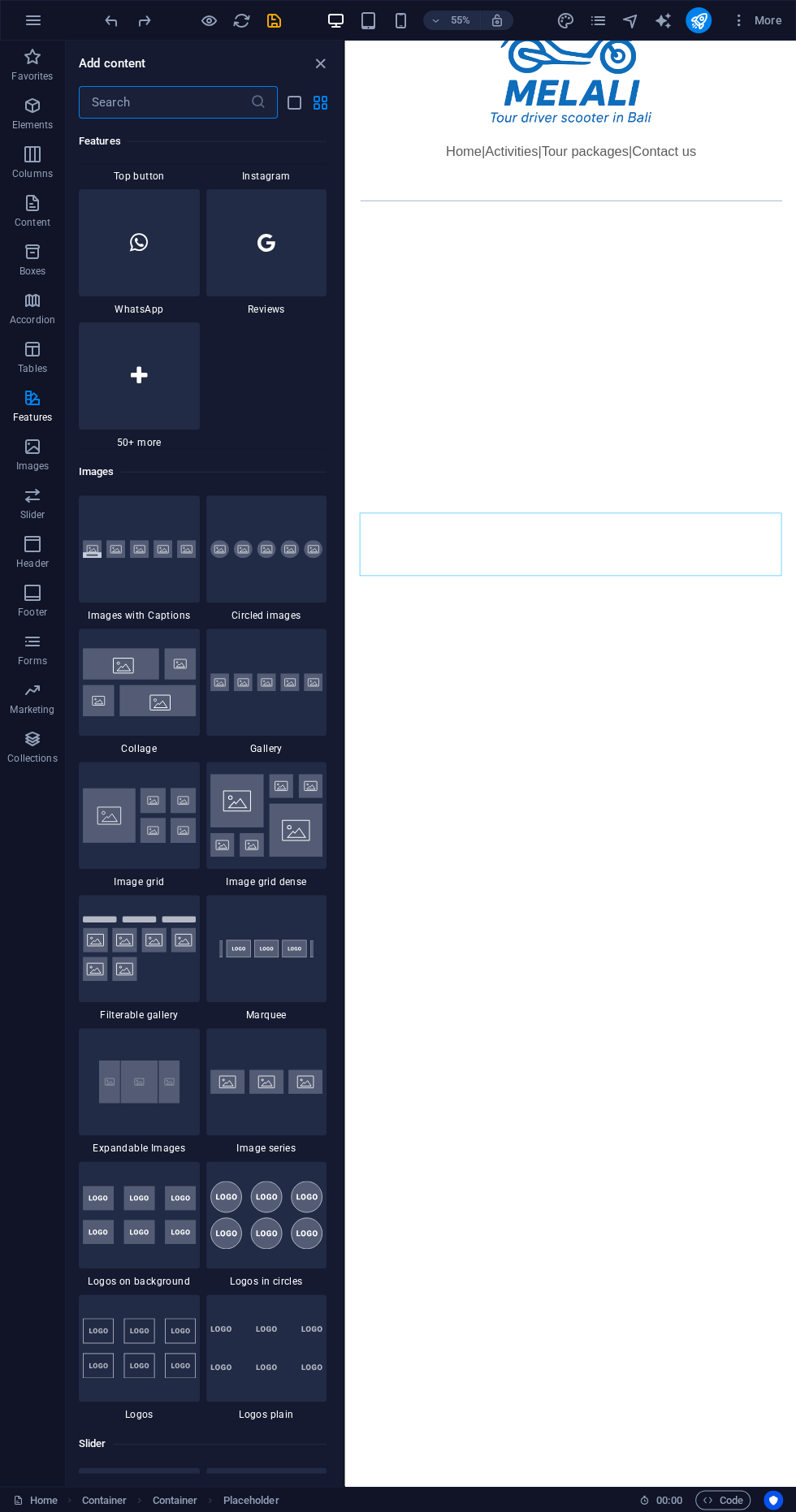
scroll to position [7890, 0]
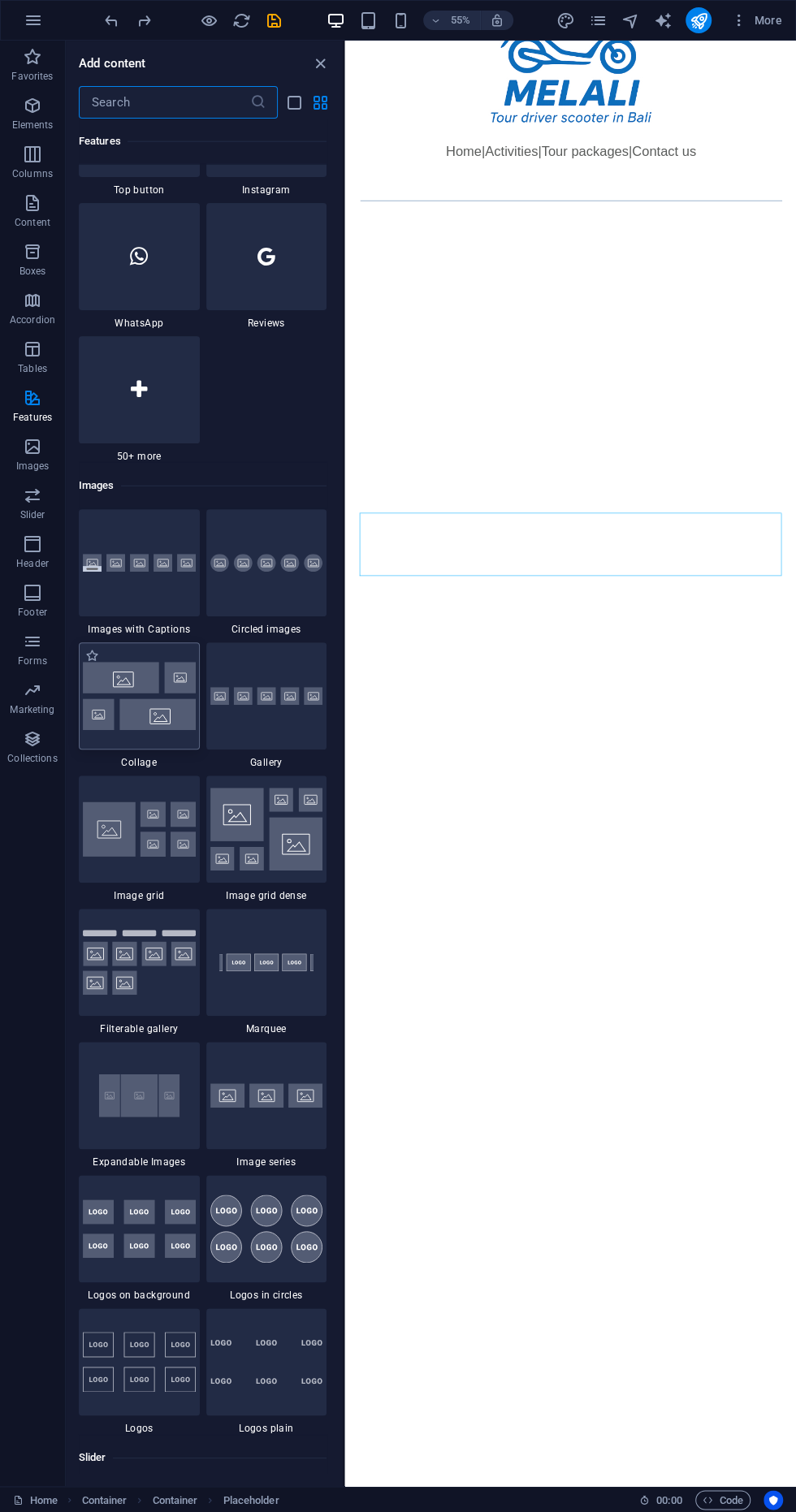
click at [152, 709] on img at bounding box center [139, 696] width 113 height 68
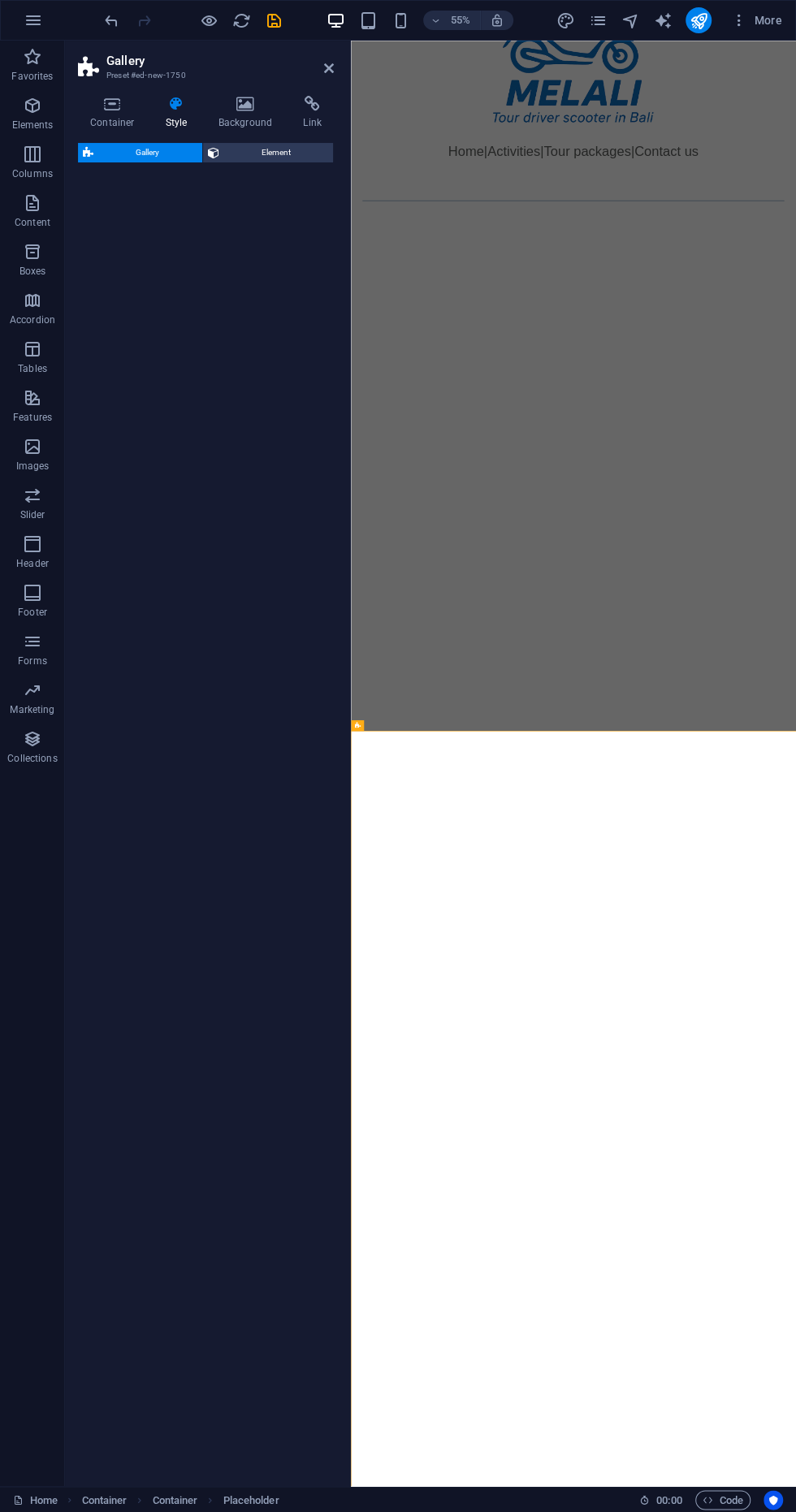
select select "rem"
select select "preset-gallery-v3-collage"
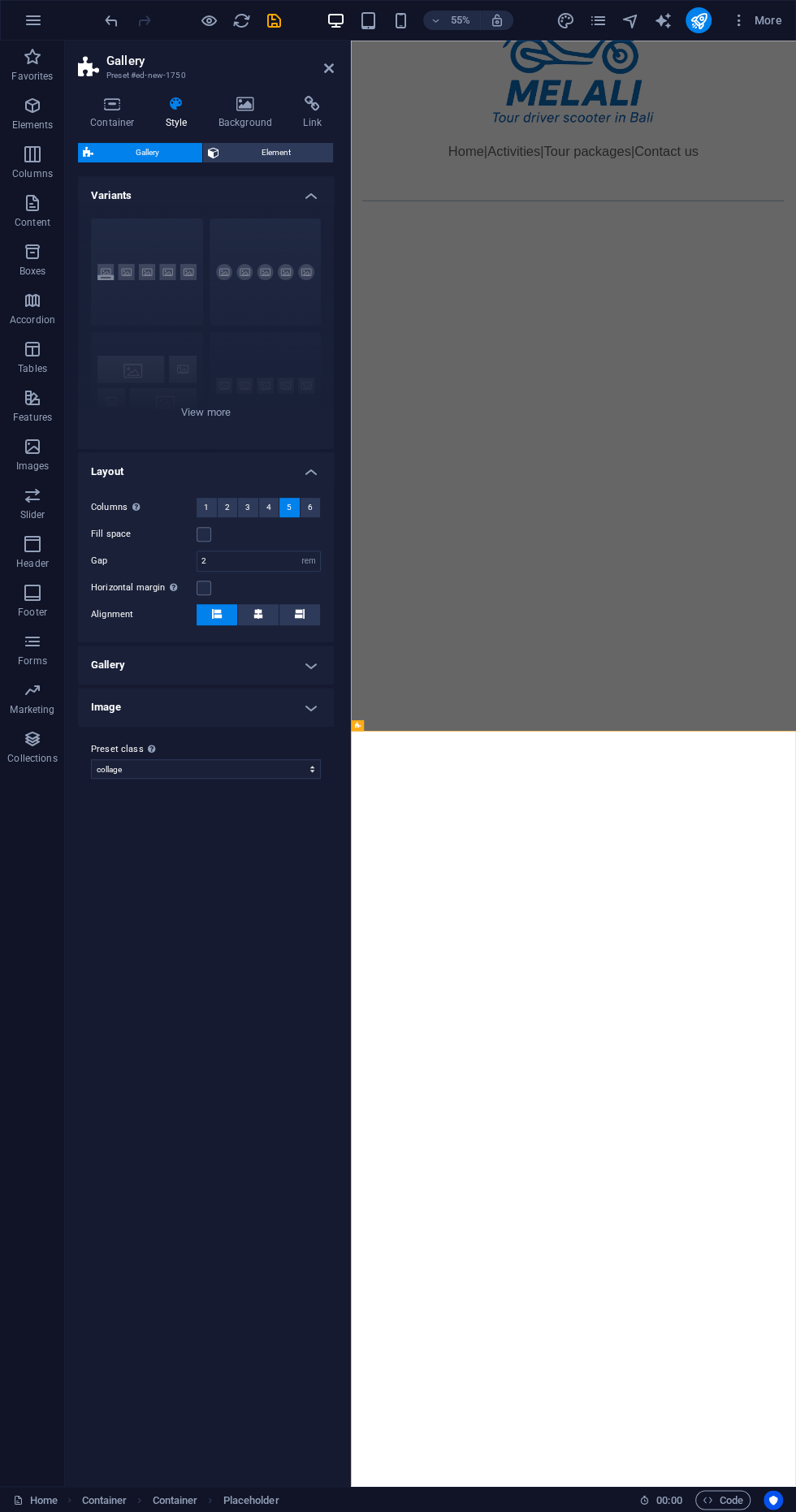
scroll to position [0, 0]
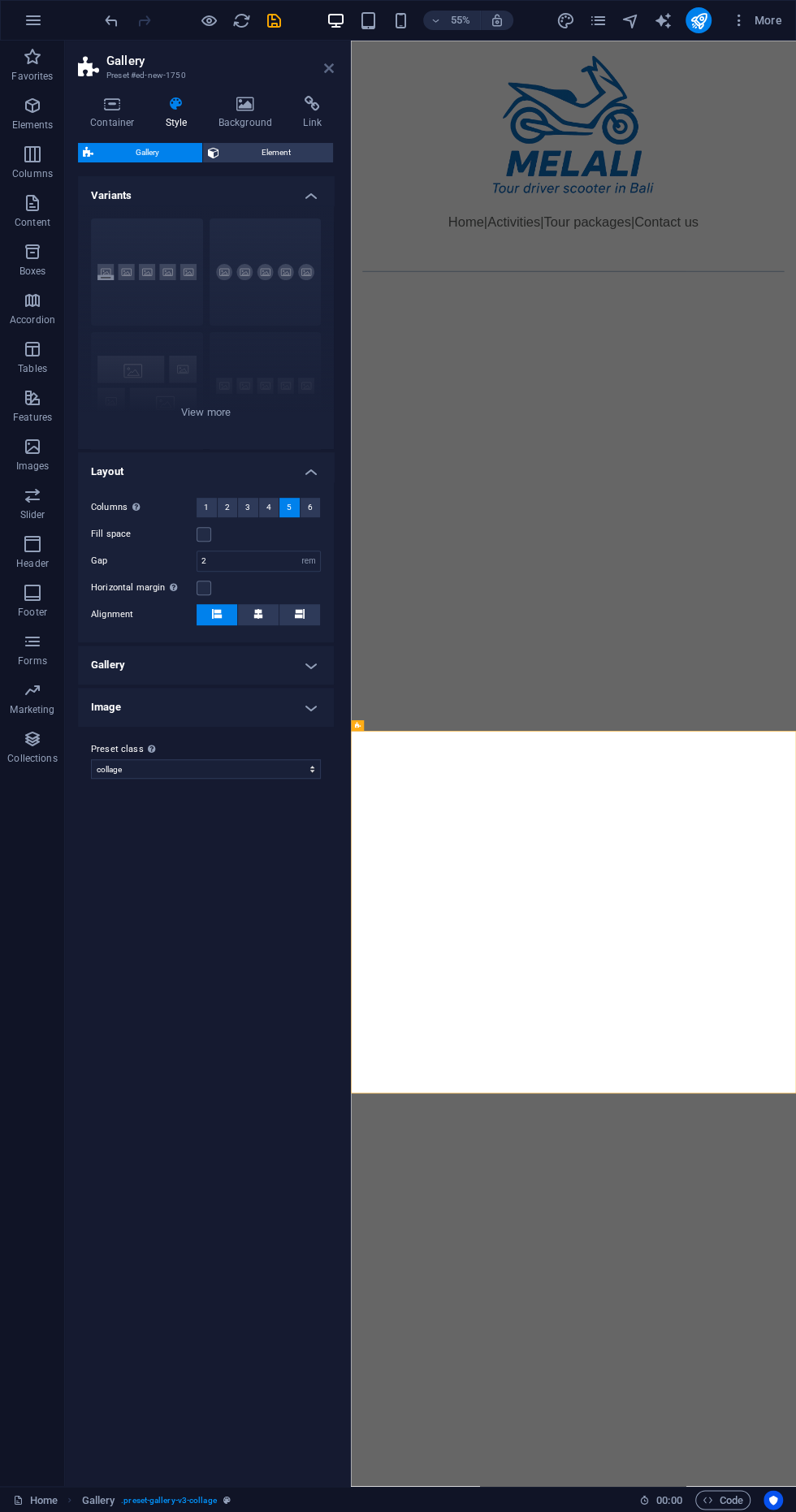
click at [329, 69] on icon at bounding box center [329, 68] width 10 height 13
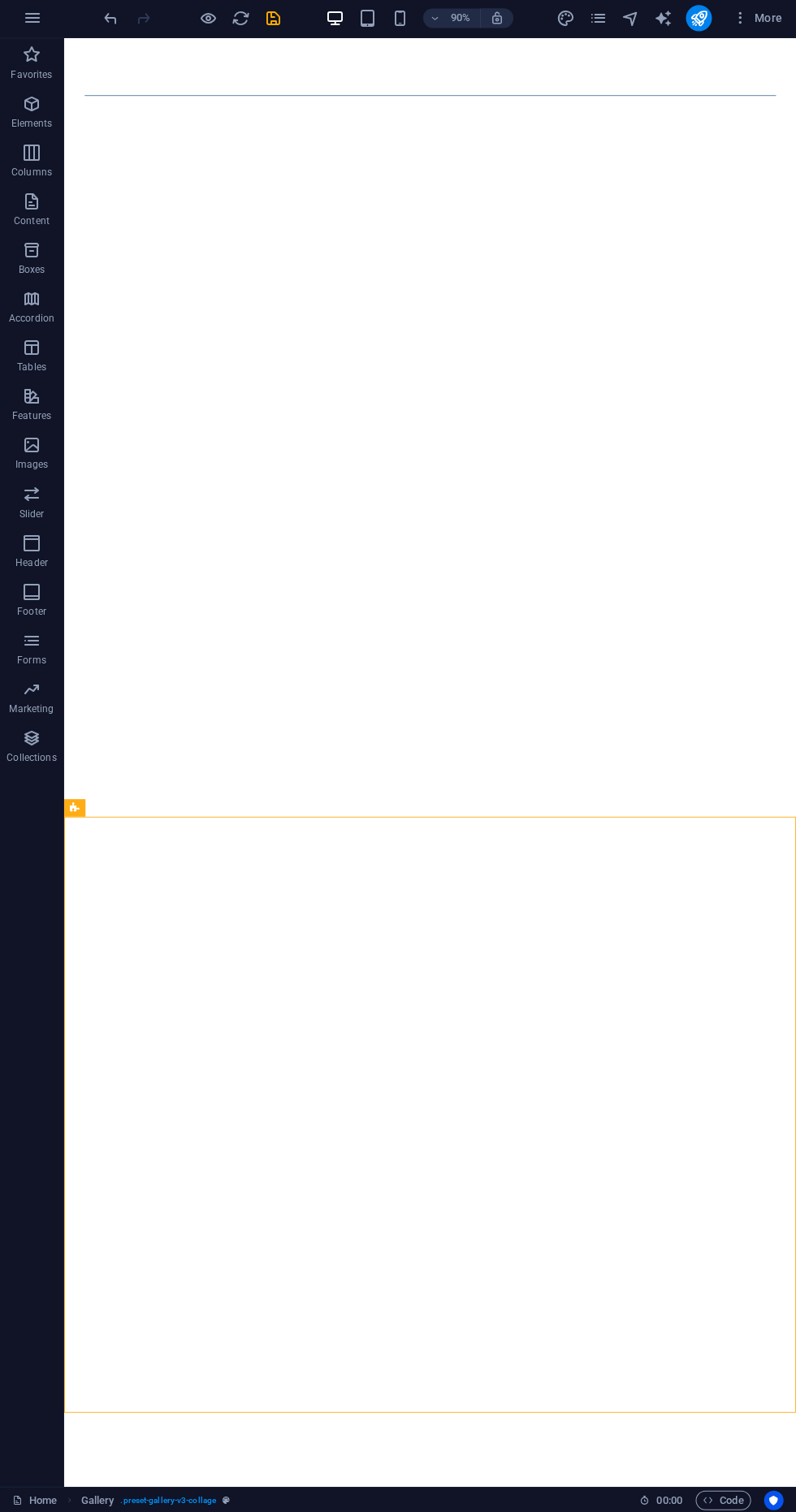
scroll to position [348, 0]
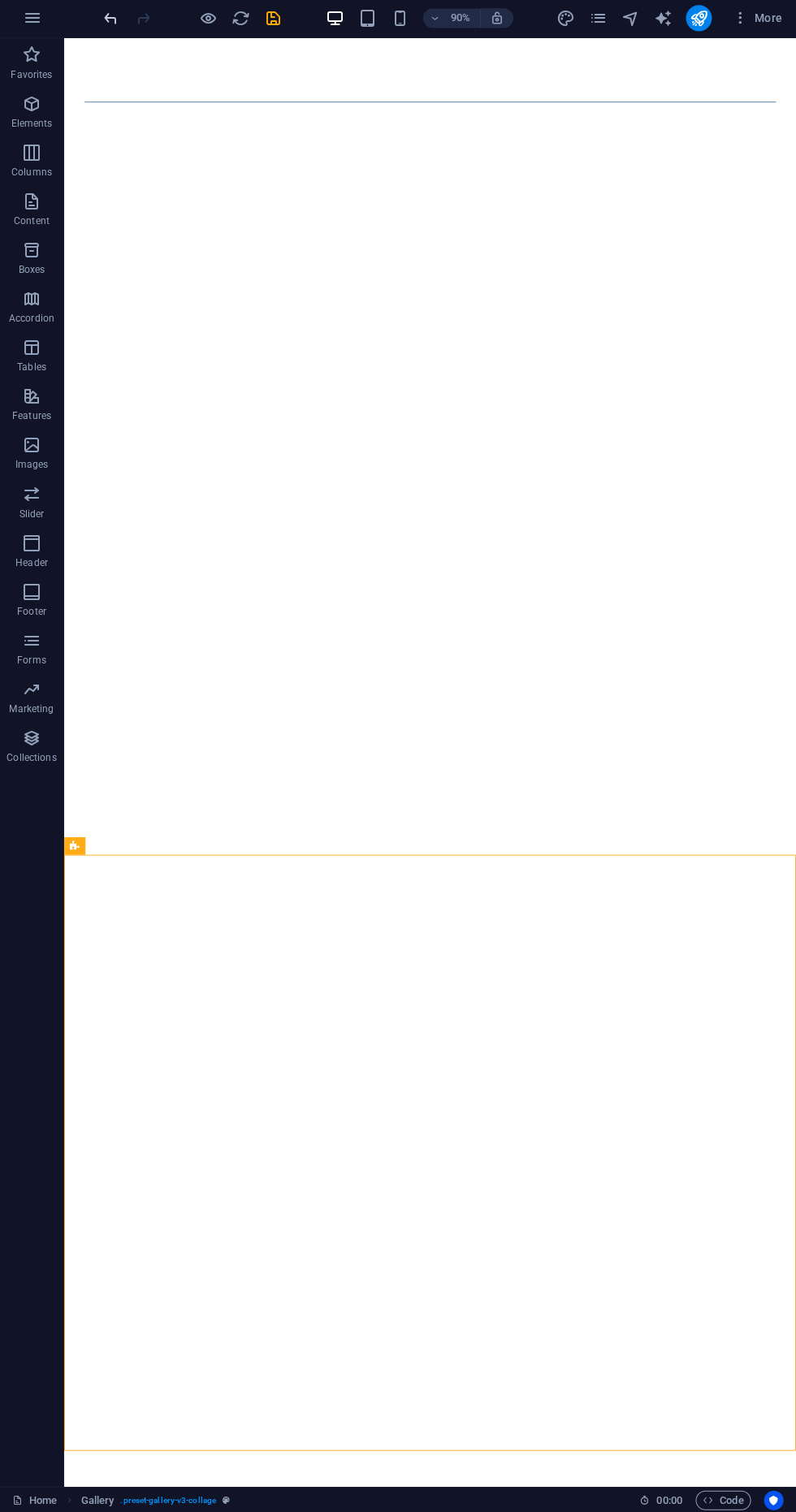
click at [118, 16] on icon "undo" at bounding box center [111, 20] width 18 height 18
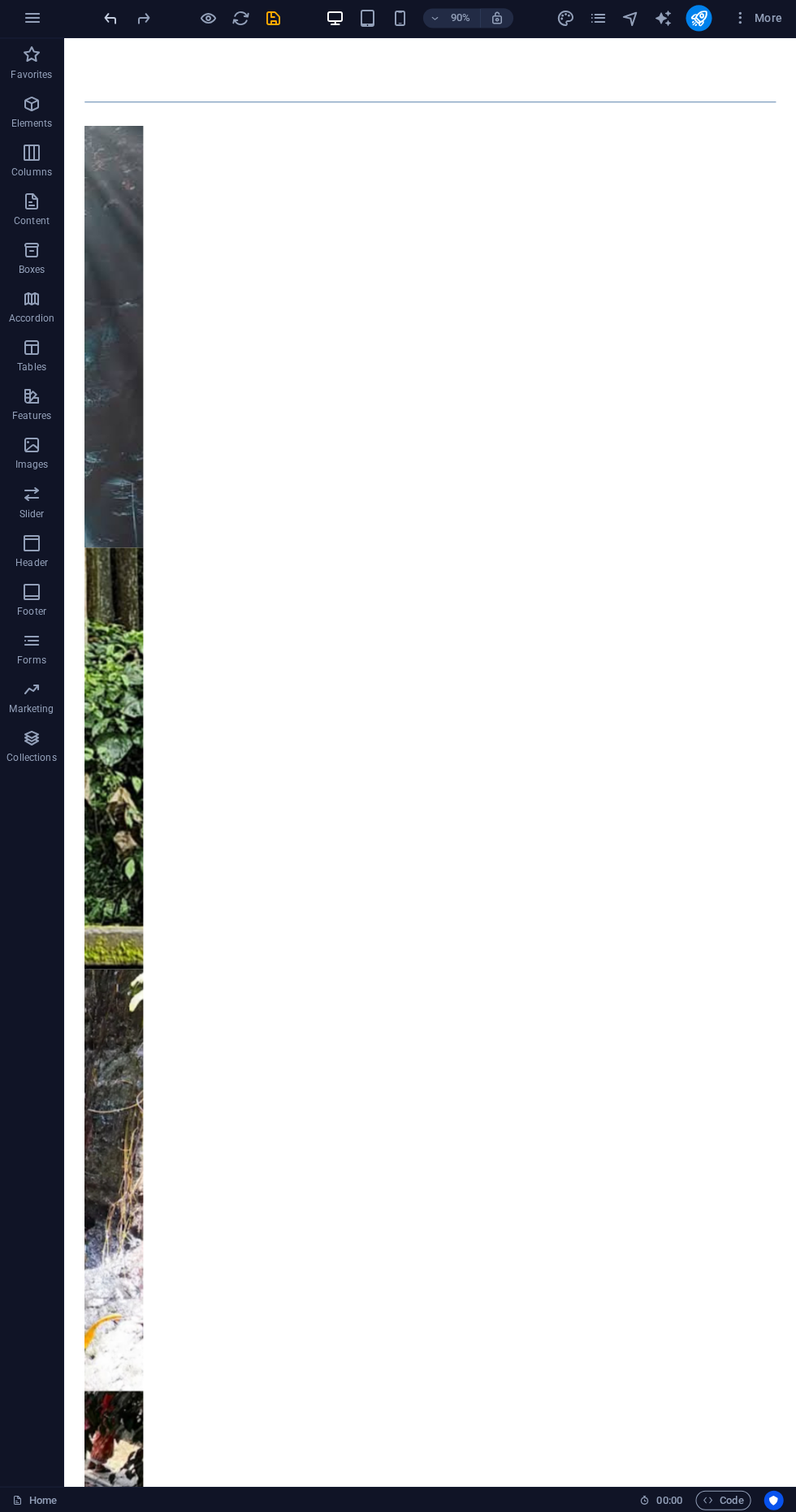
click at [110, 19] on icon "undo" at bounding box center [111, 20] width 18 height 18
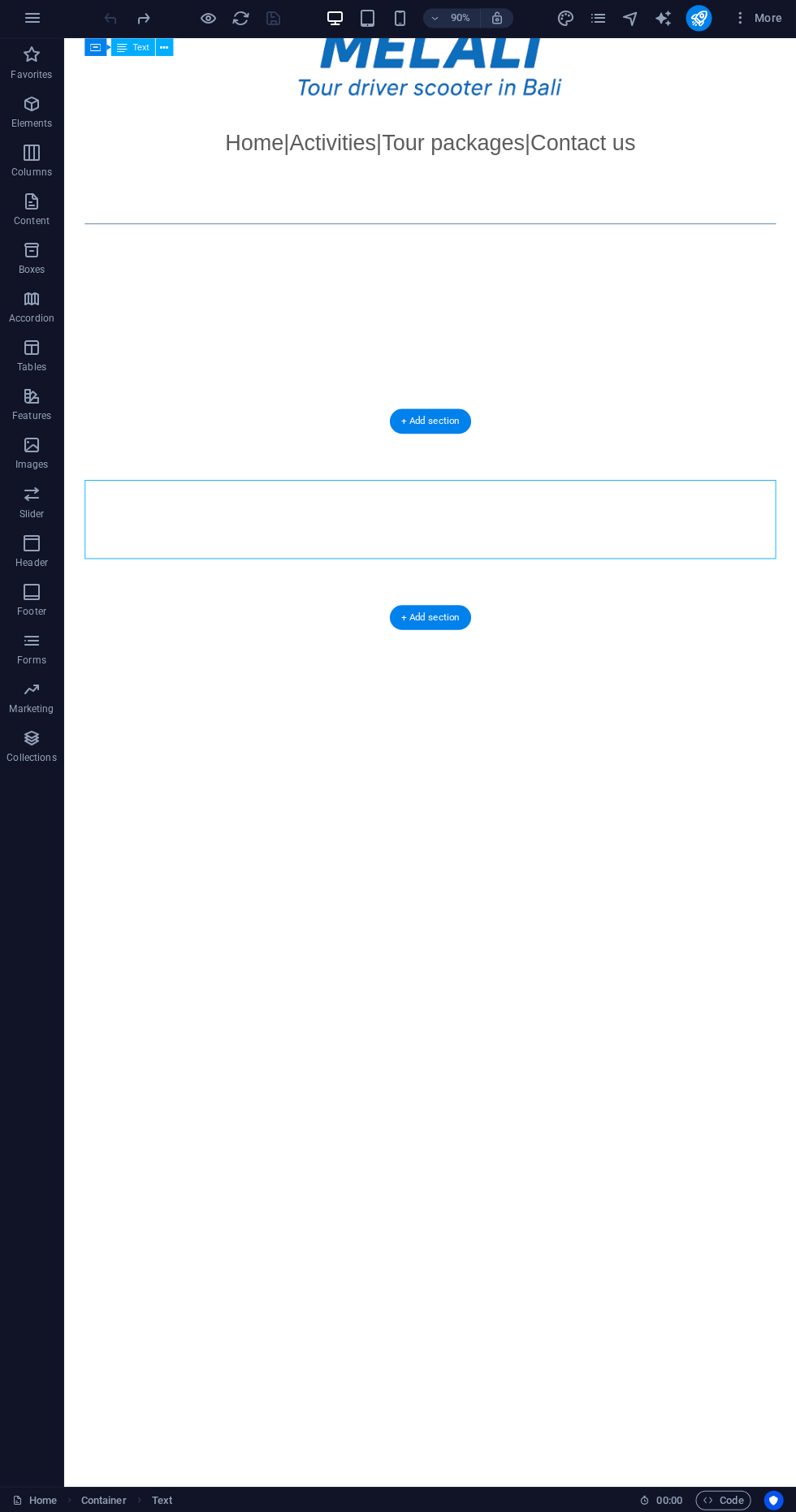
scroll to position [0, 0]
